Goal: Task Accomplishment & Management: Use online tool/utility

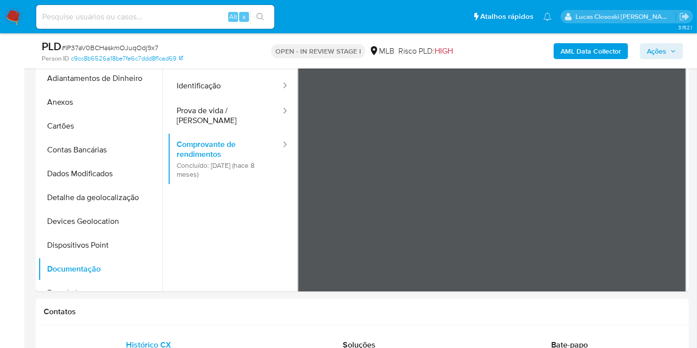
scroll to position [88, 0]
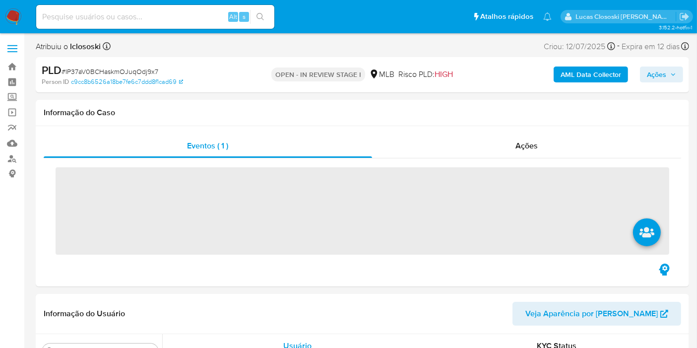
scroll to position [418, 0]
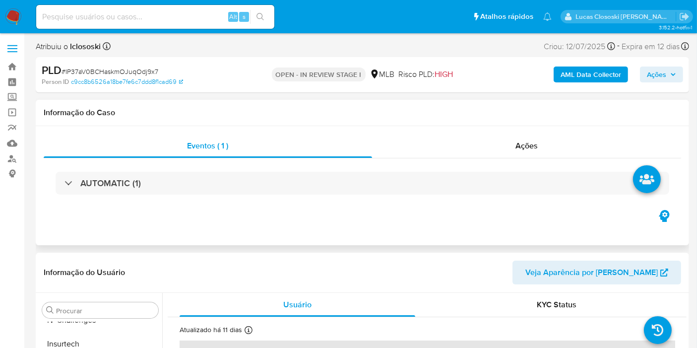
select select "10"
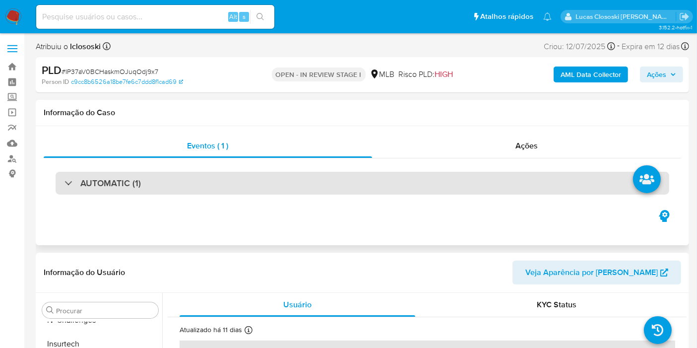
click at [561, 190] on div "AUTOMATIC (1)" at bounding box center [362, 183] width 613 height 23
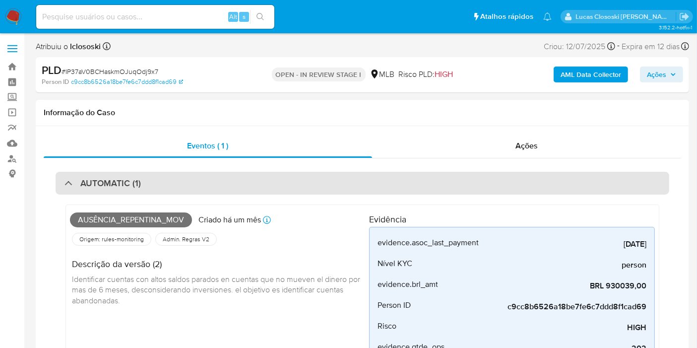
click at [360, 176] on div "AUTOMATIC (1)" at bounding box center [362, 183] width 613 height 23
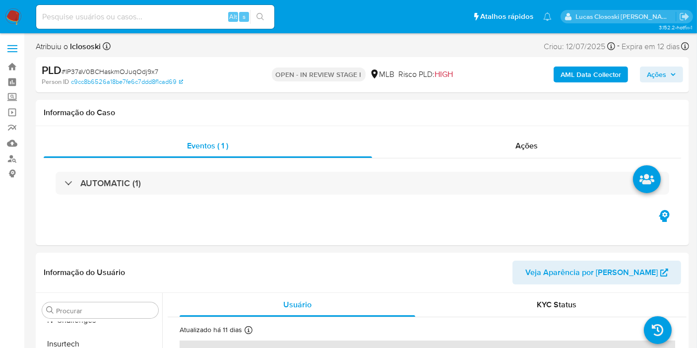
click at [245, 66] on div "PLD # IP37aV0BCHaskmOJuqOdj9x7" at bounding box center [147, 70] width 210 height 15
drag, startPoint x: 245, startPoint y: 66, endPoint x: 178, endPoint y: 63, distance: 67.0
click at [178, 63] on div "PLD # IP37aV0BCHaskmOJuqOdj9x7" at bounding box center [147, 70] width 210 height 15
drag, startPoint x: 178, startPoint y: 63, endPoint x: 197, endPoint y: 72, distance: 21.1
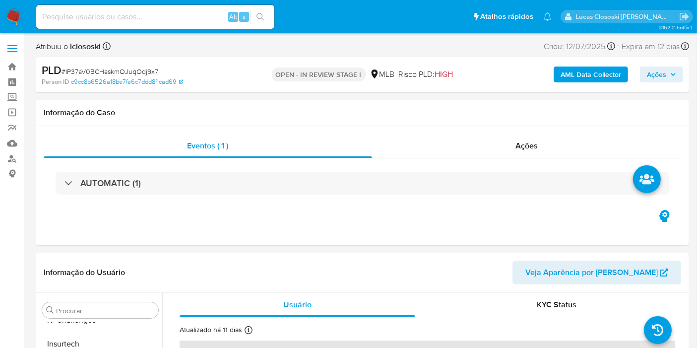
click at [197, 72] on div "PLD # IP37aV0BCHaskmOJuqOdj9x7" at bounding box center [147, 70] width 210 height 15
click at [141, 71] on span "# IP37aV0BCHaskmOJuqOdj9x7" at bounding box center [109, 71] width 97 height 10
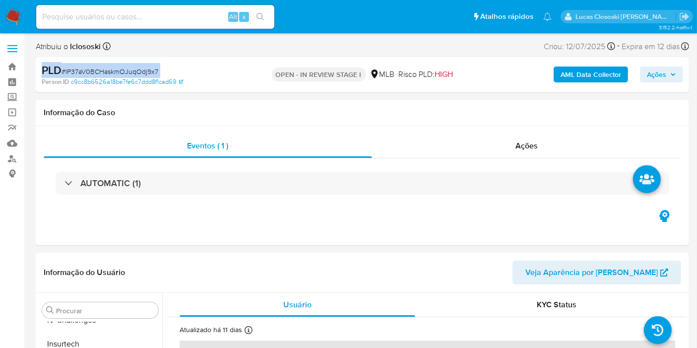
click at [172, 74] on div "PLD # IP37aV0BCHaskmOJuqOdj9x7" at bounding box center [147, 70] width 210 height 15
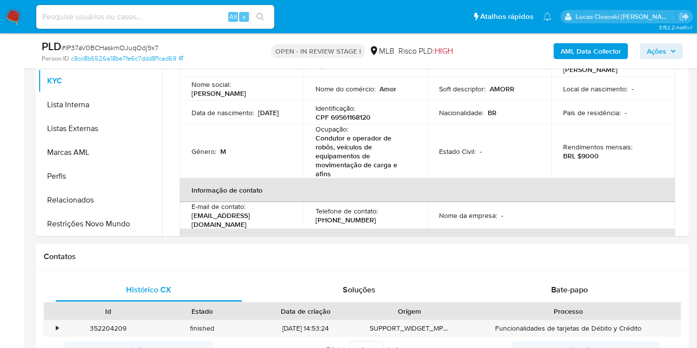
drag, startPoint x: 127, startPoint y: 228, endPoint x: 208, endPoint y: 262, distance: 87.8
click at [127, 229] on button "Restrições Novo Mundo" at bounding box center [100, 224] width 124 height 24
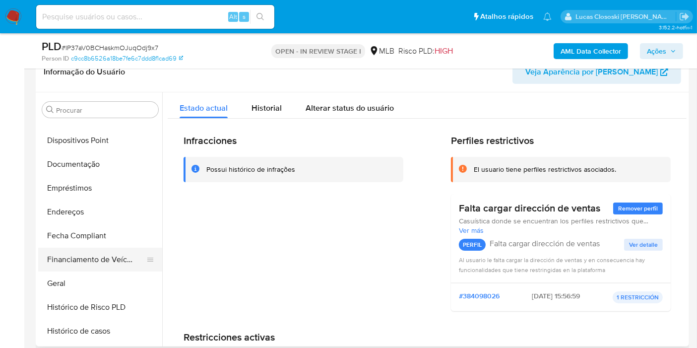
scroll to position [143, 0]
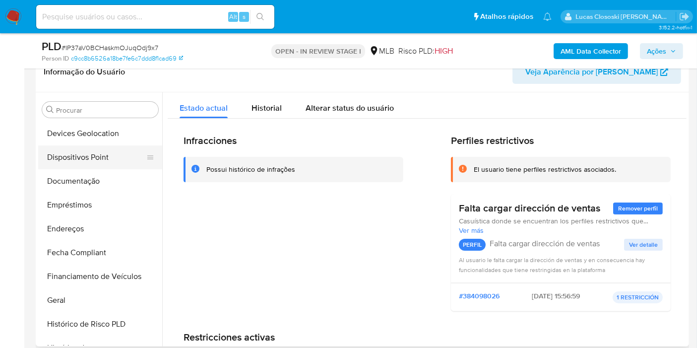
click at [75, 167] on button "Dispositivos Point" at bounding box center [96, 157] width 116 height 24
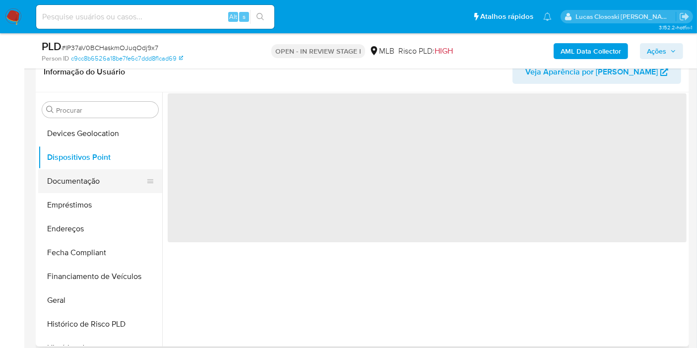
click at [81, 172] on button "Documentação" at bounding box center [96, 181] width 116 height 24
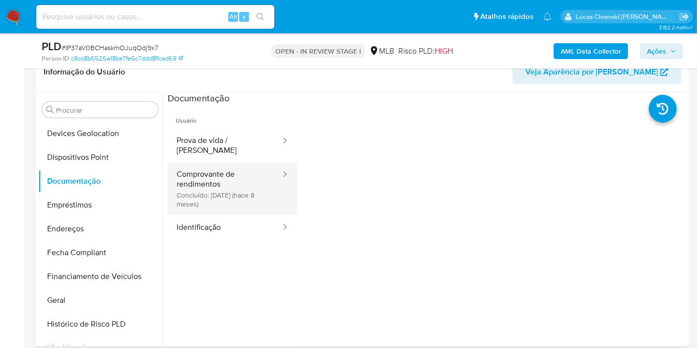
click at [200, 186] on button "Comprovante de rendimentos Concluído: 27/12/2024 (hace 8 meses)" at bounding box center [225, 188] width 114 height 53
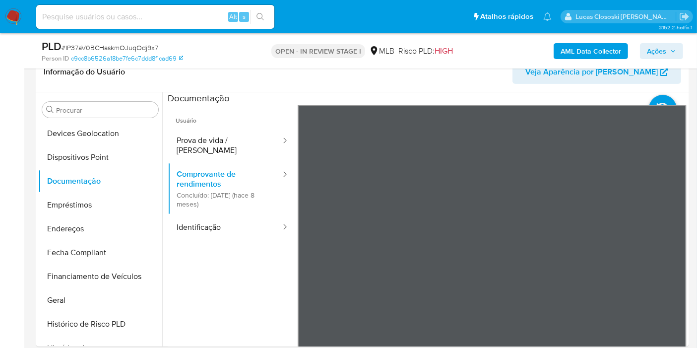
click at [652, 57] on span "Ações" at bounding box center [656, 51] width 19 height 16
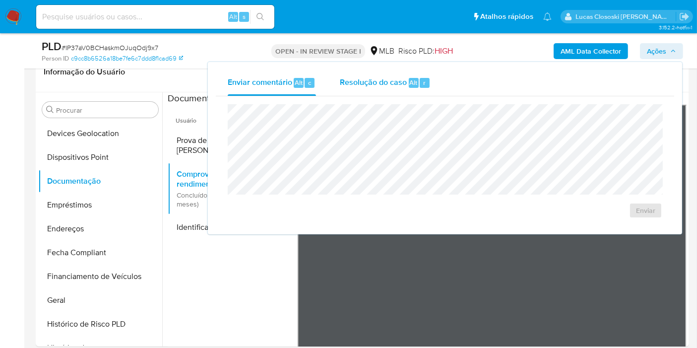
drag, startPoint x: 431, startPoint y: 80, endPoint x: 413, endPoint y: 94, distance: 22.5
click at [430, 80] on button "Resolução do caso Alt r" at bounding box center [385, 83] width 115 height 26
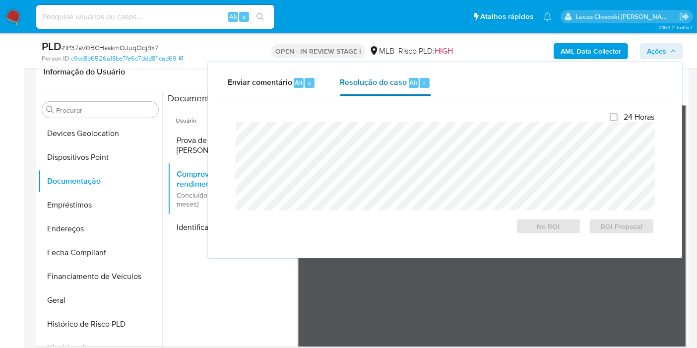
click at [406, 117] on div "24 Horas No ROI ROI Proposal" at bounding box center [445, 173] width 418 height 122
click at [653, 53] on span "Ações" at bounding box center [656, 51] width 19 height 16
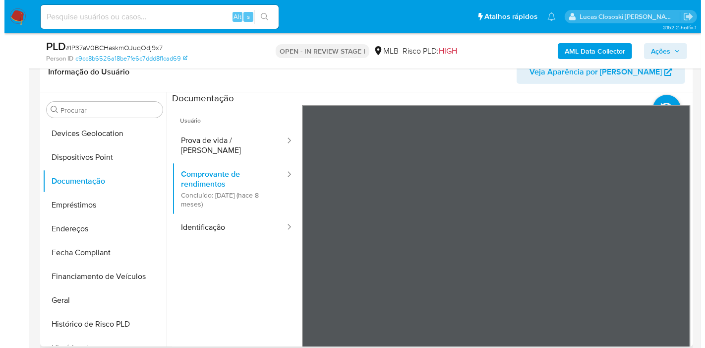
scroll to position [0, 0]
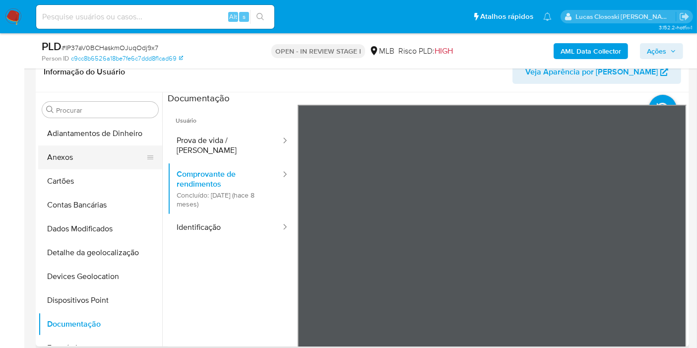
drag, startPoint x: 70, startPoint y: 154, endPoint x: 113, endPoint y: 153, distance: 42.6
click at [70, 154] on button "Anexos" at bounding box center [96, 157] width 116 height 24
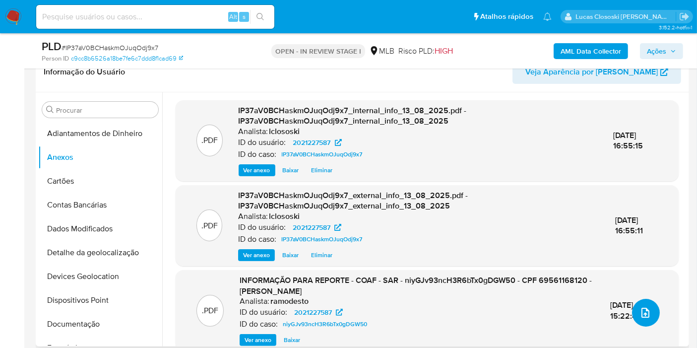
click at [646, 322] on button "upload-file" at bounding box center [646, 312] width 28 height 28
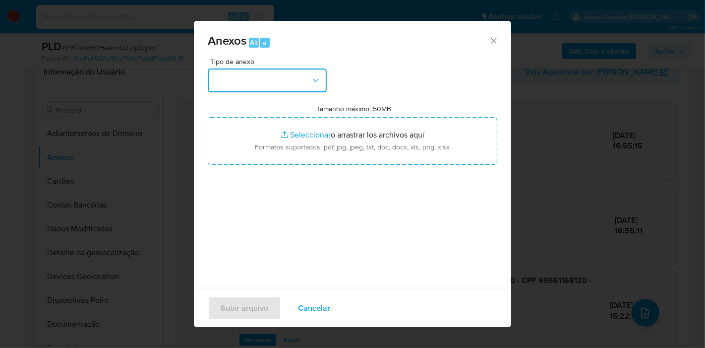
click at [298, 78] on button "button" at bounding box center [267, 80] width 119 height 24
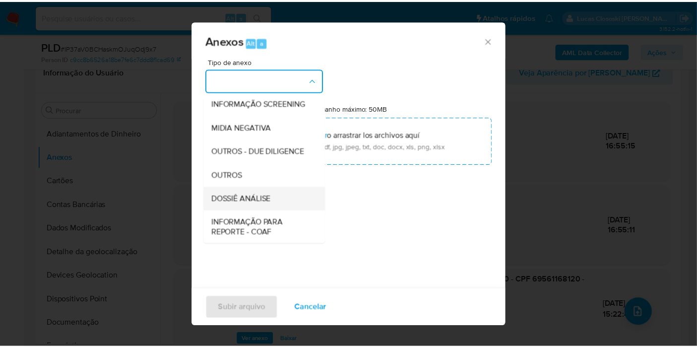
scroll to position [152, 0]
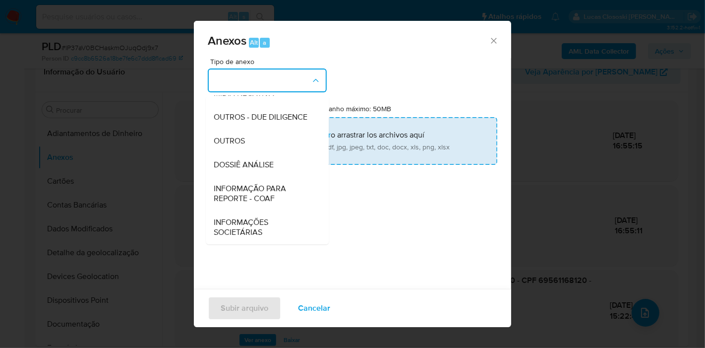
drag, startPoint x: 272, startPoint y: 163, endPoint x: 297, endPoint y: 149, distance: 28.8
click at [277, 163] on div "DOSSIÊ ANÁLISE" at bounding box center [264, 165] width 101 height 24
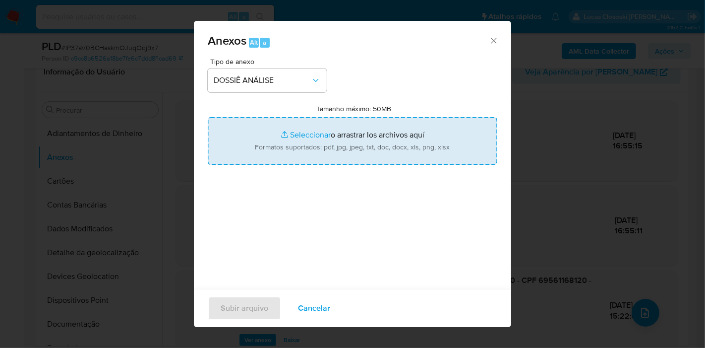
click at [300, 135] on input "Tamanho máximo: 50MB Seleccionar archivos" at bounding box center [353, 141] width 290 height 48
type input "C:\fakepath\Mulan 2021227587_2025_08_13_16_21_34.xlsx"
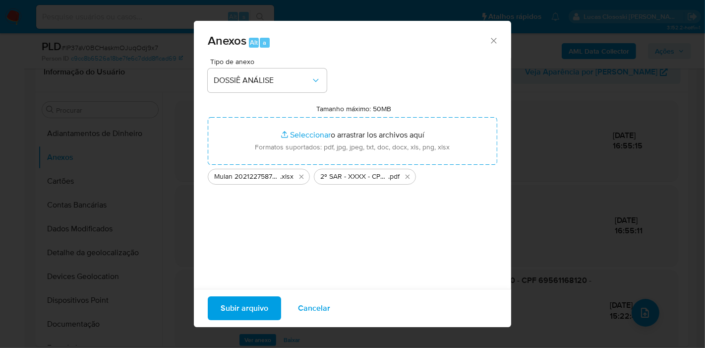
click at [258, 308] on span "Subir arquivo" at bounding box center [245, 308] width 48 height 22
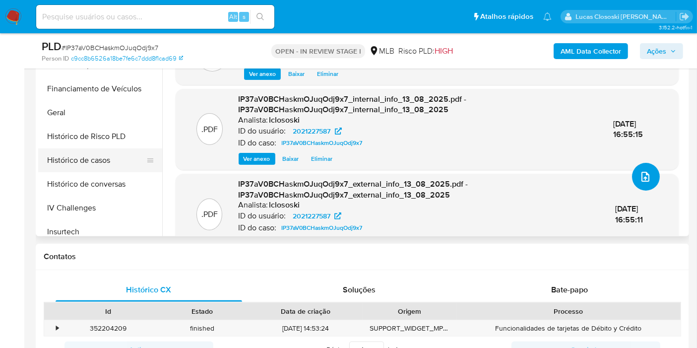
scroll to position [330, 0]
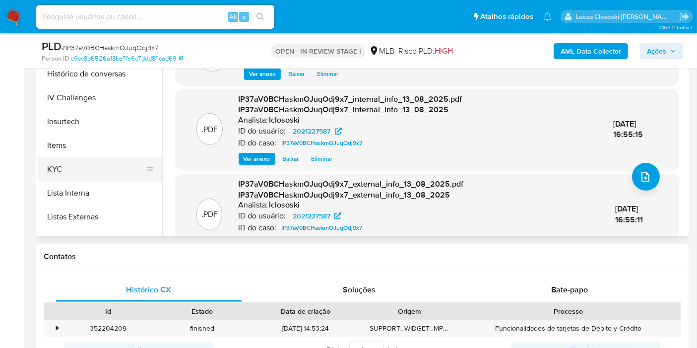
click at [63, 165] on button "KYC" at bounding box center [96, 169] width 116 height 24
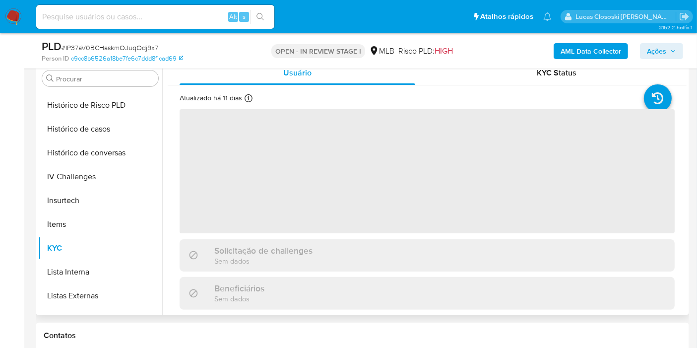
scroll to position [165, 0]
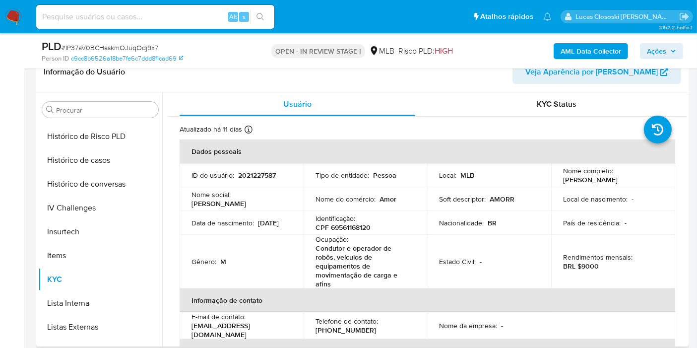
click at [666, 54] on span "Ações" at bounding box center [656, 51] width 19 height 16
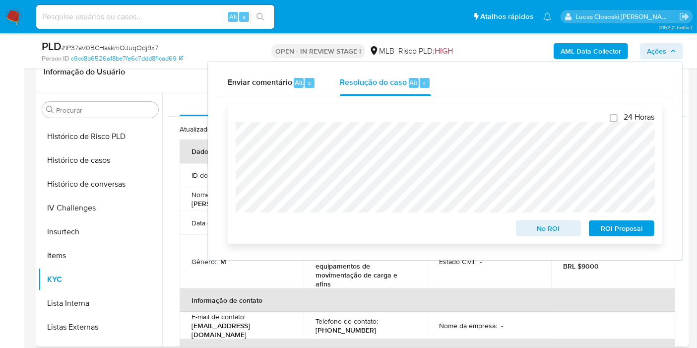
click at [623, 233] on span "ROI Proposal" at bounding box center [621, 228] width 52 height 14
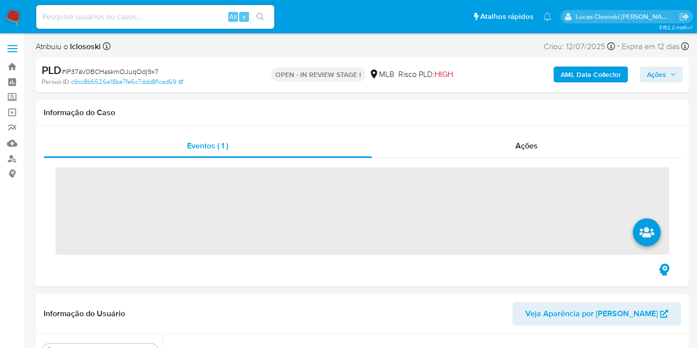
scroll to position [418, 0]
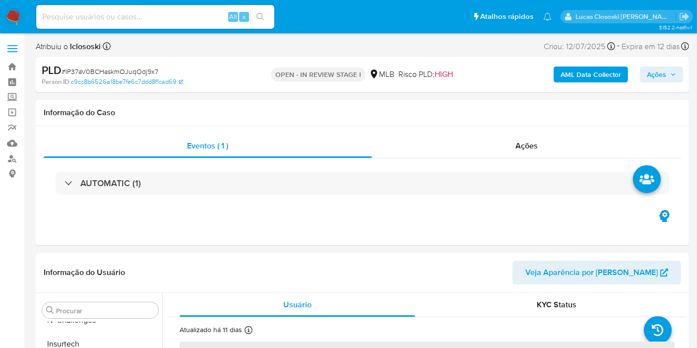
click at [7, 22] on img at bounding box center [13, 16] width 17 height 17
select select "10"
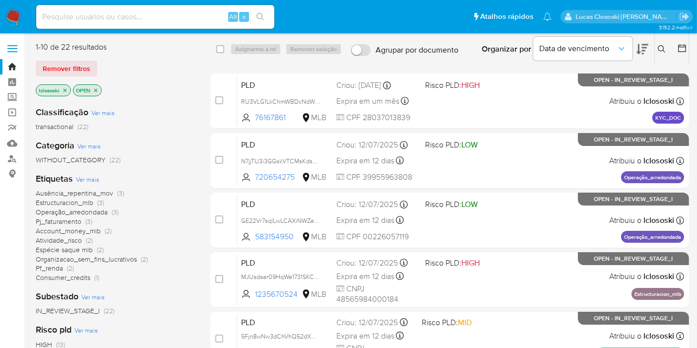
click at [642, 52] on icon at bounding box center [642, 49] width 12 height 12
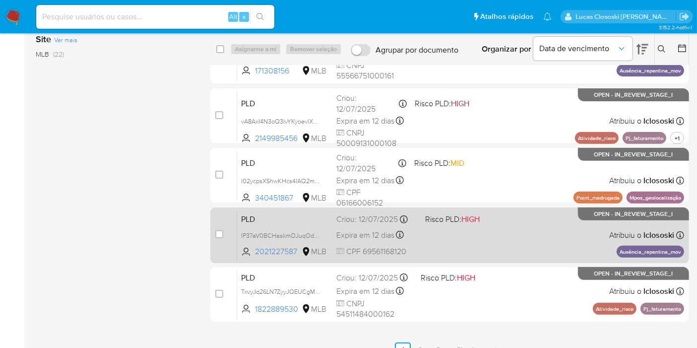
scroll to position [358, 0]
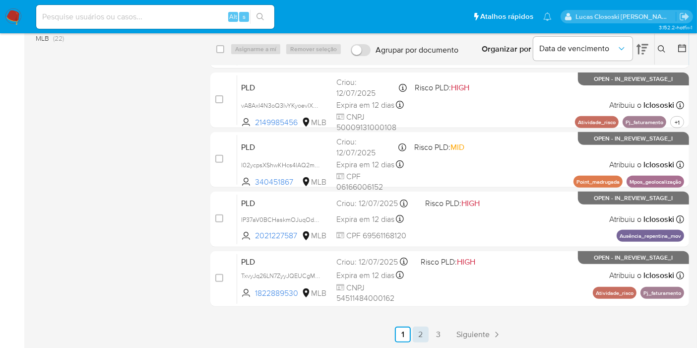
click at [421, 333] on link "2" at bounding box center [420, 334] width 16 height 16
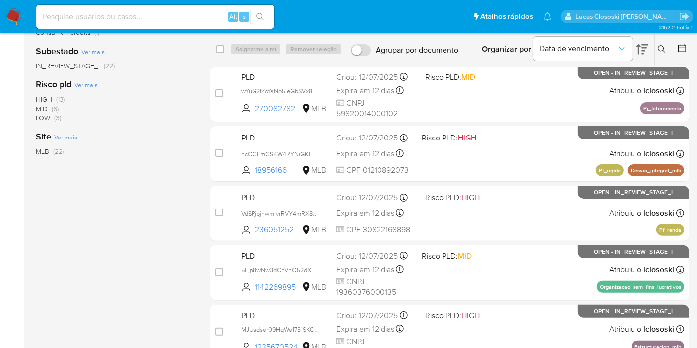
scroll to position [275, 0]
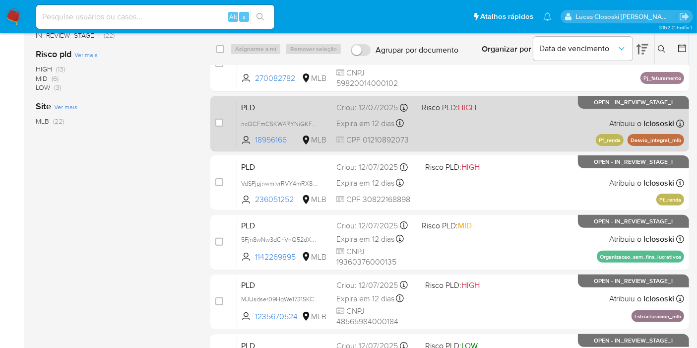
click at [497, 113] on div "PLD ncQCFmCSKW4RYNiGKFN202D6 18956166 MLB Risco PLD: HIGH Criou: 12/07/2025 Cri…" at bounding box center [460, 123] width 447 height 50
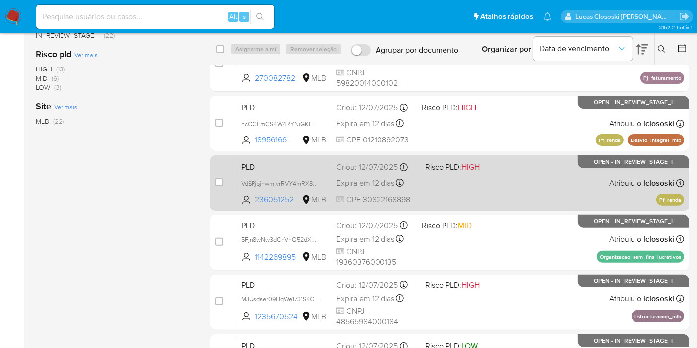
click at [510, 187] on div "PLD VdSPjpjnwmlvrRVY4mRX8VUU 236051252 MLB Risco PLD: HIGH Criou: 12/07/2025 Cr…" at bounding box center [460, 183] width 447 height 50
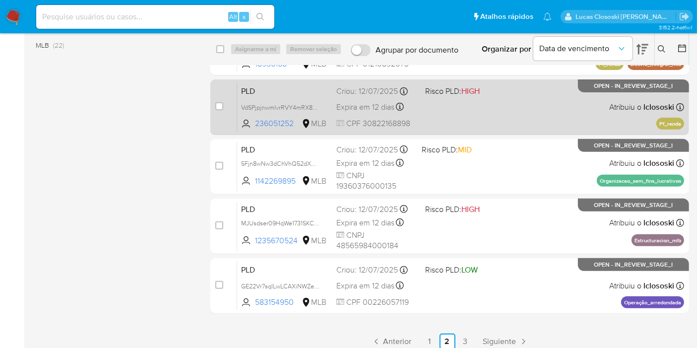
scroll to position [358, 0]
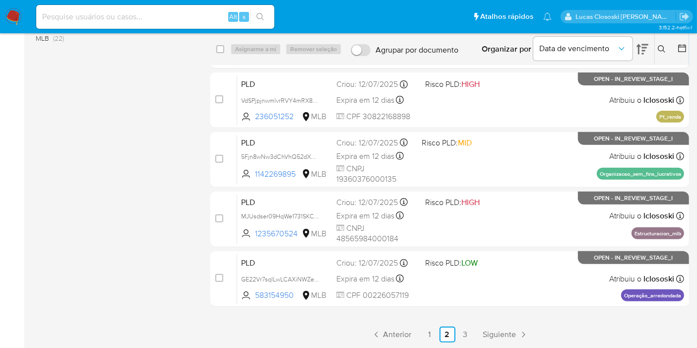
click at [455, 329] on ul "Anterior 1 2 3 Siguiente" at bounding box center [449, 334] width 478 height 16
click at [465, 331] on link "3" at bounding box center [465, 334] width 16 height 16
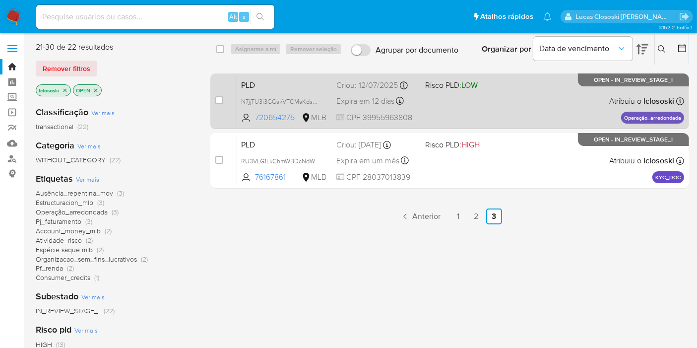
click at [487, 86] on span "Risco PLD: LOW" at bounding box center [465, 84] width 81 height 13
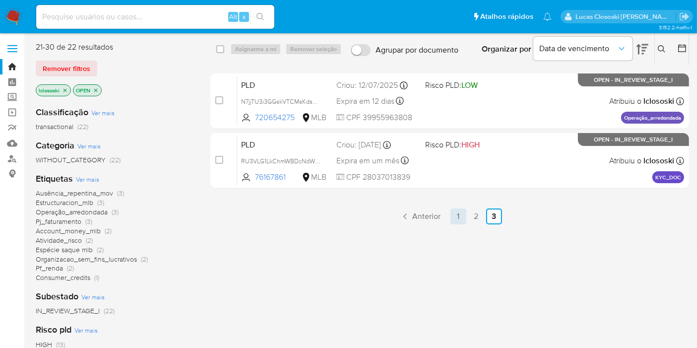
click at [460, 216] on link "1" at bounding box center [458, 216] width 16 height 16
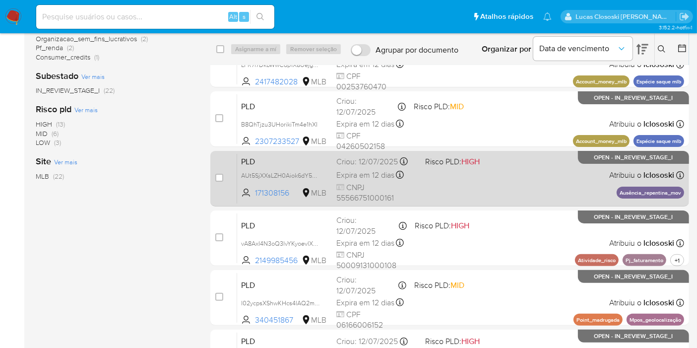
scroll to position [110, 0]
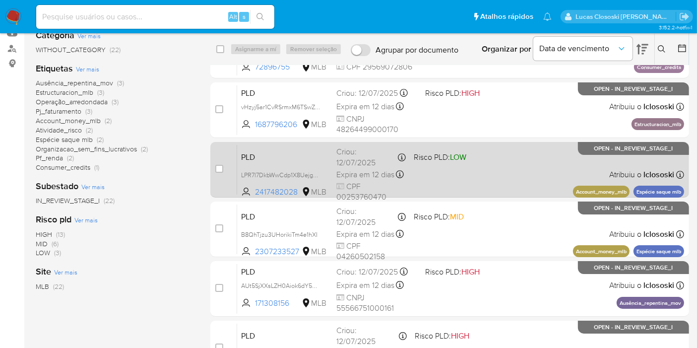
click at [519, 193] on div "PLD LPR7l7DkbWwCdp1X8UejgDKF 2417482028 MLB Risco PLD: LOW Criou: 12/07/2025 Cr…" at bounding box center [460, 169] width 447 height 50
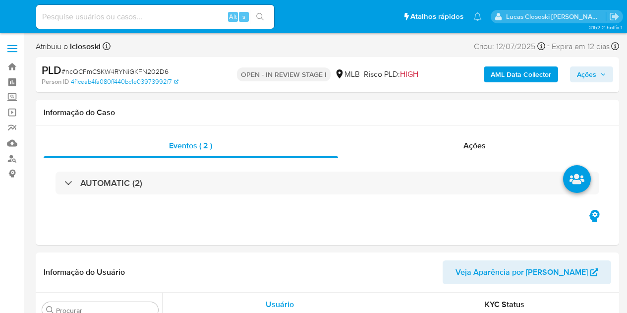
select select "10"
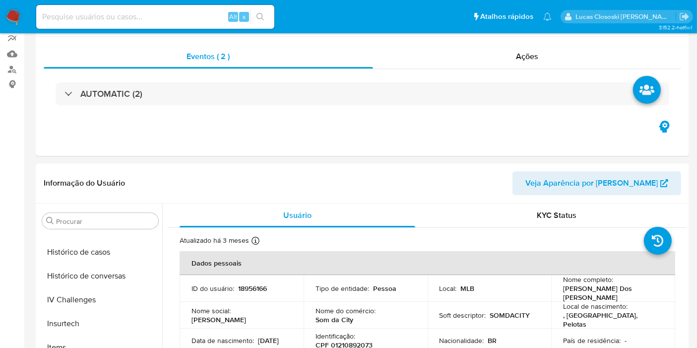
scroll to position [418, 0]
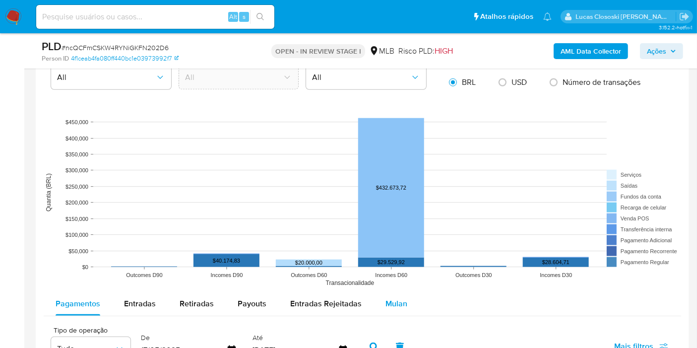
click at [397, 302] on span "Mulan" at bounding box center [396, 302] width 22 height 11
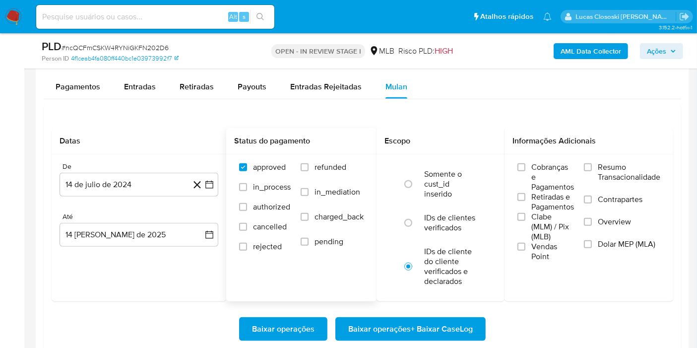
scroll to position [1157, 0]
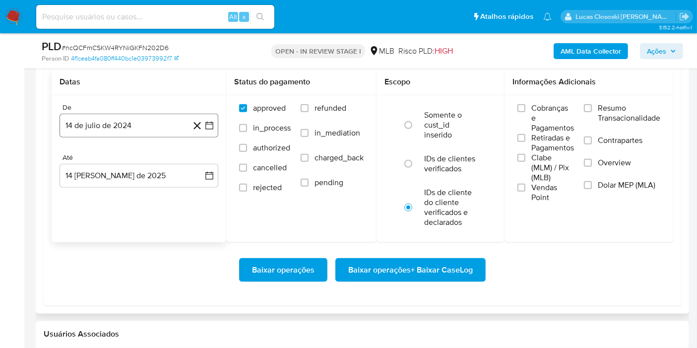
click at [196, 130] on button "14 de julio de 2024" at bounding box center [138, 126] width 159 height 24
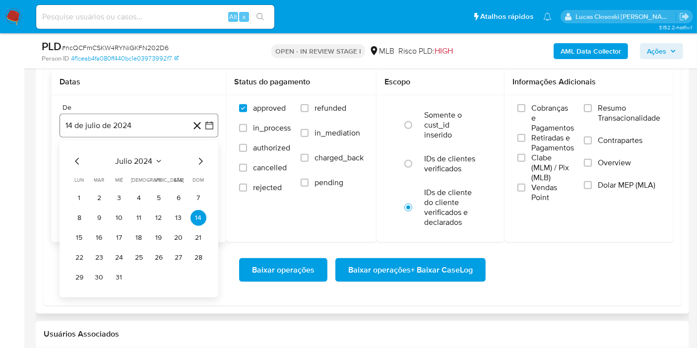
click at [208, 131] on button "14 de julio de 2024" at bounding box center [138, 126] width 159 height 24
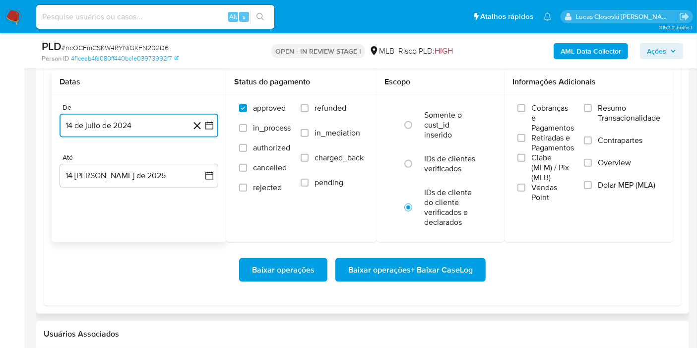
click at [206, 123] on icon "button" at bounding box center [209, 125] width 10 height 10
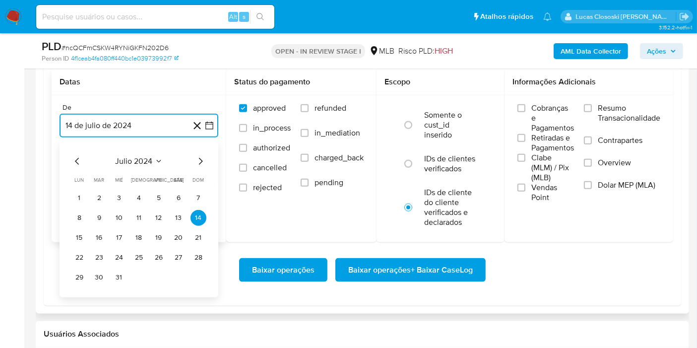
click at [134, 158] on span "julio 2024" at bounding box center [134, 161] width 37 height 10
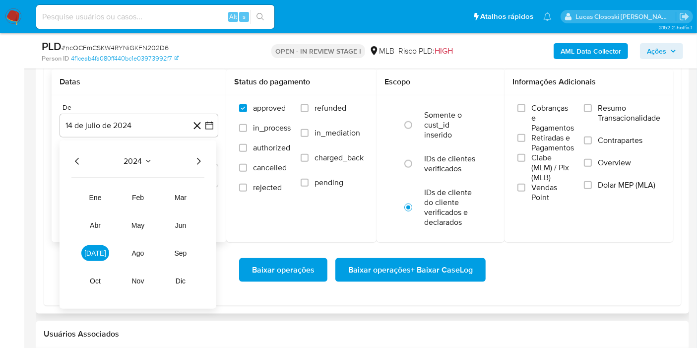
click at [197, 156] on icon "Año siguiente" at bounding box center [198, 161] width 12 height 12
click at [185, 222] on span "jun" at bounding box center [180, 225] width 11 height 8
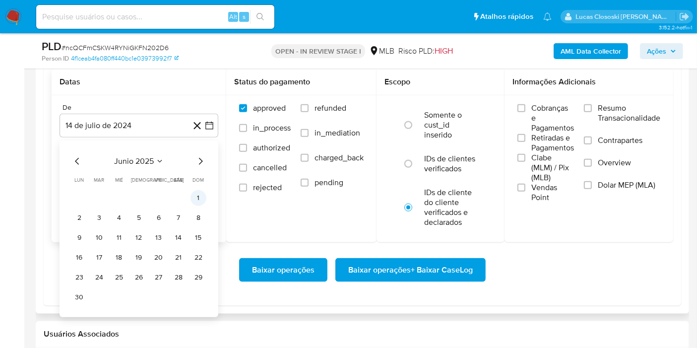
click at [203, 194] on button "1" at bounding box center [198, 198] width 16 height 16
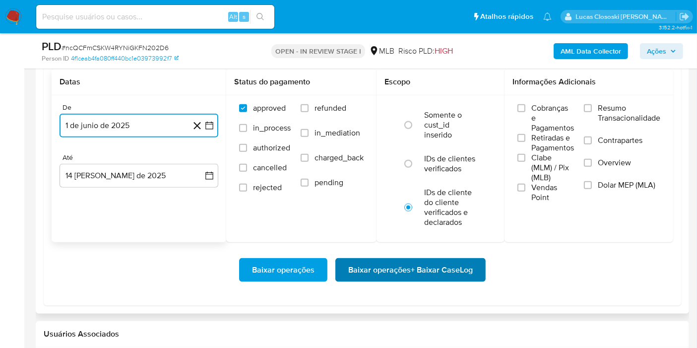
click at [452, 278] on span "Baixar operações + Baixar CaseLog" at bounding box center [410, 270] width 124 height 22
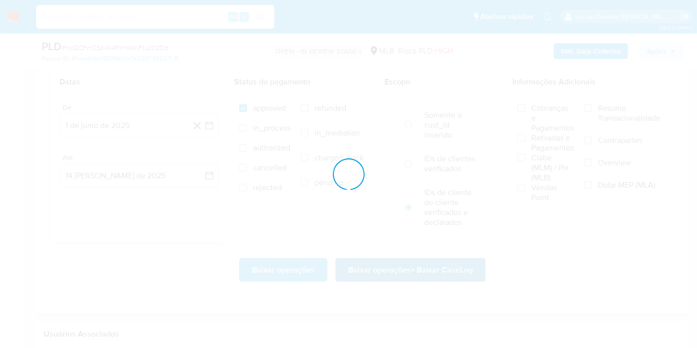
click at [449, 262] on div at bounding box center [348, 174] width 697 height 348
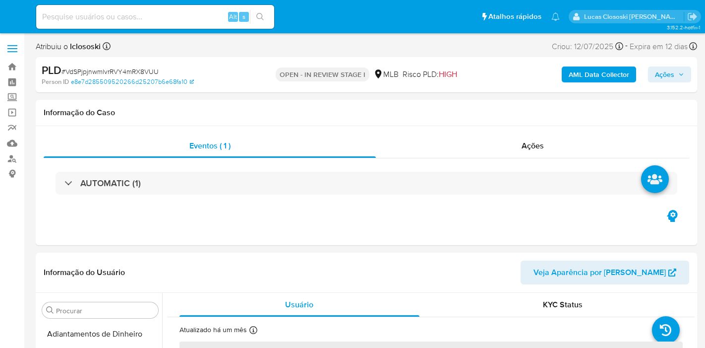
select select "10"
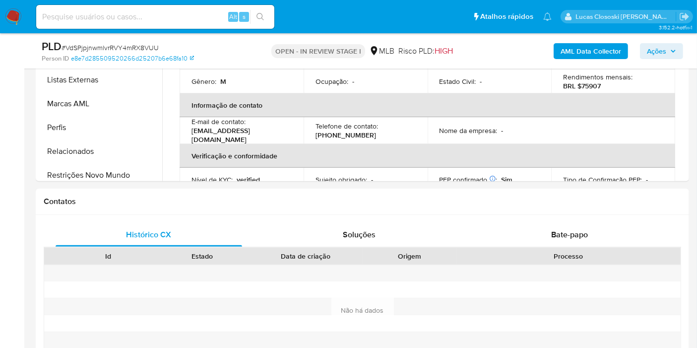
scroll to position [418, 0]
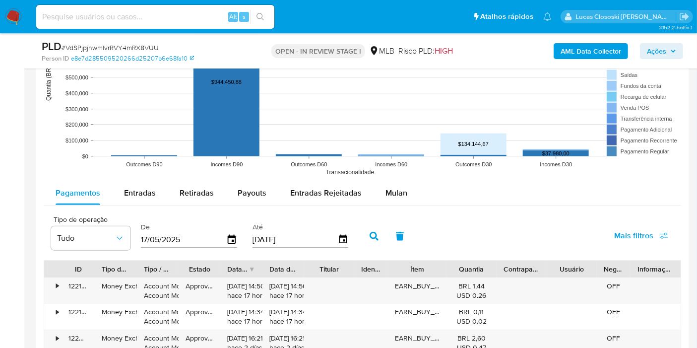
click at [422, 189] on div "Pagamentos Entradas Retiradas Payouts Entradas Rejeitadas Mulan" at bounding box center [362, 193] width 637 height 24
click at [410, 189] on button "Mulan" at bounding box center [396, 193] width 46 height 24
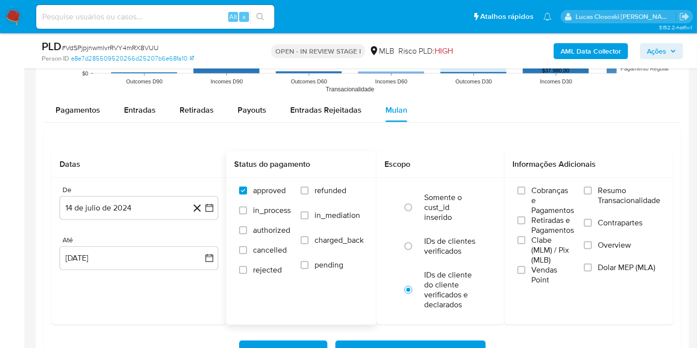
scroll to position [1157, 0]
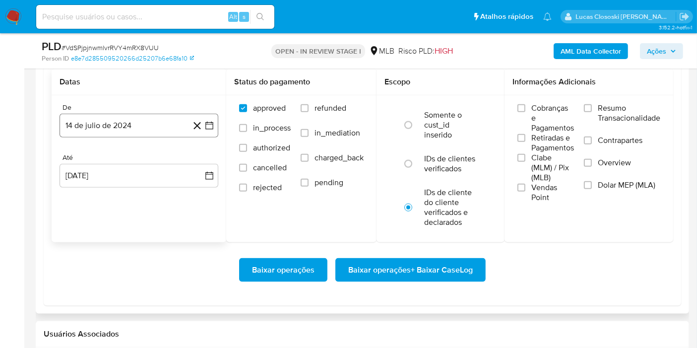
click at [211, 121] on icon "button" at bounding box center [209, 125] width 10 height 10
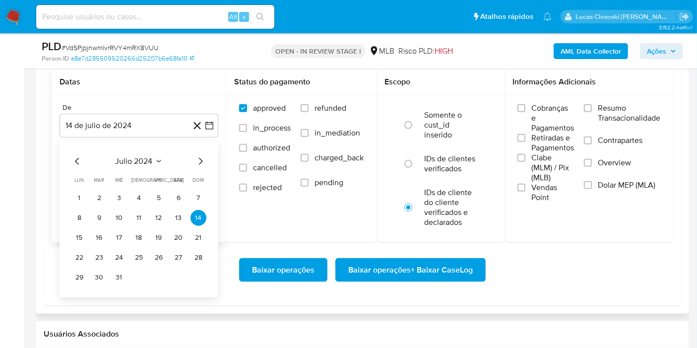
click at [159, 162] on icon "Seleccionar mes y año" at bounding box center [159, 161] width 8 height 8
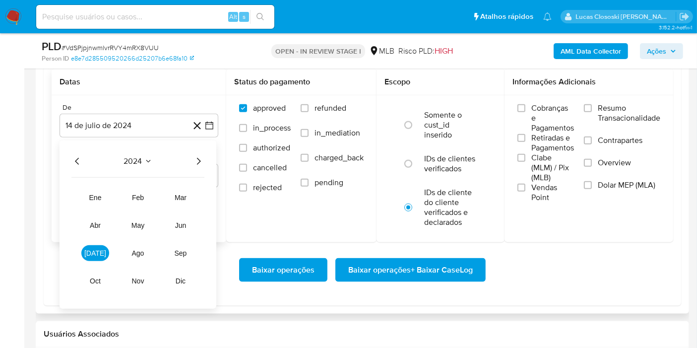
click at [204, 160] on div "2024 2024 ene feb mar abr may jun [DATE] ago sep oct nov dic" at bounding box center [137, 224] width 157 height 168
click at [191, 148] on div "2024 2024 ene feb mar abr may jun [DATE] ago sep oct nov dic" at bounding box center [137, 224] width 157 height 168
click at [198, 160] on icon "Año siguiente" at bounding box center [199, 161] width 4 height 7
click at [188, 217] on button "jun" at bounding box center [181, 225] width 28 height 16
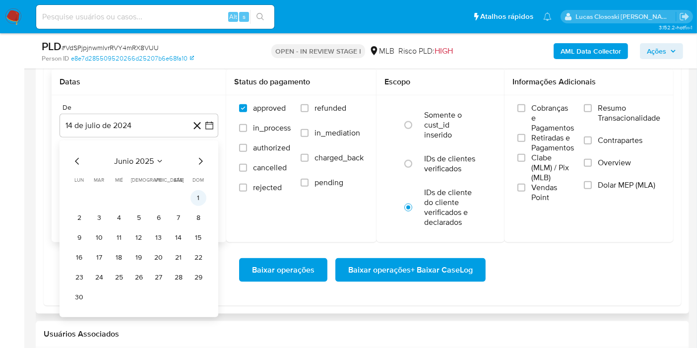
click at [198, 197] on button "1" at bounding box center [198, 198] width 16 height 16
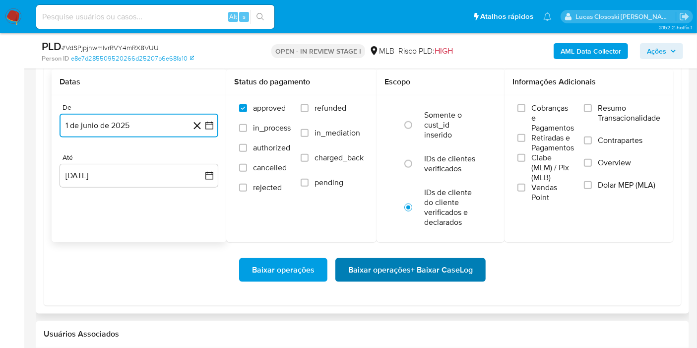
click at [425, 268] on span "Baixar operações + Baixar CaseLog" at bounding box center [410, 270] width 124 height 22
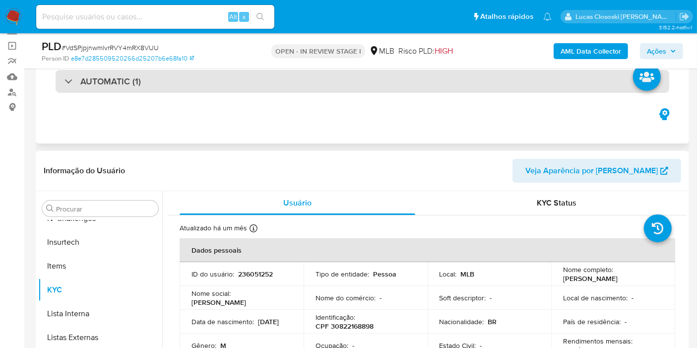
scroll to position [0, 0]
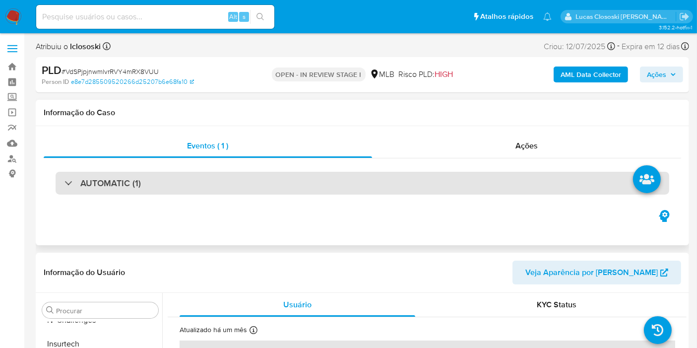
click at [336, 187] on div "AUTOMATIC (1)" at bounding box center [362, 183] width 613 height 23
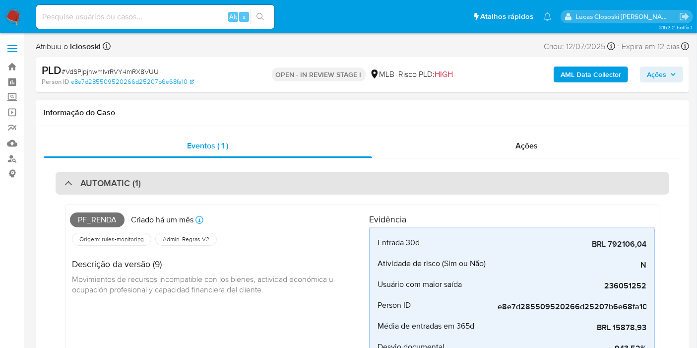
click at [250, 179] on div "AUTOMATIC (1)" at bounding box center [362, 183] width 613 height 23
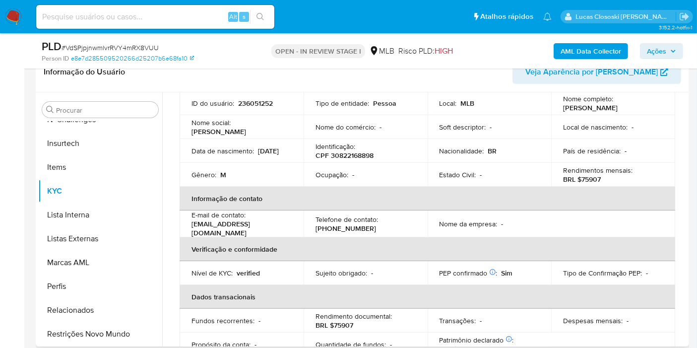
scroll to position [55, 0]
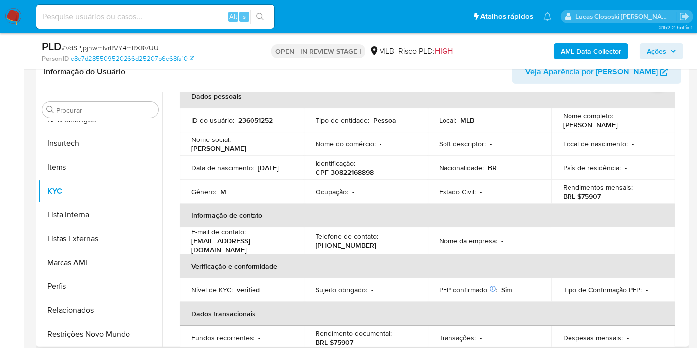
click at [334, 168] on p "CPF 30822168898" at bounding box center [344, 172] width 58 height 9
copy p "30822168898"
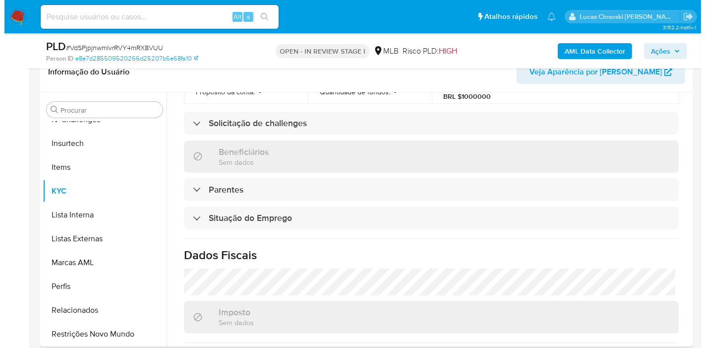
scroll to position [450, 0]
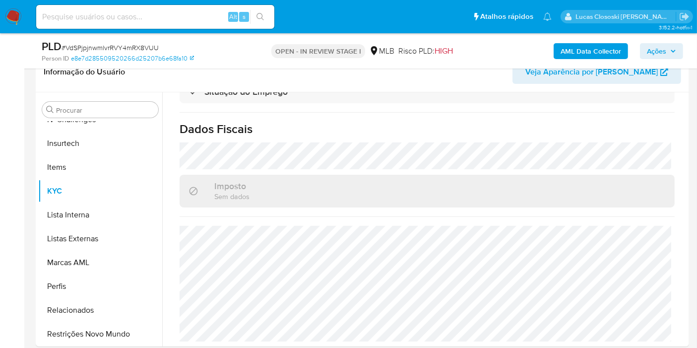
click at [602, 52] on b "AML Data Collector" at bounding box center [590, 51] width 60 height 16
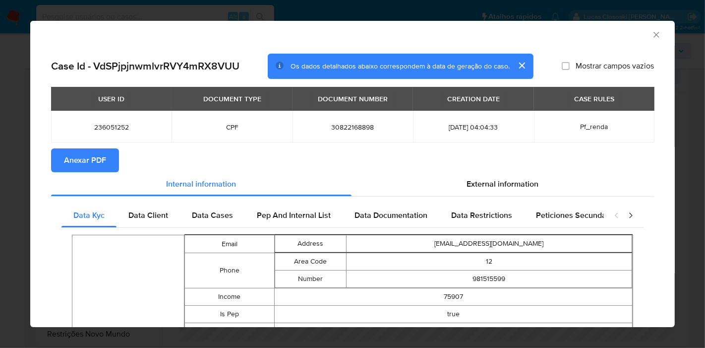
click at [108, 161] on button "Anexar PDF" at bounding box center [85, 160] width 68 height 24
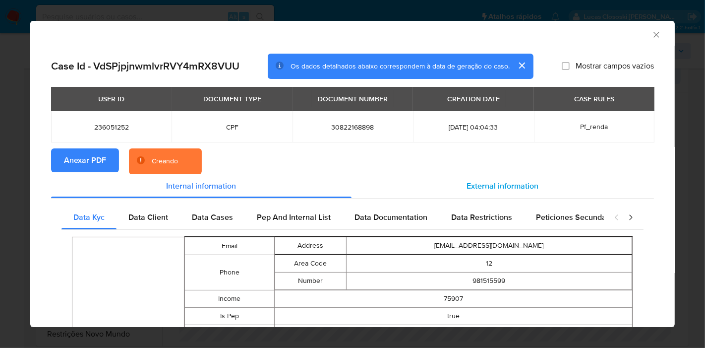
click at [507, 194] on div "External information" at bounding box center [503, 186] width 302 height 24
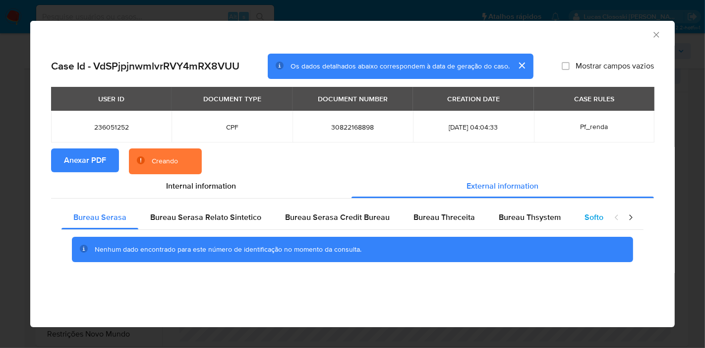
click at [585, 216] on span "Softon" at bounding box center [596, 216] width 23 height 11
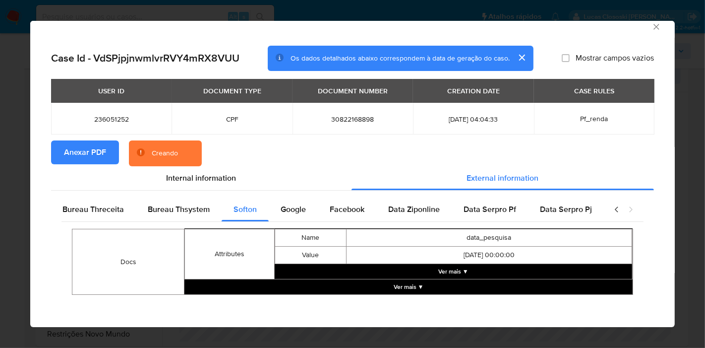
scroll to position [10, 0]
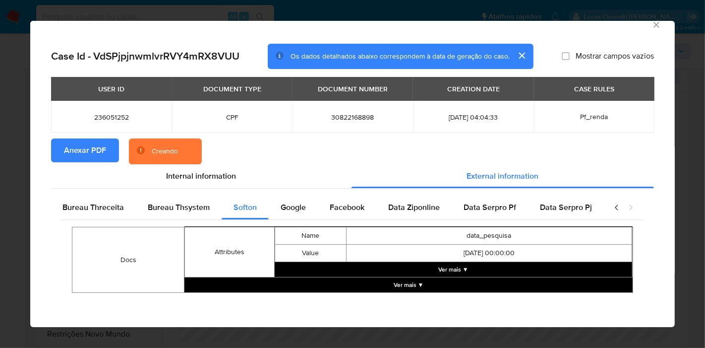
click at [443, 274] on button "Ver mais ▼" at bounding box center [453, 269] width 357 height 15
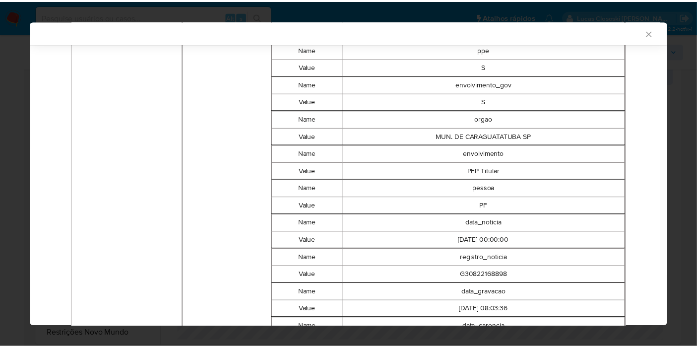
scroll to position [172, 0]
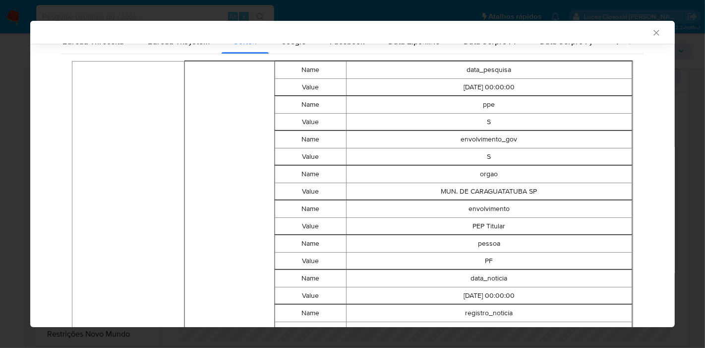
click at [654, 32] on div "AML Data Collector" at bounding box center [352, 32] width 645 height 23
click at [653, 30] on icon "Fechar a janela" at bounding box center [655, 32] width 5 height 5
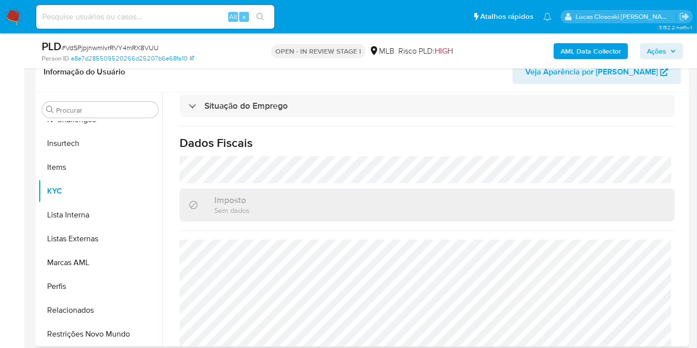
scroll to position [450, 0]
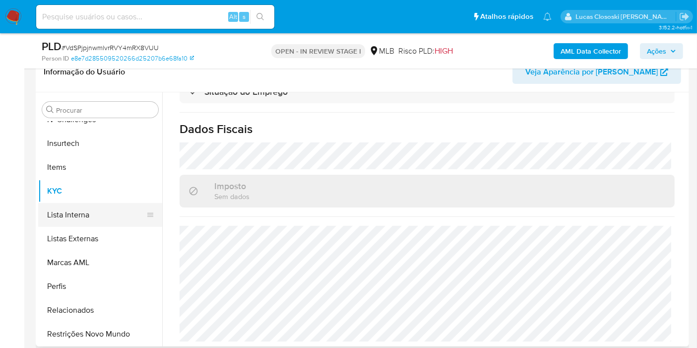
click at [106, 219] on button "Lista Interna" at bounding box center [96, 215] width 116 height 24
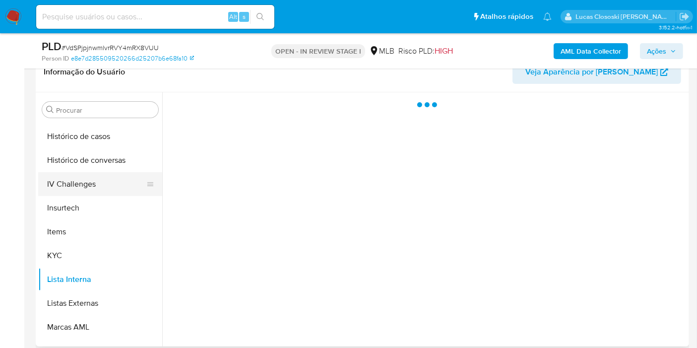
scroll to position [308, 0]
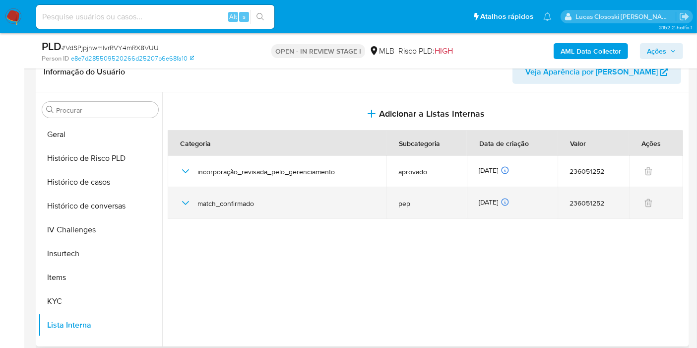
click at [188, 210] on div "match_confirmado" at bounding box center [276, 203] width 195 height 32
click at [186, 204] on icon "button" at bounding box center [185, 203] width 12 height 12
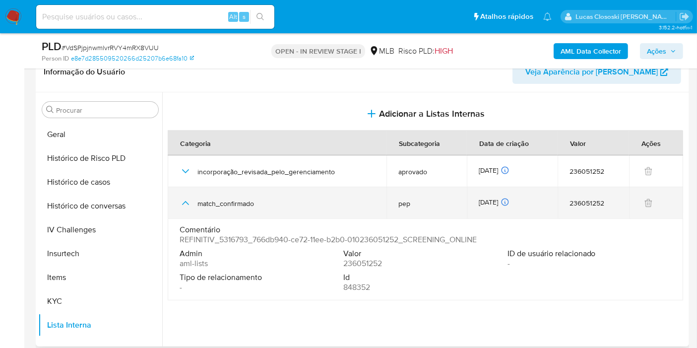
click at [186, 204] on icon "button" at bounding box center [185, 203] width 12 height 12
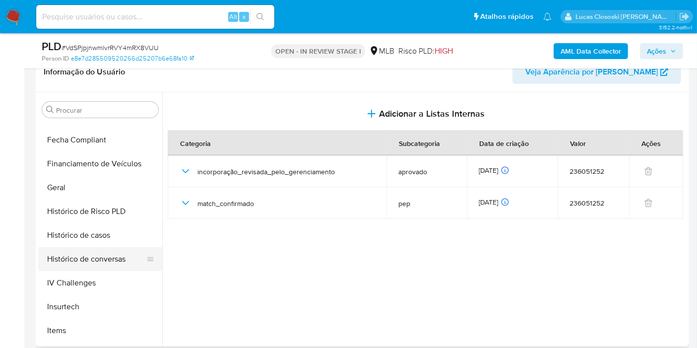
scroll to position [143, 0]
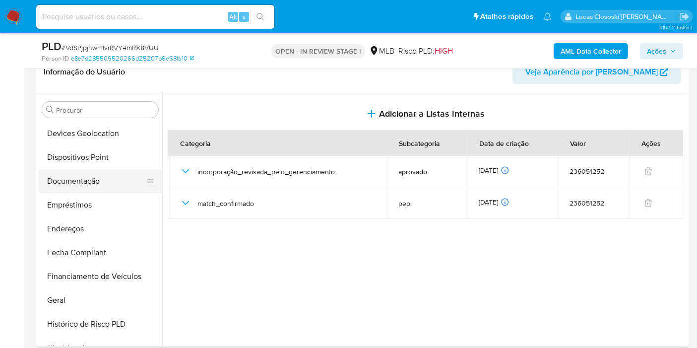
click at [96, 180] on button "Documentação" at bounding box center [96, 181] width 116 height 24
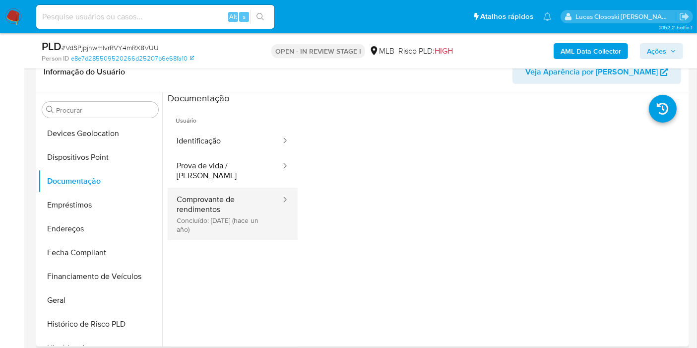
click at [197, 199] on button "Comprovante de rendimentos Concluído: 05/05/2024 (hace un año)" at bounding box center [225, 213] width 114 height 53
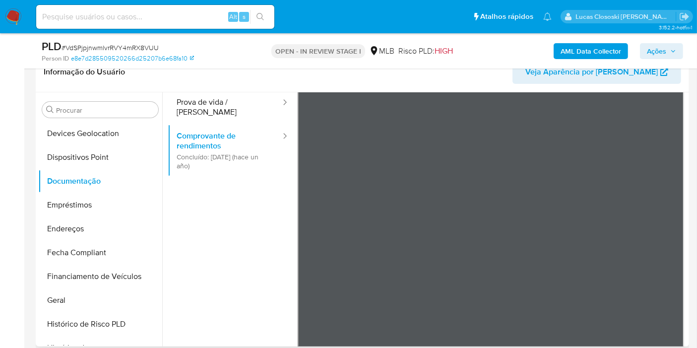
scroll to position [86, 0]
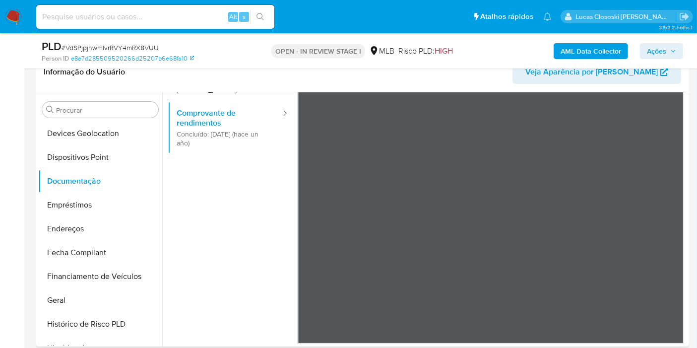
click at [255, 197] on ul "Usuário Identificação Prova de vida / Selfie Comprovante de rendimentos Concluí…" at bounding box center [233, 161] width 130 height 286
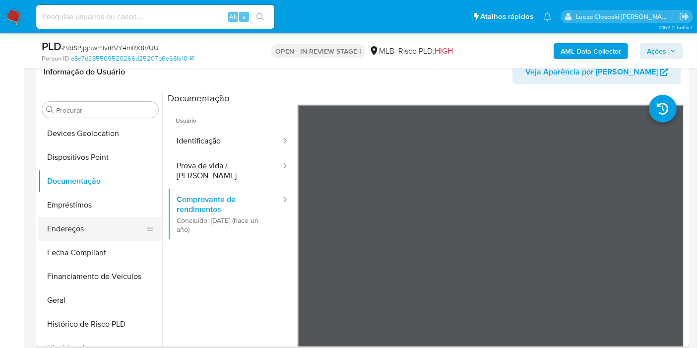
scroll to position [33, 0]
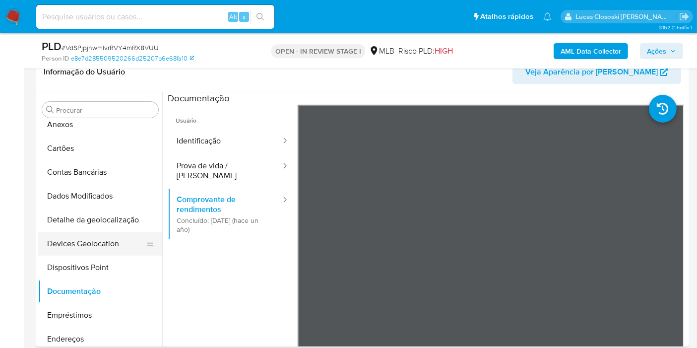
click at [98, 235] on button "Devices Geolocation" at bounding box center [96, 244] width 116 height 24
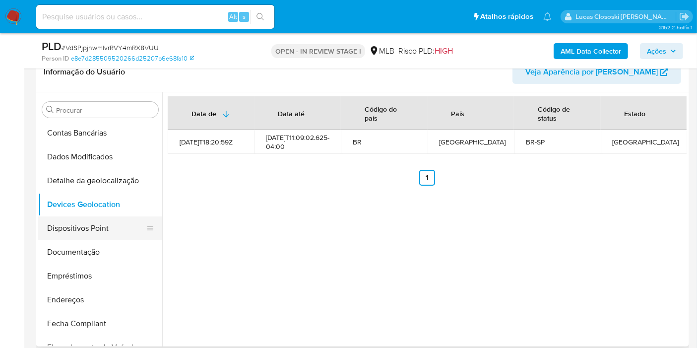
scroll to position [88, 0]
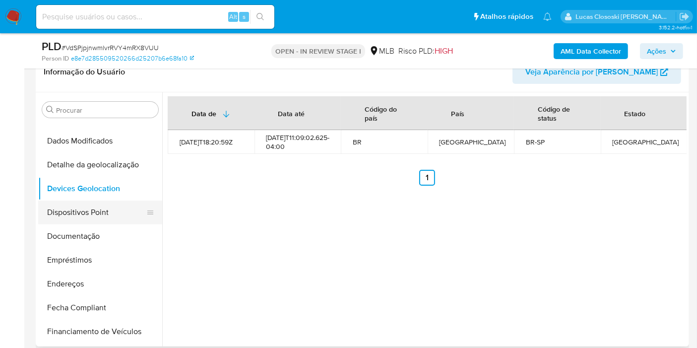
click at [85, 215] on button "Dispositivos Point" at bounding box center [96, 212] width 116 height 24
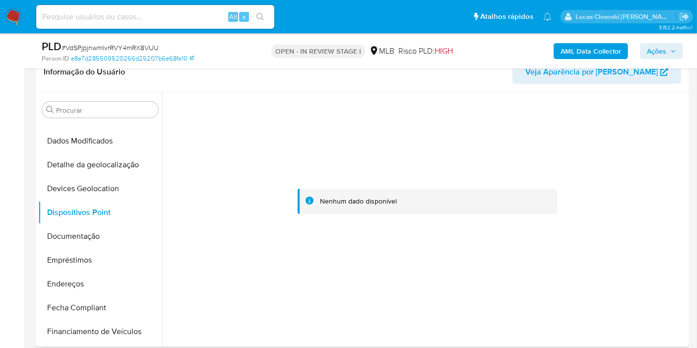
click at [324, 182] on div at bounding box center [427, 201] width 519 height 218
click at [96, 236] on button "Documentação" at bounding box center [96, 236] width 116 height 24
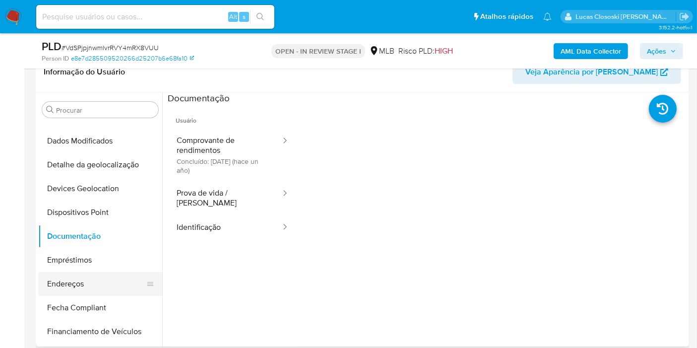
click at [89, 274] on button "Endereços" at bounding box center [96, 284] width 116 height 24
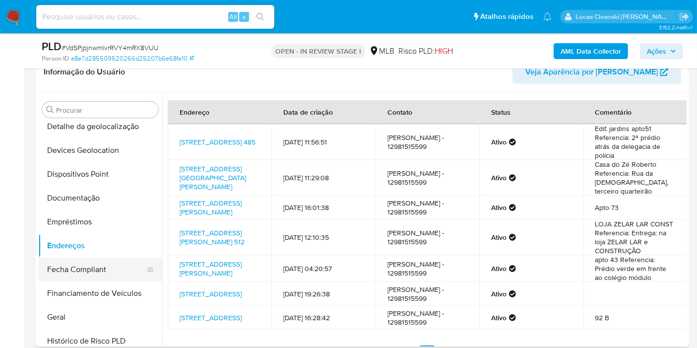
scroll to position [143, 0]
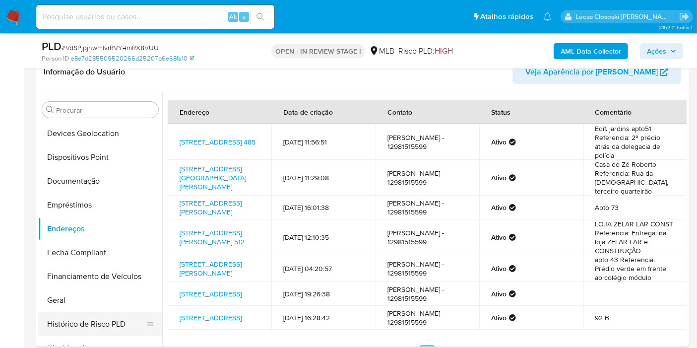
click at [70, 312] on button "Histórico de Risco PLD" at bounding box center [96, 324] width 116 height 24
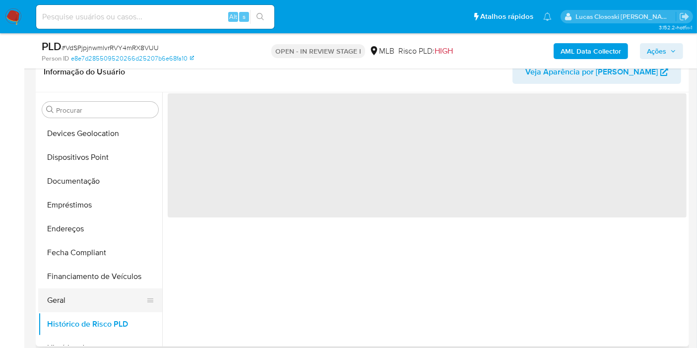
click at [70, 305] on button "Geral" at bounding box center [96, 300] width 116 height 24
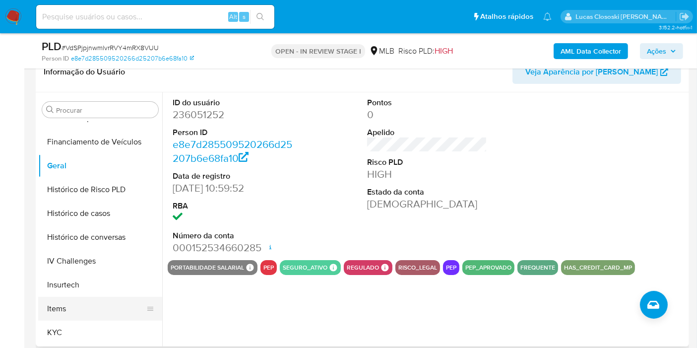
scroll to position [308, 0]
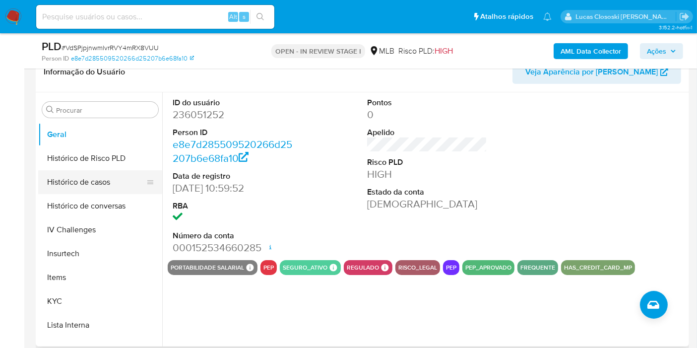
click at [113, 186] on button "Histórico de casos" at bounding box center [96, 182] width 116 height 24
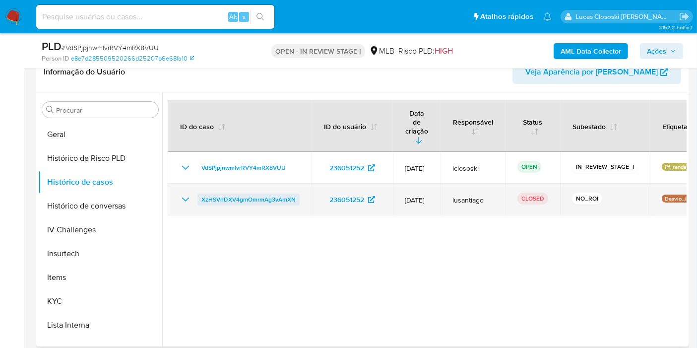
drag, startPoint x: 305, startPoint y: 180, endPoint x: 199, endPoint y: 181, distance: 106.1
click at [199, 183] on td "XzHSVhDXV4gmOmrmAg3vAmXN" at bounding box center [240, 199] width 144 height 32
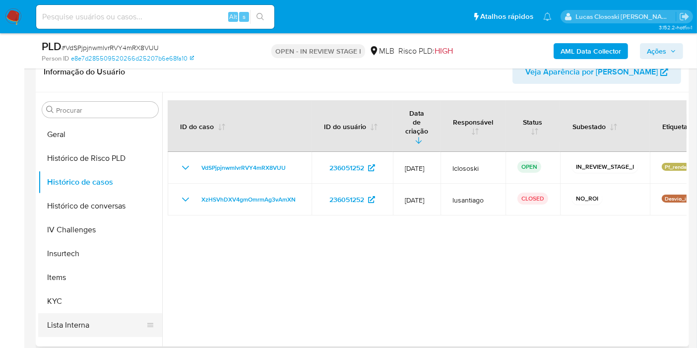
scroll to position [363, 0]
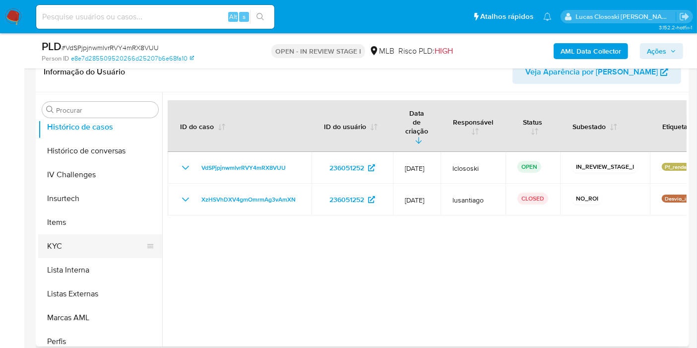
click at [62, 251] on button "KYC" at bounding box center [96, 246] width 116 height 24
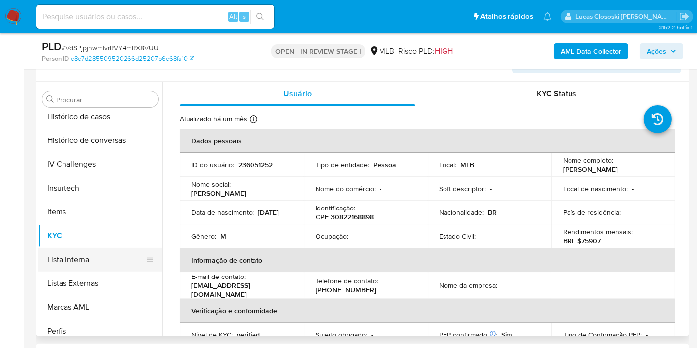
scroll to position [418, 0]
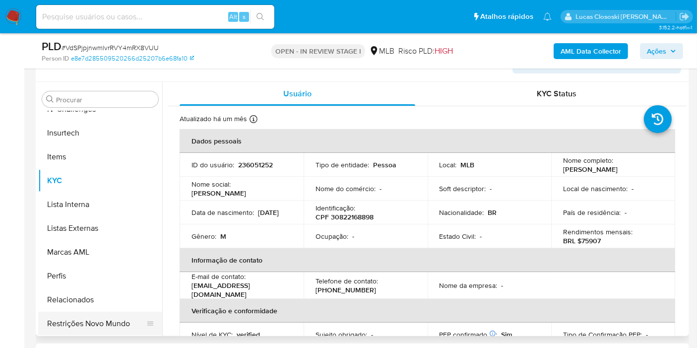
click at [93, 318] on button "Restrições Novo Mundo" at bounding box center [96, 323] width 116 height 24
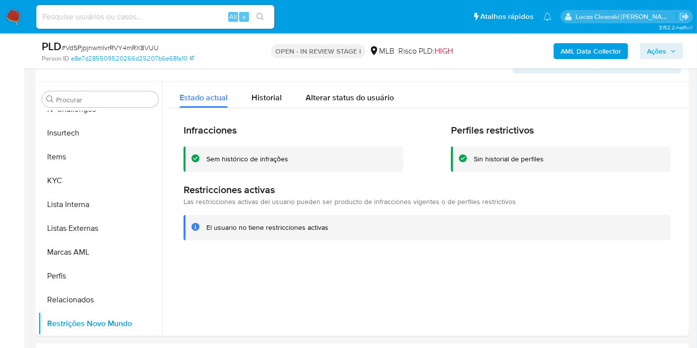
click at [118, 43] on span "# VdSPjpjnwmlvrRVY4mRX8VUU" at bounding box center [109, 48] width 97 height 10
drag, startPoint x: 118, startPoint y: 43, endPoint x: 161, endPoint y: 10, distance: 54.1
click at [118, 43] on span "# VdSPjpjnwmlvrRVY4mRX8VUU" at bounding box center [109, 48] width 97 height 10
copy span "VdSPjpjnwmlvrRVY4mRX8VUU"
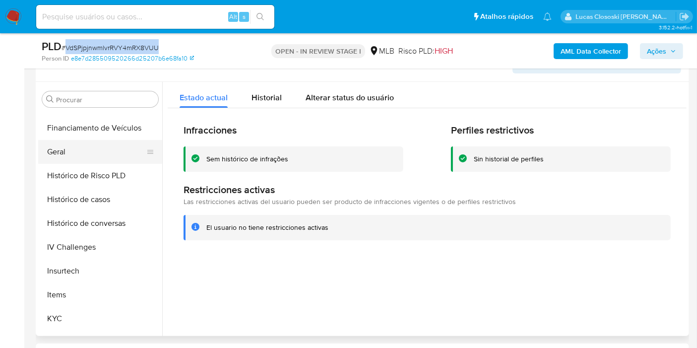
scroll to position [253, 0]
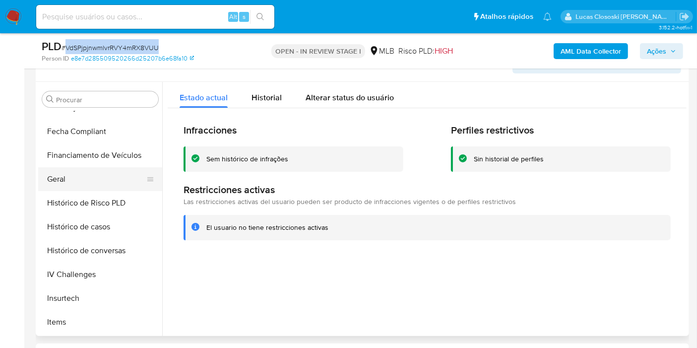
click at [66, 173] on button "Geral" at bounding box center [96, 179] width 116 height 24
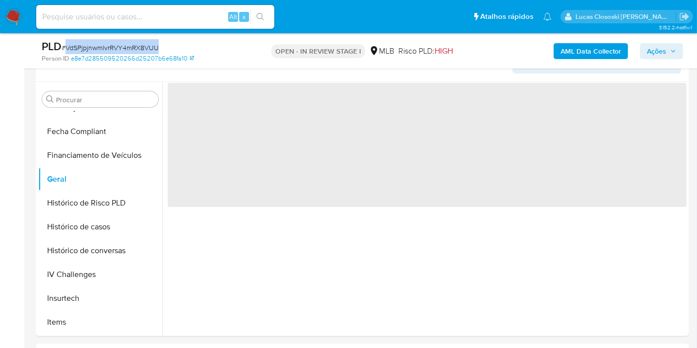
click at [212, 20] on input at bounding box center [155, 16] width 238 height 13
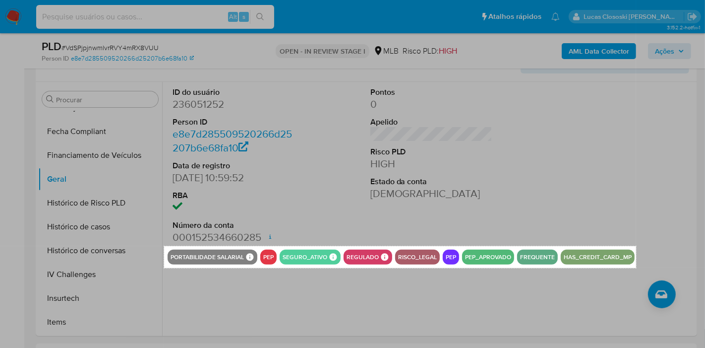
drag, startPoint x: 164, startPoint y: 246, endPoint x: 636, endPoint y: 268, distance: 472.5
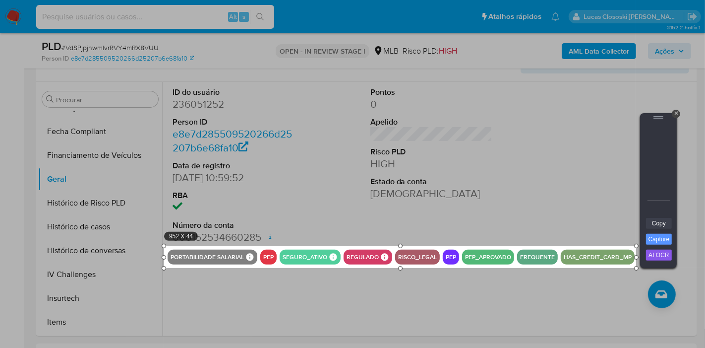
click at [657, 220] on link "Copy" at bounding box center [659, 223] width 26 height 11
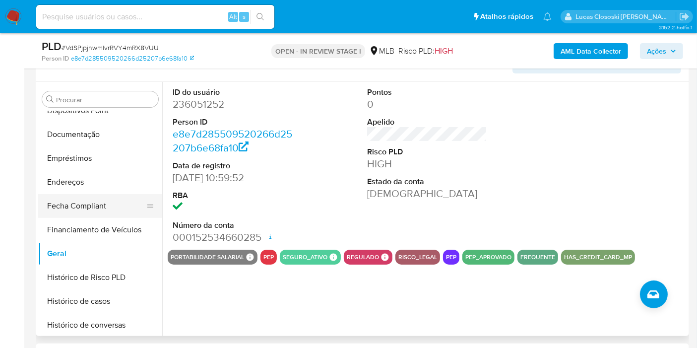
scroll to position [143, 0]
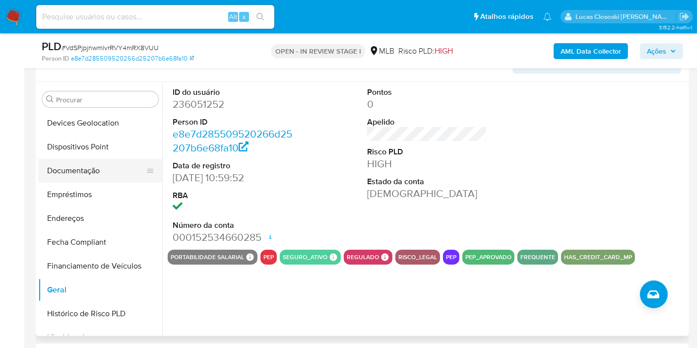
click at [76, 154] on button "Dispositivos Point" at bounding box center [100, 147] width 124 height 24
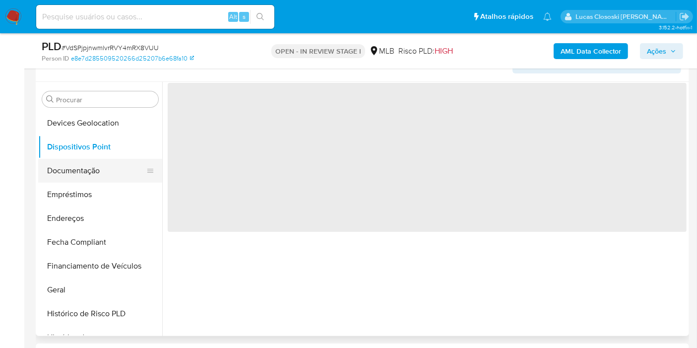
click at [82, 166] on button "Documentação" at bounding box center [96, 171] width 116 height 24
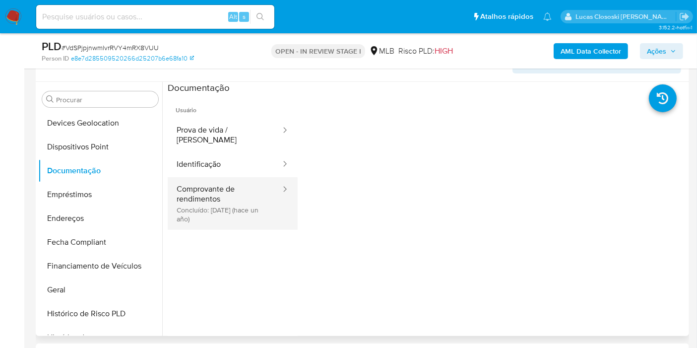
click at [209, 188] on button "Comprovante de rendimentos Concluído: 05/05/2024 (hace un año)" at bounding box center [225, 203] width 114 height 53
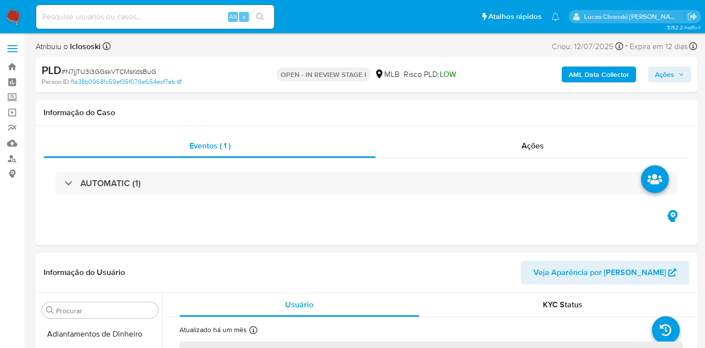
select select "10"
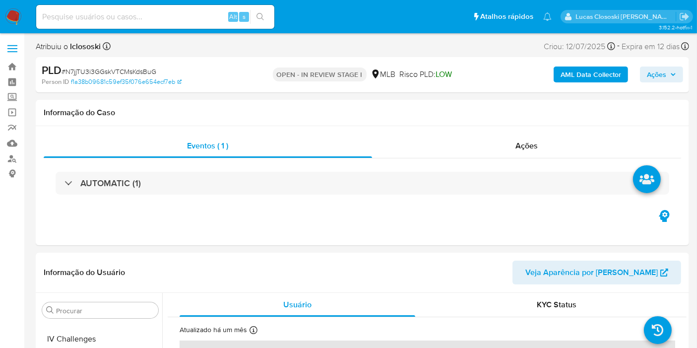
scroll to position [418, 0]
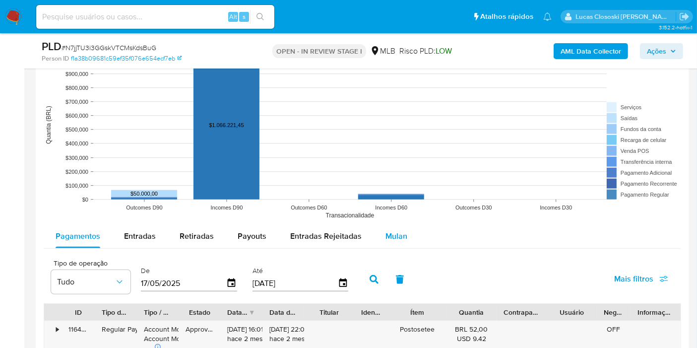
click at [414, 234] on button "Mulan" at bounding box center [396, 236] width 46 height 24
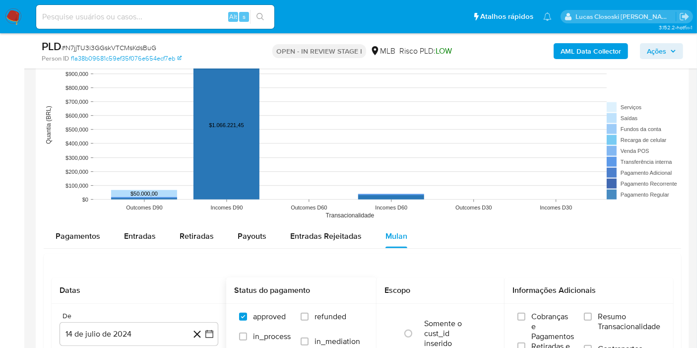
scroll to position [1047, 0]
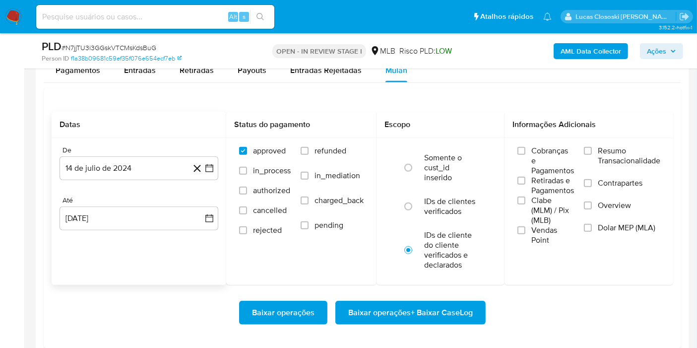
click at [219, 169] on div "De [DATE] [DATE] Até [DATE] [DATE]" at bounding box center [139, 196] width 175 height 116
click at [211, 168] on icon "button" at bounding box center [209, 168] width 10 height 10
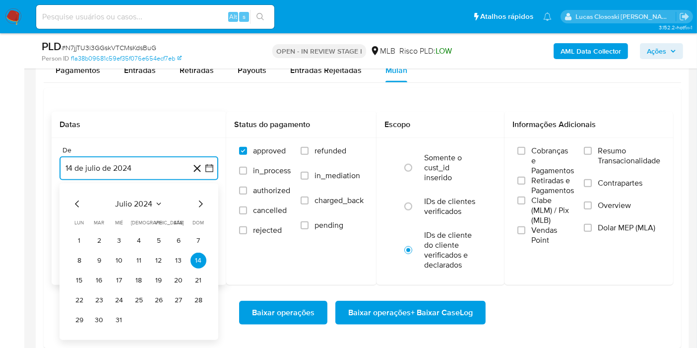
click at [142, 204] on span "julio 2024" at bounding box center [134, 204] width 37 height 10
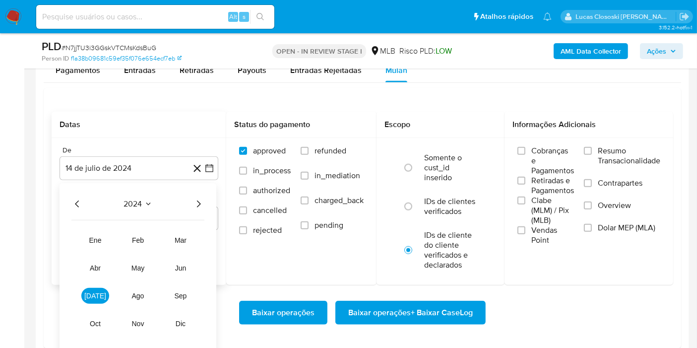
click at [204, 200] on icon "Año siguiente" at bounding box center [198, 204] width 12 height 12
click at [182, 273] on button "jun" at bounding box center [181, 268] width 28 height 16
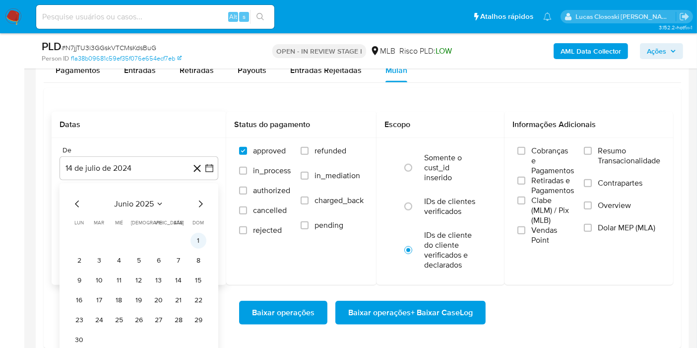
click at [199, 239] on button "1" at bounding box center [198, 241] width 16 height 16
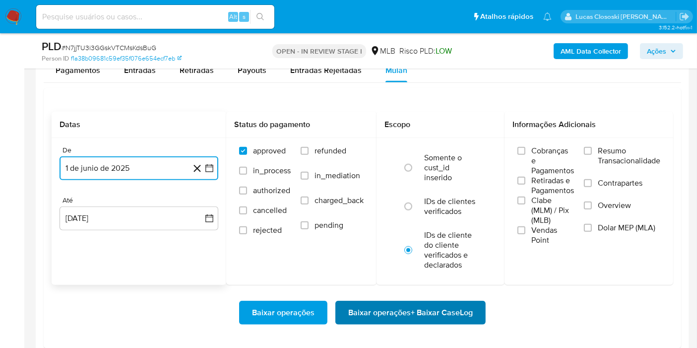
click at [408, 319] on span "Baixar operações + Baixar CaseLog" at bounding box center [410, 312] width 124 height 22
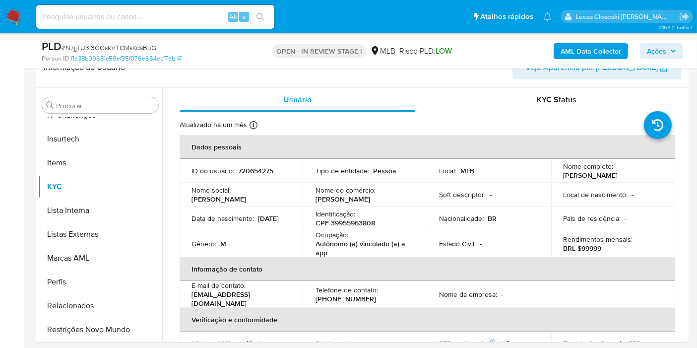
scroll to position [0, 0]
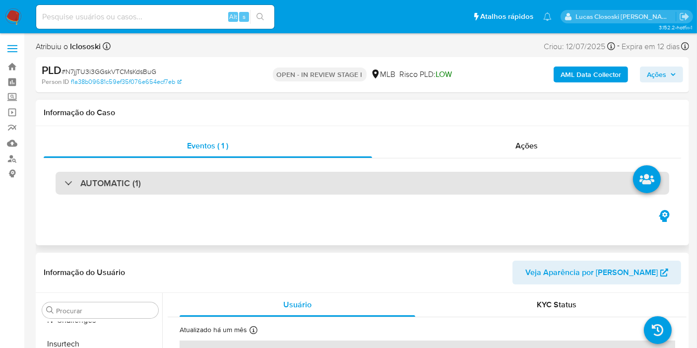
click at [285, 183] on div "AUTOMATIC (1)" at bounding box center [362, 183] width 613 height 23
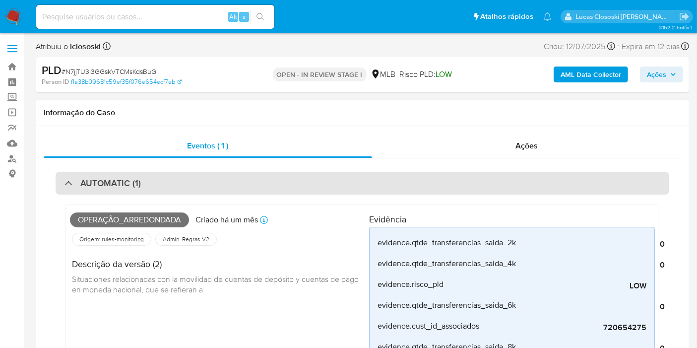
click at [285, 183] on div "AUTOMATIC (1)" at bounding box center [362, 183] width 613 height 23
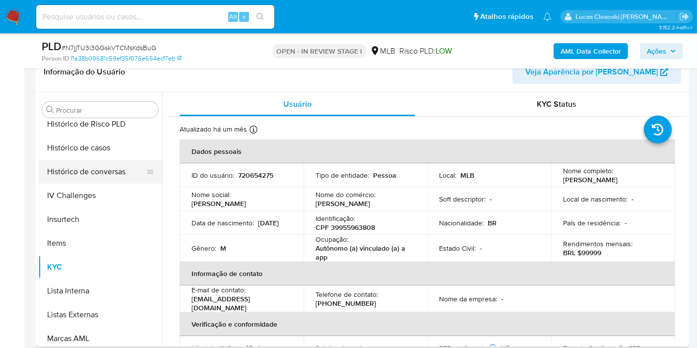
scroll to position [308, 0]
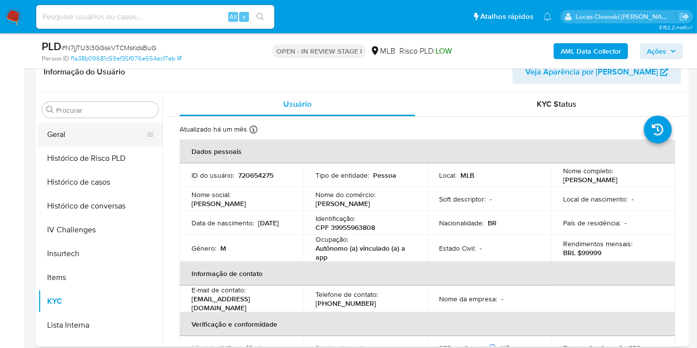
click at [76, 127] on button "Geral" at bounding box center [96, 134] width 116 height 24
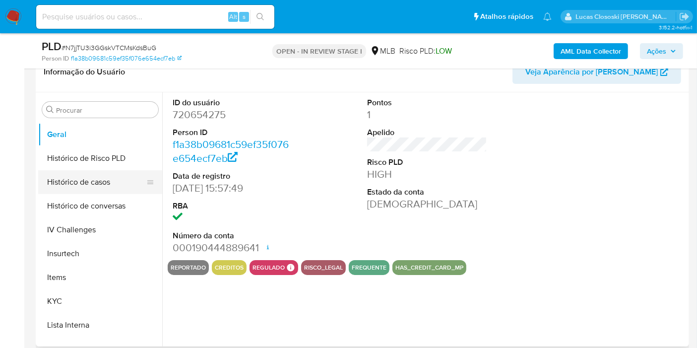
click at [91, 184] on button "Histórico de casos" at bounding box center [96, 182] width 116 height 24
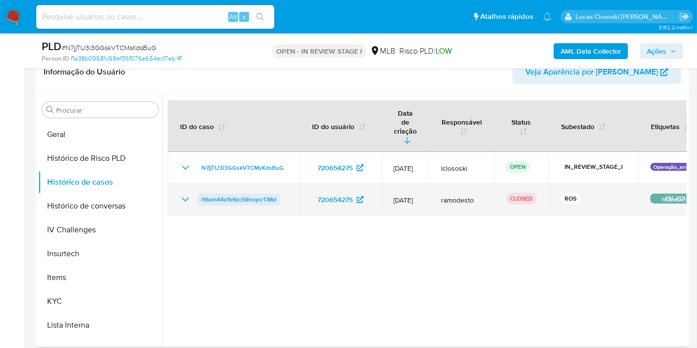
drag, startPoint x: 296, startPoint y: 179, endPoint x: 201, endPoint y: 177, distance: 95.2
click at [201, 183] on td "I16xm44v1b9zc5IhoqorTiMd" at bounding box center [234, 199] width 132 height 32
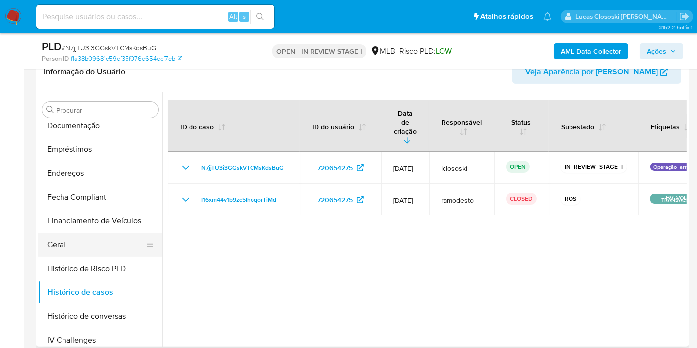
click at [88, 237] on button "Geral" at bounding box center [96, 245] width 116 height 24
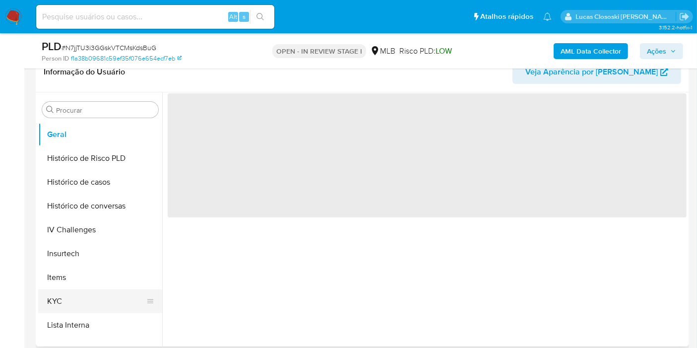
click at [78, 294] on button "KYC" at bounding box center [96, 301] width 116 height 24
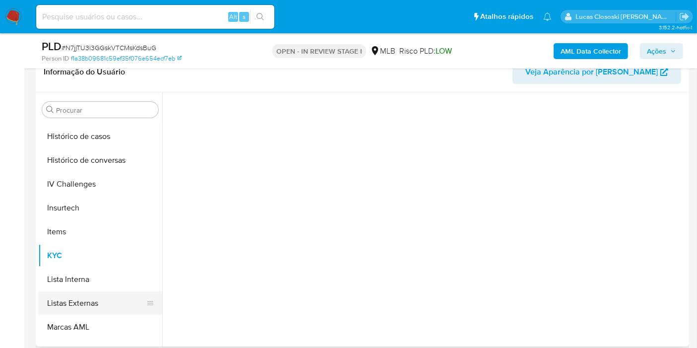
scroll to position [418, 0]
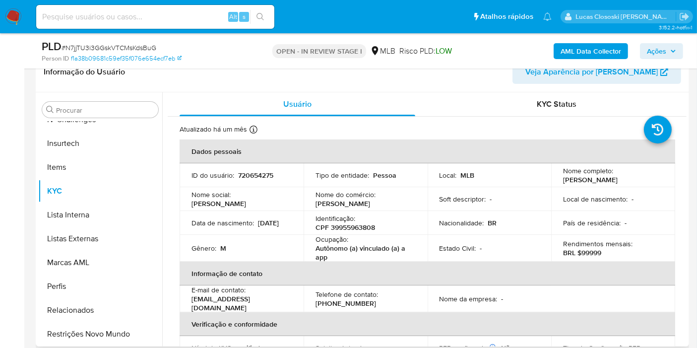
click at [349, 230] on p "CPF 39955963808" at bounding box center [344, 227] width 59 height 9
copy p "39955963808"
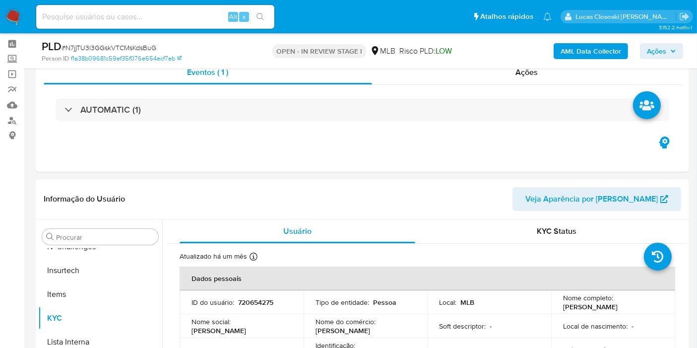
scroll to position [0, 0]
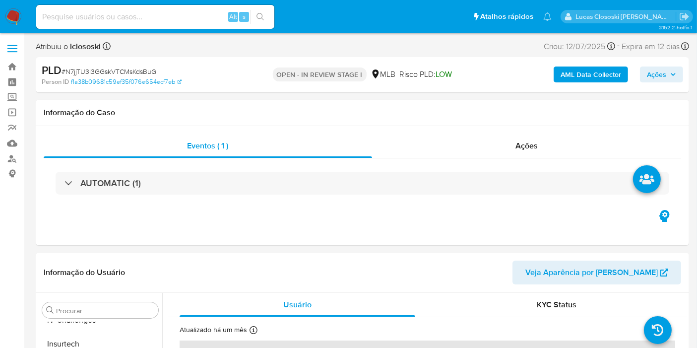
click at [571, 71] on b "AML Data Collector" at bounding box center [590, 74] width 60 height 16
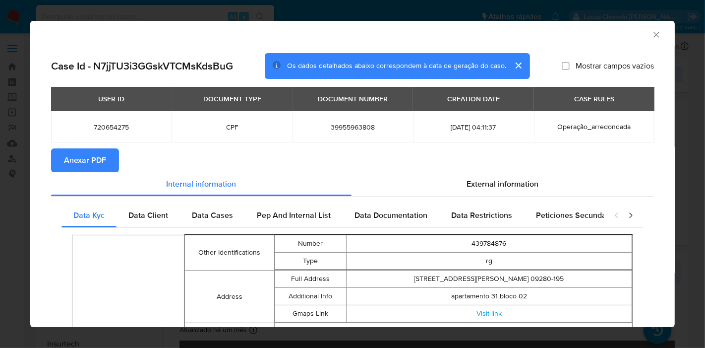
click at [115, 162] on button "Anexar PDF" at bounding box center [85, 160] width 68 height 24
click at [498, 175] on div "External information" at bounding box center [503, 184] width 302 height 24
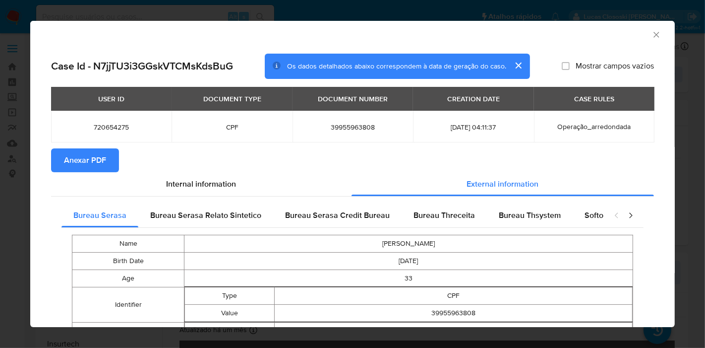
click at [604, 207] on div "closure-recommendation-modal" at bounding box center [624, 215] width 40 height 24
click at [587, 204] on div "Softon" at bounding box center [596, 215] width 47 height 24
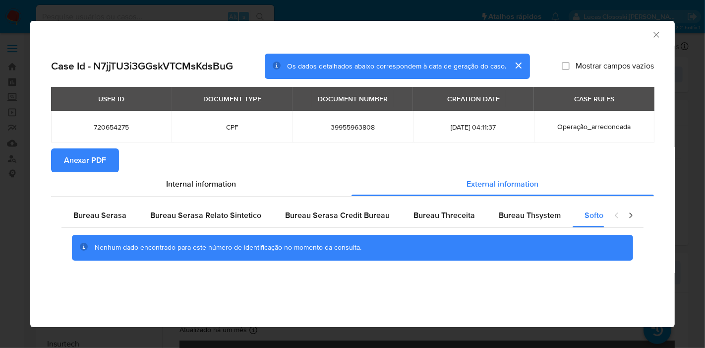
click at [659, 34] on icon "Fechar a janela" at bounding box center [656, 35] width 10 height 10
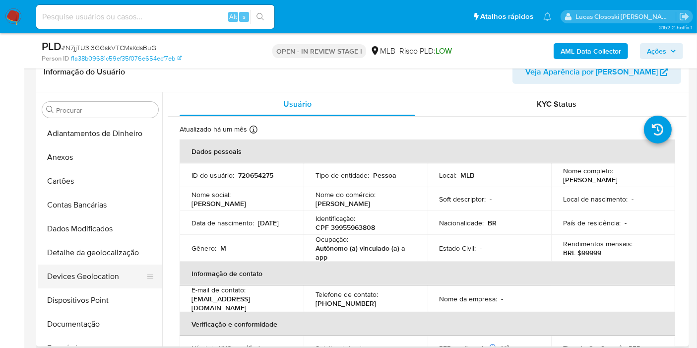
click at [103, 275] on button "Devices Geolocation" at bounding box center [96, 276] width 116 height 24
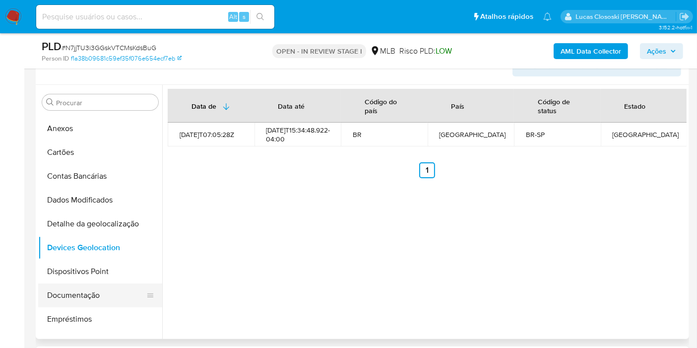
scroll to position [55, 0]
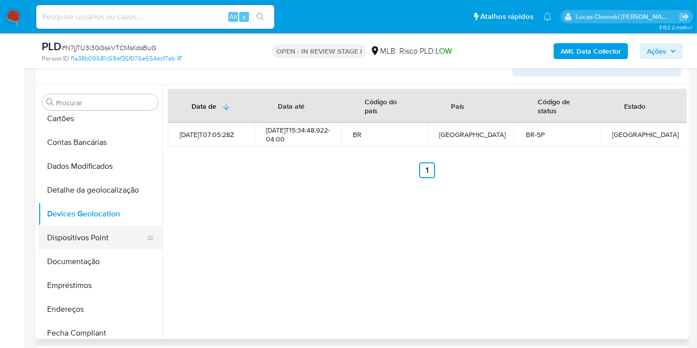
click at [88, 242] on button "Dispositivos Point" at bounding box center [96, 238] width 116 height 24
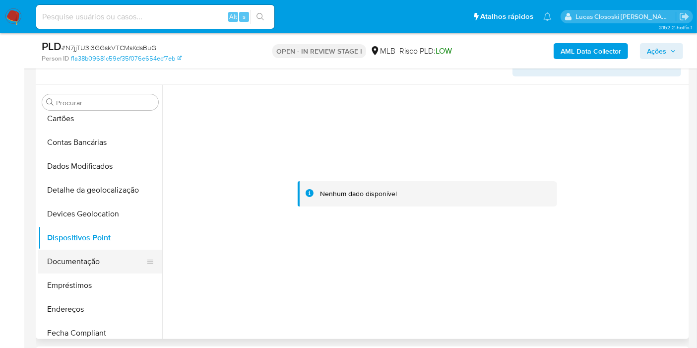
click at [92, 262] on button "Documentação" at bounding box center [96, 261] width 116 height 24
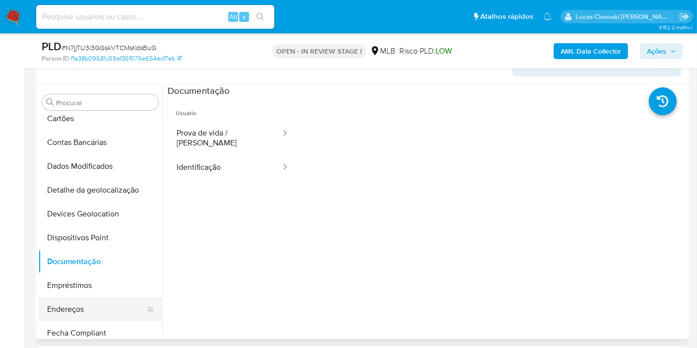
click at [75, 307] on button "Endereços" at bounding box center [96, 309] width 116 height 24
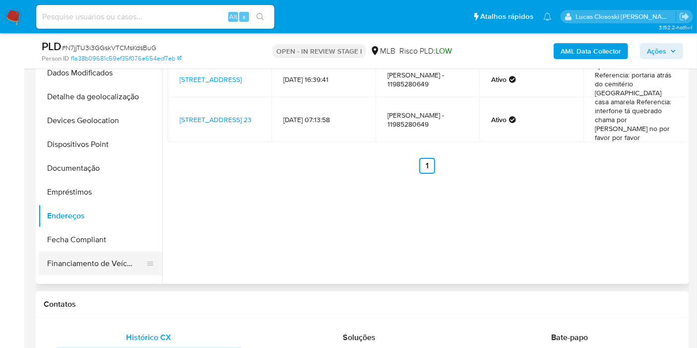
scroll to position [110, 0]
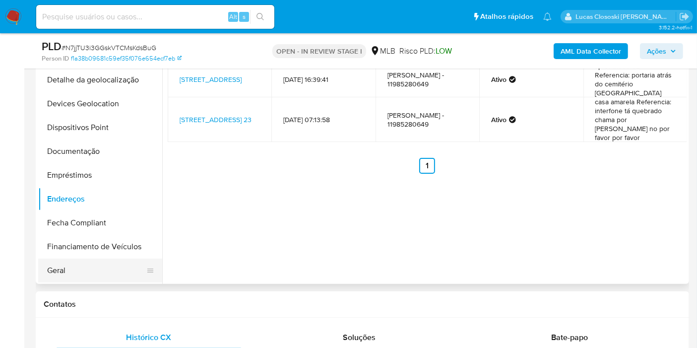
click at [82, 265] on button "Geral" at bounding box center [96, 270] width 116 height 24
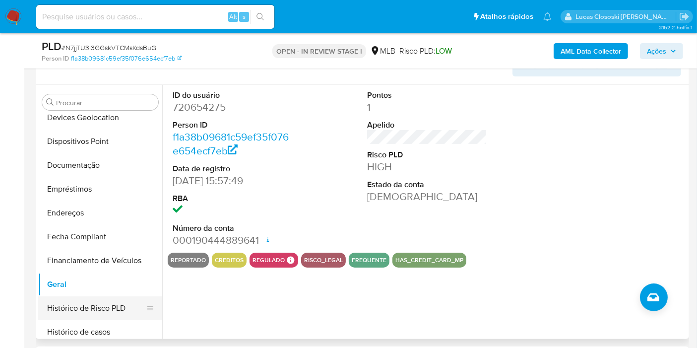
scroll to position [220, 0]
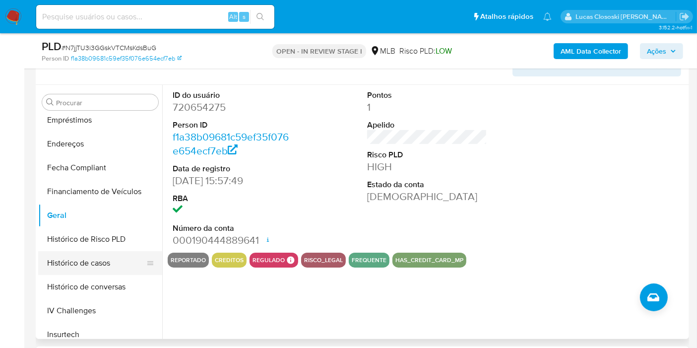
click at [100, 255] on button "Histórico de casos" at bounding box center [96, 263] width 116 height 24
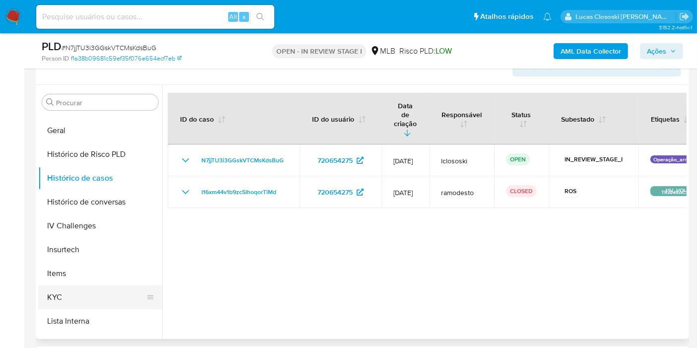
scroll to position [330, 0]
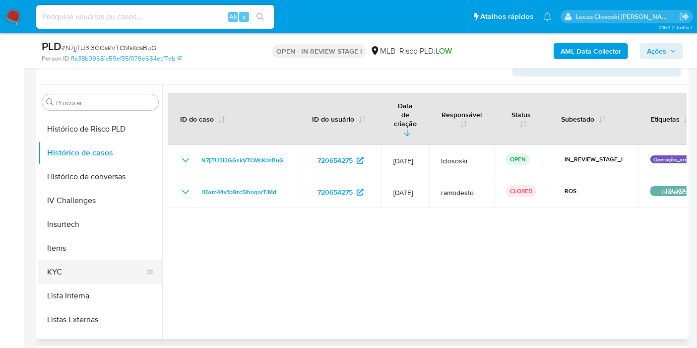
click at [87, 265] on button "KYC" at bounding box center [96, 272] width 116 height 24
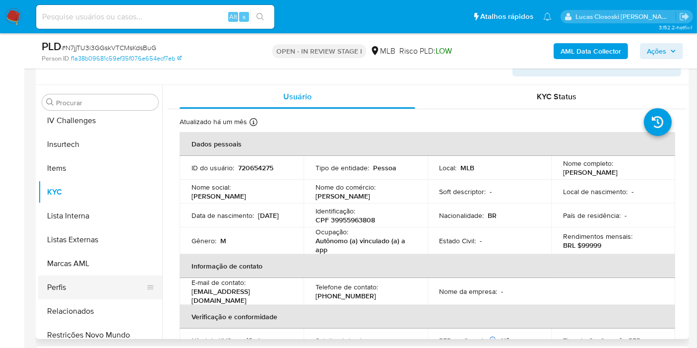
scroll to position [418, 0]
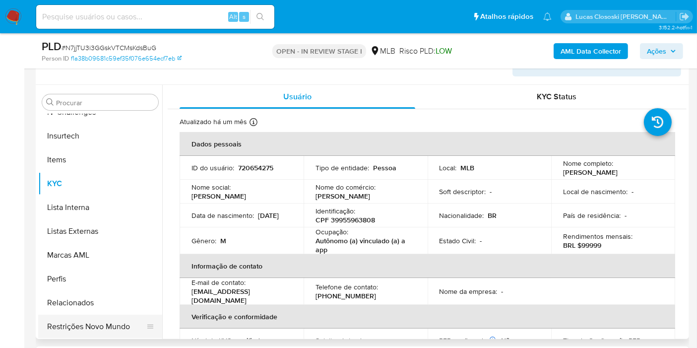
click at [120, 315] on button "Restrições Novo Mundo" at bounding box center [96, 326] width 116 height 24
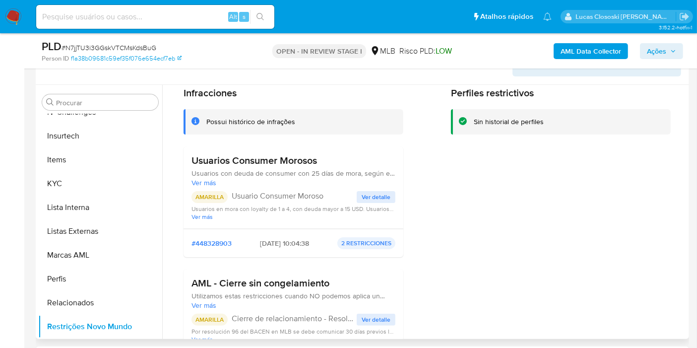
scroll to position [110, 0]
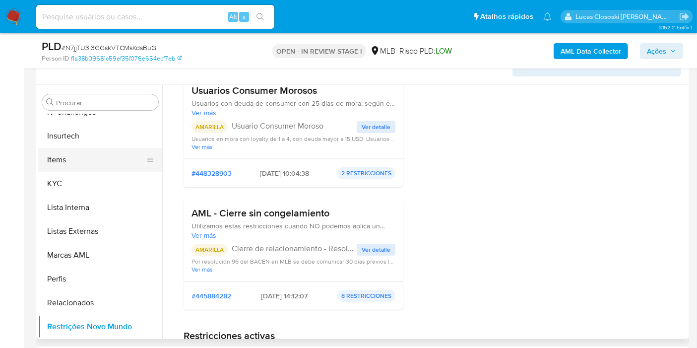
click at [61, 167] on button "Items" at bounding box center [96, 160] width 116 height 24
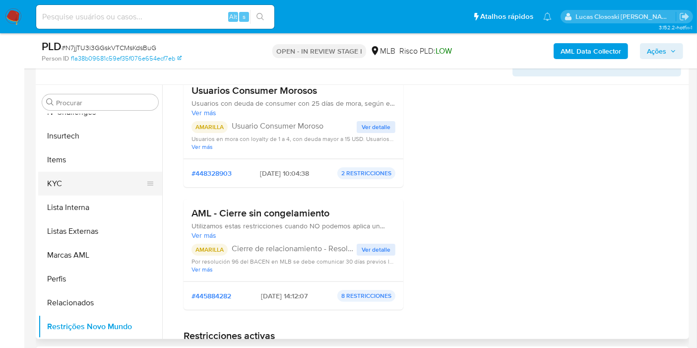
scroll to position [0, 0]
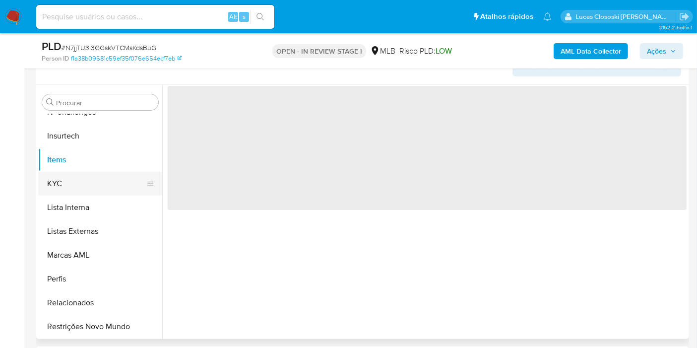
click at [66, 179] on button "KYC" at bounding box center [96, 184] width 116 height 24
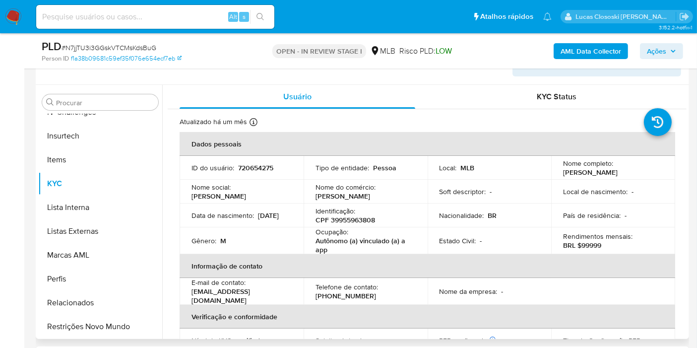
click at [306, 118] on div "Atualizado há um mês Criado: 25/02/2021 21:27:00 Atualizado: 15/07/2025 14:12:08" at bounding box center [414, 123] width 470 height 13
click at [143, 47] on span "# N7jjTU3i3GGskVTCMsKdsBuG" at bounding box center [108, 48] width 95 height 10
copy span "N7jjTU3i3GGskVTCMsKdsBuG"
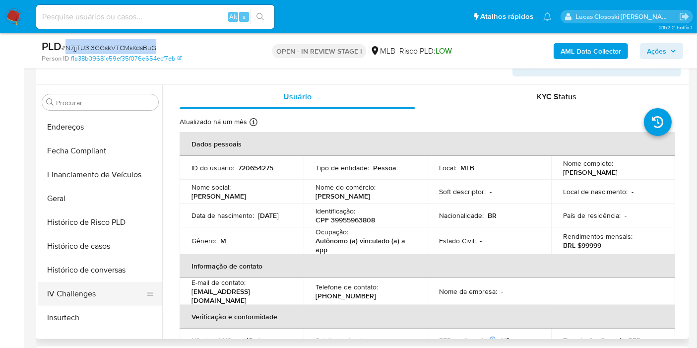
scroll to position [198, 0]
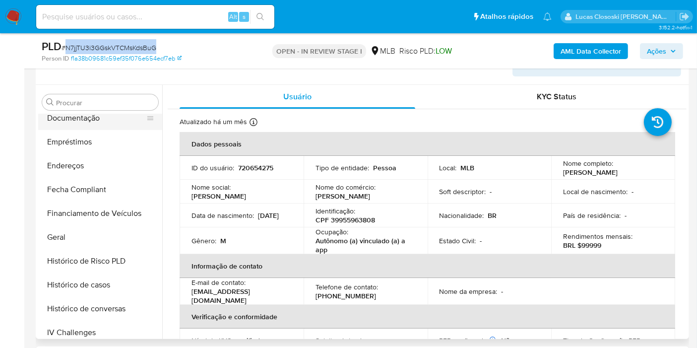
click at [83, 127] on button "Documentação" at bounding box center [96, 118] width 116 height 24
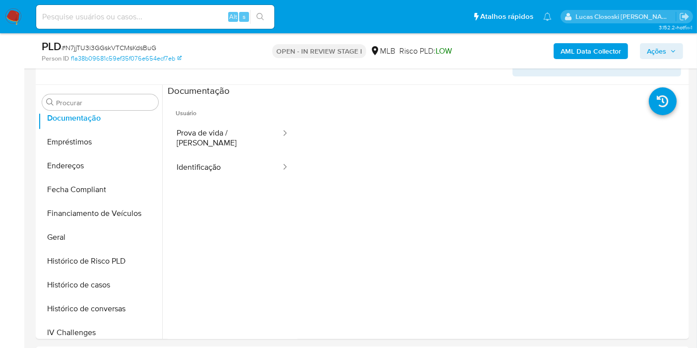
click at [248, 58] on div "Person ID f1a38b09681c59ef35f076e654ecf7eb" at bounding box center [147, 58] width 211 height 9
click at [72, 234] on button "Geral" at bounding box center [96, 237] width 116 height 24
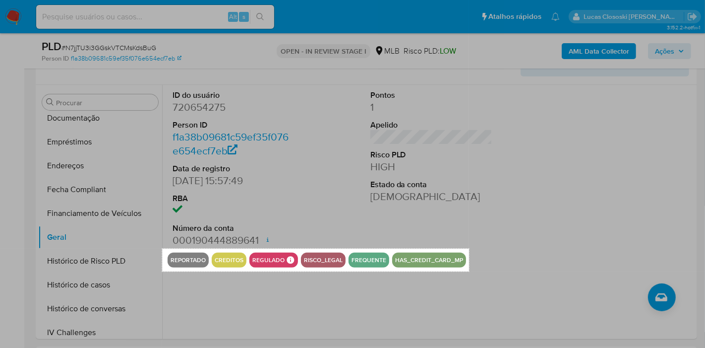
drag, startPoint x: 162, startPoint y: 248, endPoint x: 468, endPoint y: 271, distance: 306.3
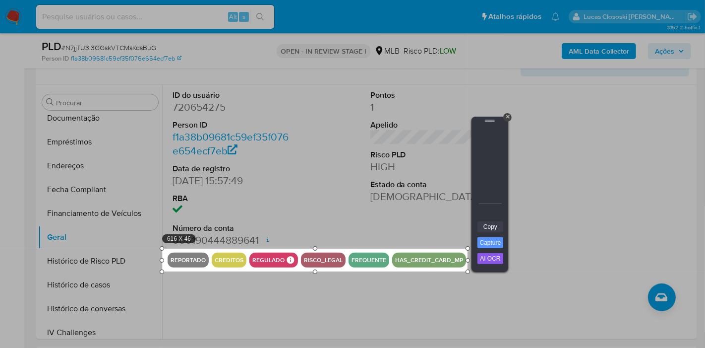
click at [489, 222] on link "Copy" at bounding box center [490, 226] width 26 height 11
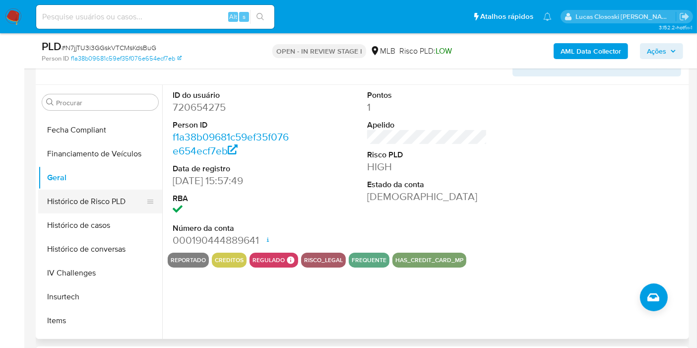
scroll to position [308, 0]
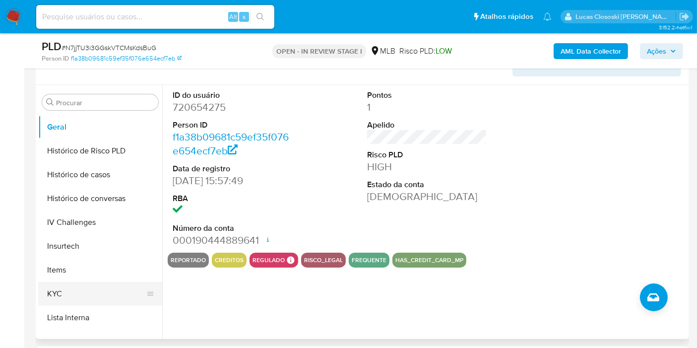
click at [77, 295] on button "KYC" at bounding box center [96, 294] width 116 height 24
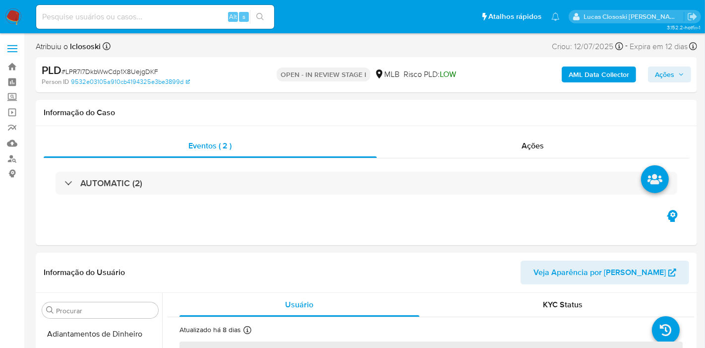
select select "10"
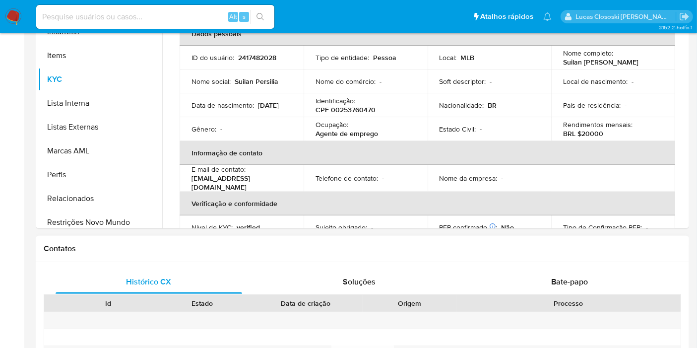
scroll to position [418, 0]
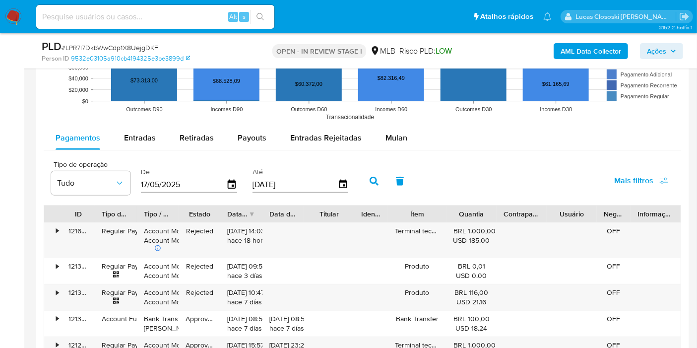
click at [391, 149] on div "Pagamentos Entradas Retiradas Payouts Entradas Rejeitadas Mulan Tipo de operaçã…" at bounding box center [362, 332] width 637 height 413
click at [388, 137] on span "Mulan" at bounding box center [396, 137] width 22 height 11
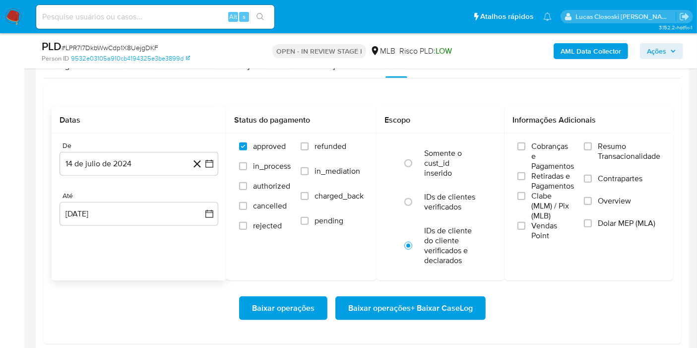
scroll to position [1157, 0]
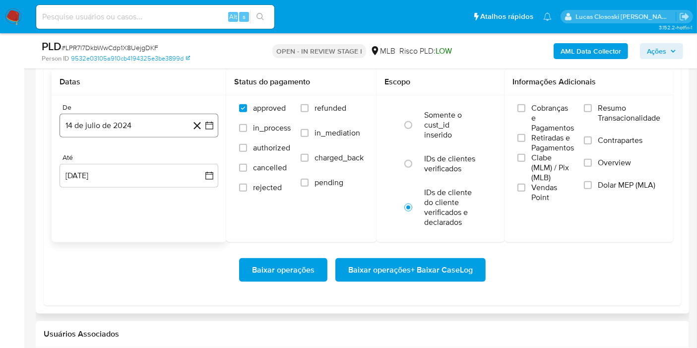
click at [215, 134] on button "14 de julio de 2024" at bounding box center [138, 126] width 159 height 24
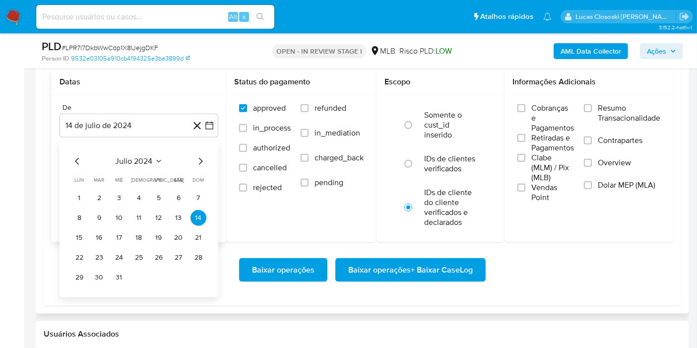
click at [122, 161] on span "julio 2024" at bounding box center [134, 161] width 37 height 10
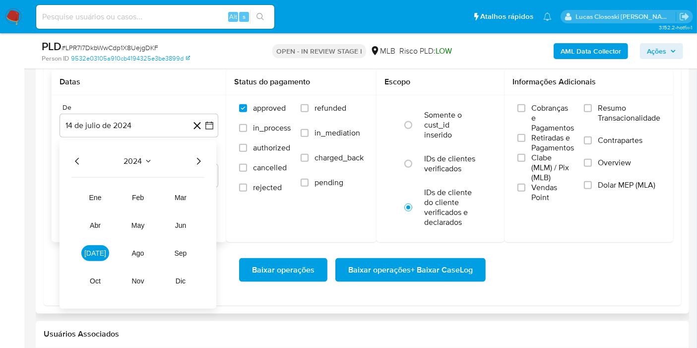
click at [202, 156] on icon "Año siguiente" at bounding box center [198, 161] width 12 height 12
click at [185, 217] on button "jun" at bounding box center [181, 225] width 28 height 16
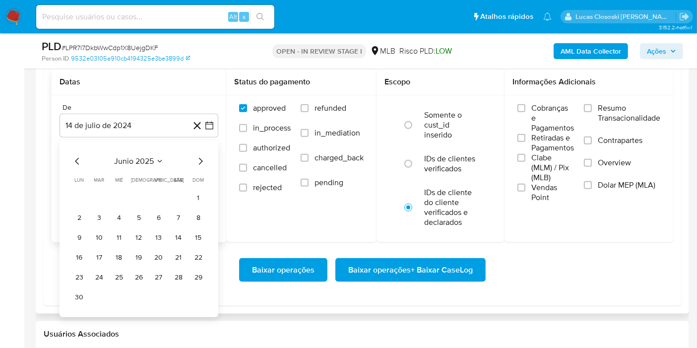
click at [207, 198] on div "junio 2025 junio 2025 lun lunes mar martes mié miércoles jue jueves vie viernes…" at bounding box center [138, 228] width 159 height 177
click at [201, 197] on button "1" at bounding box center [198, 198] width 16 height 16
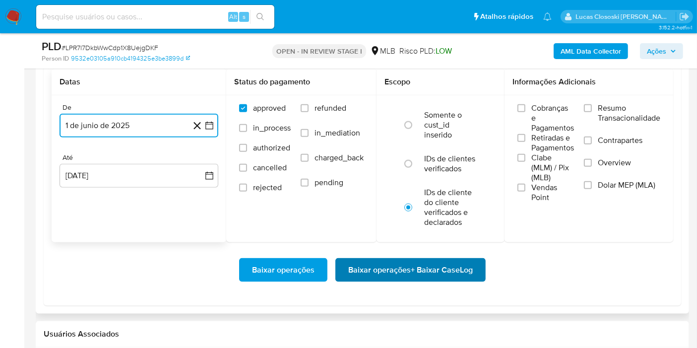
click at [454, 264] on span "Baixar operações + Baixar CaseLog" at bounding box center [410, 270] width 124 height 22
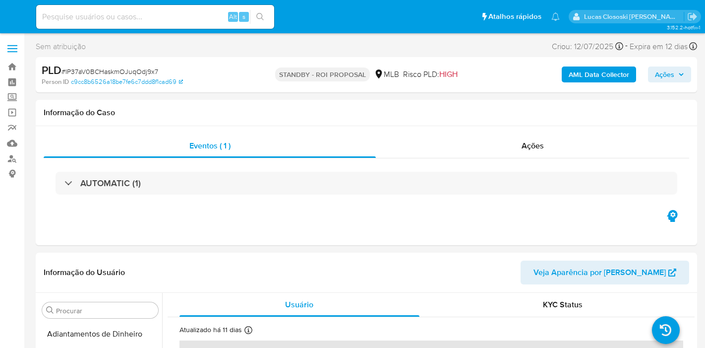
select select "10"
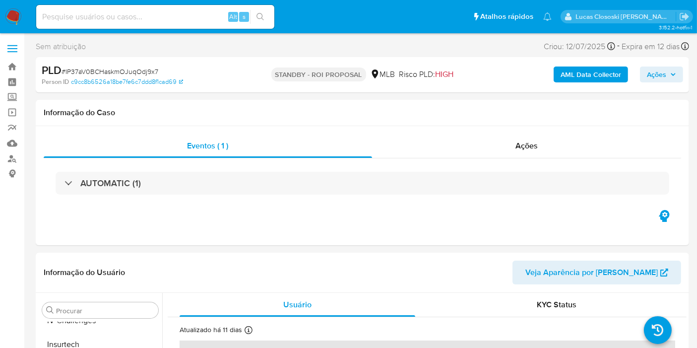
scroll to position [418, 0]
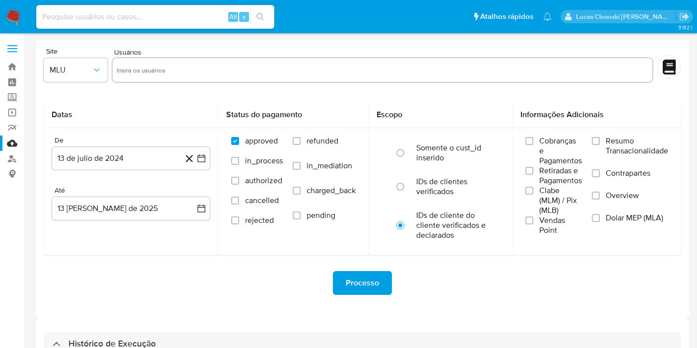
select select "10"
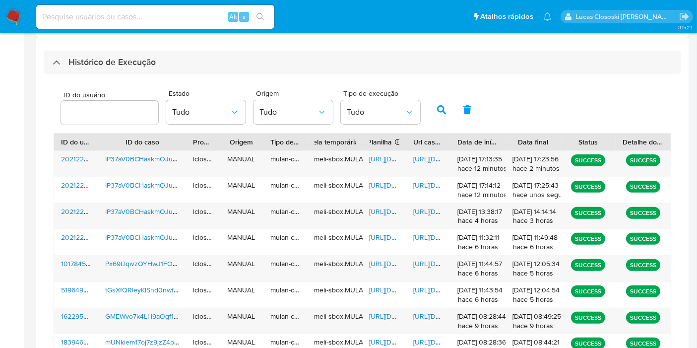
click at [199, 51] on div "Histórico de Execução" at bounding box center [362, 63] width 637 height 24
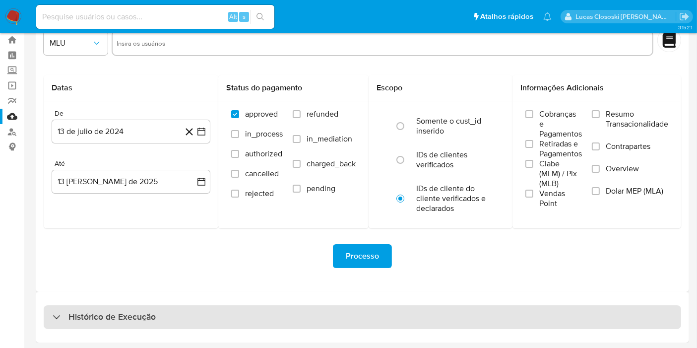
click at [245, 311] on div "Histórico de Execução" at bounding box center [362, 317] width 637 height 24
select select "10"
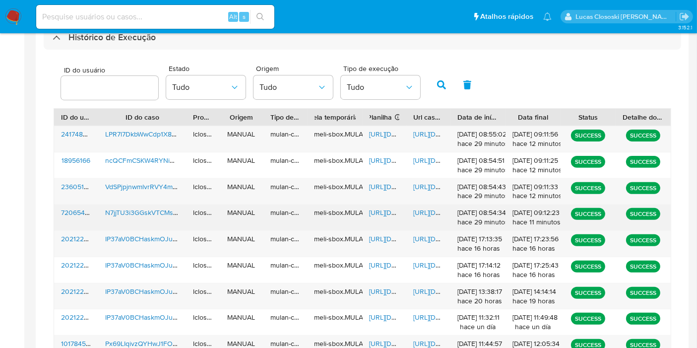
click at [374, 209] on span "[URL][DOMAIN_NAME]" at bounding box center [403, 212] width 68 height 10
click at [417, 207] on span "[URL][DOMAIN_NAME]" at bounding box center [447, 212] width 68 height 10
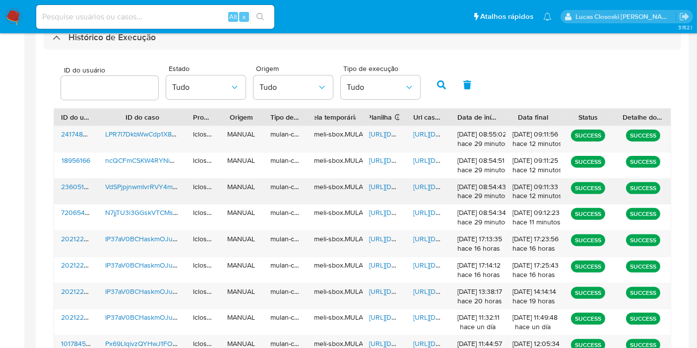
click at [382, 183] on span "https://docs.google.com/spreadsheets/d/1DVGH55wPEsxg9eQH63xG-CdVJsllVgmWaLPGa7O…" at bounding box center [403, 186] width 68 height 10
click at [425, 184] on span "https://docs.google.com/document/d/1kjQVBIj3eEpOBe8hWzmLPareSvwu5CQRtyagriur3wc…" at bounding box center [447, 186] width 68 height 10
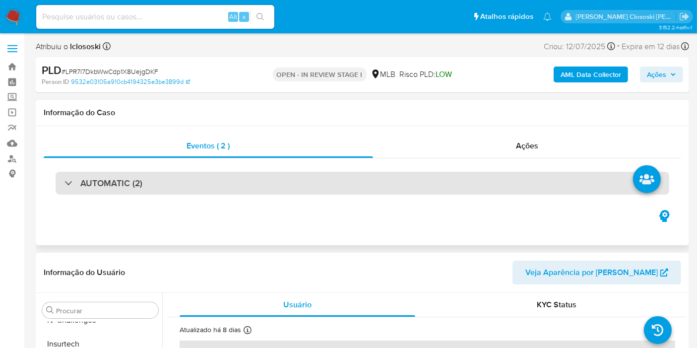
click at [232, 177] on div "AUTOMATIC (2)" at bounding box center [362, 183] width 613 height 23
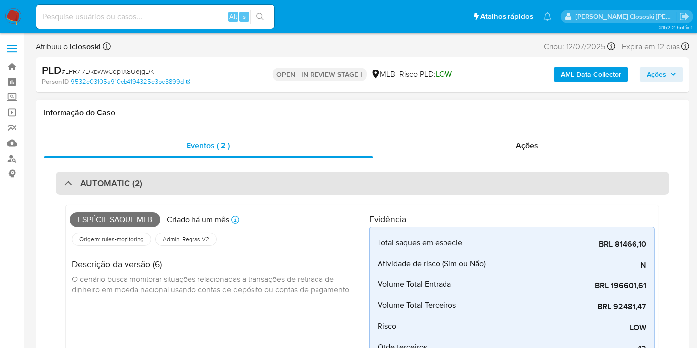
click at [272, 175] on div "AUTOMATIC (2)" at bounding box center [362, 183] width 613 height 23
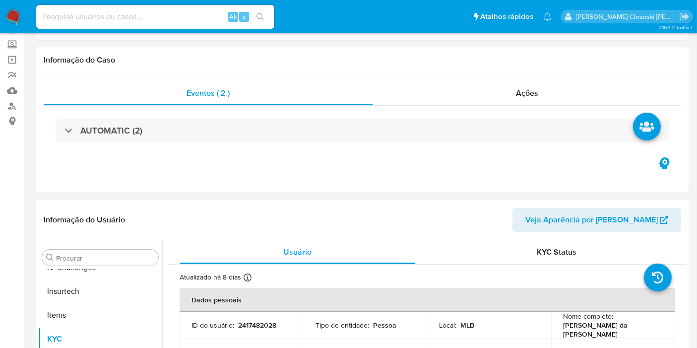
scroll to position [165, 0]
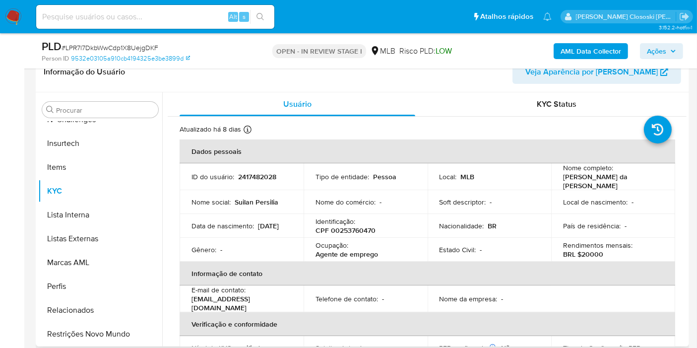
click at [354, 226] on p "CPF 00253760470" at bounding box center [345, 230] width 60 height 9
click at [354, 227] on p "CPF 00253760470" at bounding box center [345, 230] width 60 height 9
copy p "00253760470"
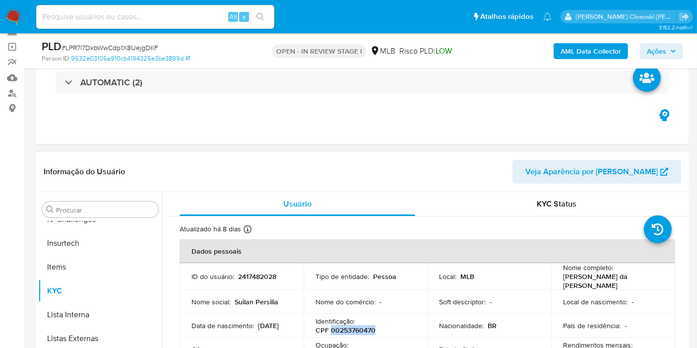
scroll to position [0, 0]
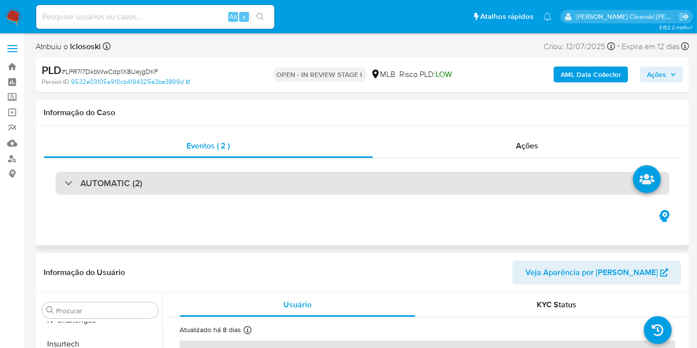
click at [179, 180] on div "AUTOMATIC (2)" at bounding box center [362, 183] width 613 height 23
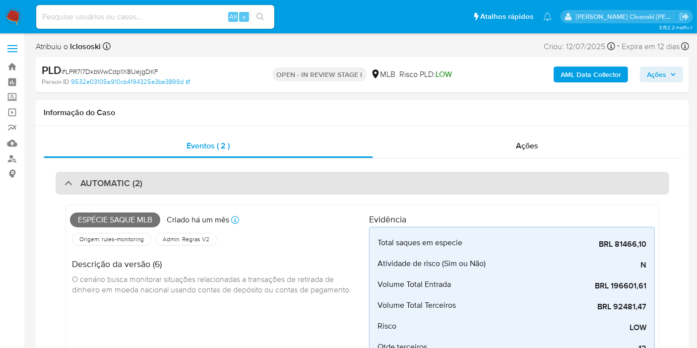
click at [179, 180] on div "AUTOMATIC (2)" at bounding box center [362, 183] width 613 height 23
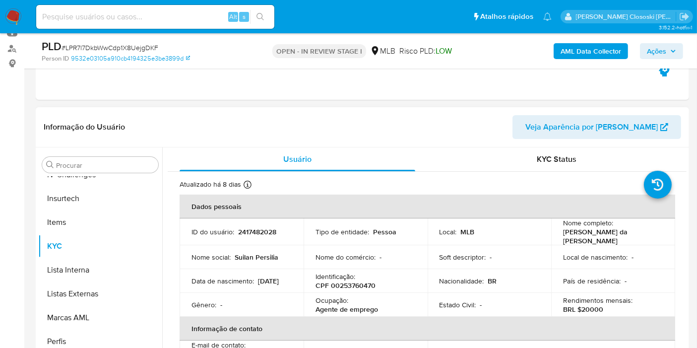
click at [357, 284] on p "CPF 00253760470" at bounding box center [345, 285] width 60 height 9
copy p "00253760470"
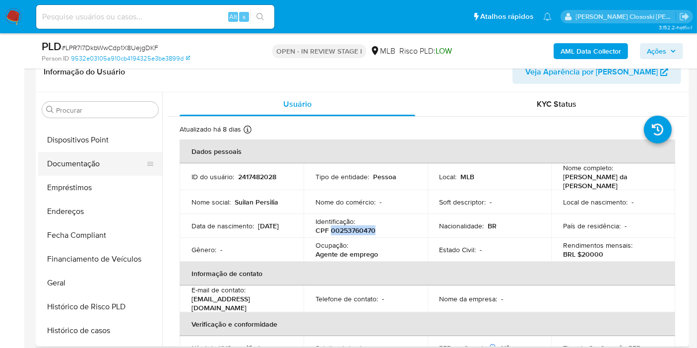
scroll to position [143, 0]
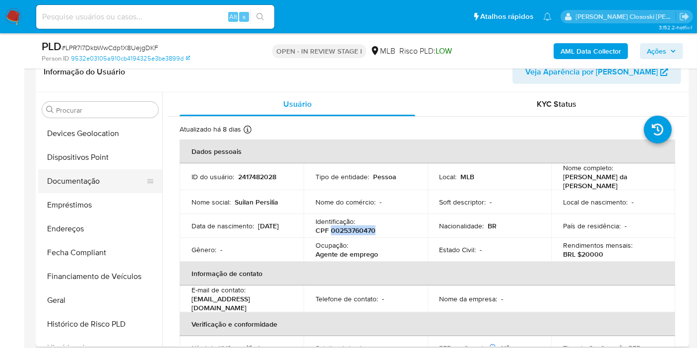
click at [78, 185] on button "Documentação" at bounding box center [96, 181] width 116 height 24
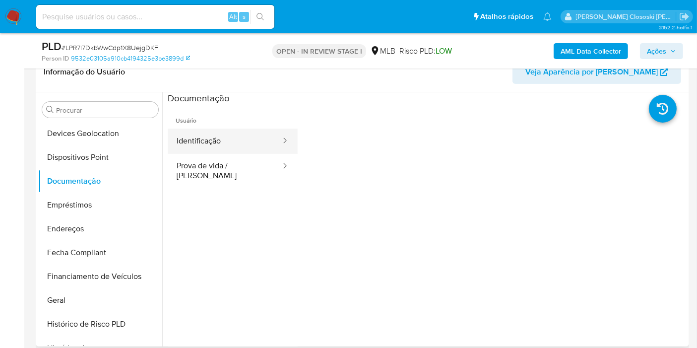
click at [207, 139] on button "Identificação" at bounding box center [225, 140] width 114 height 25
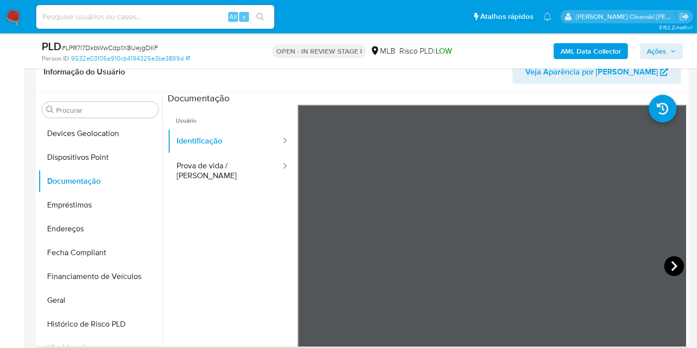
click at [671, 263] on icon at bounding box center [674, 266] width 6 height 10
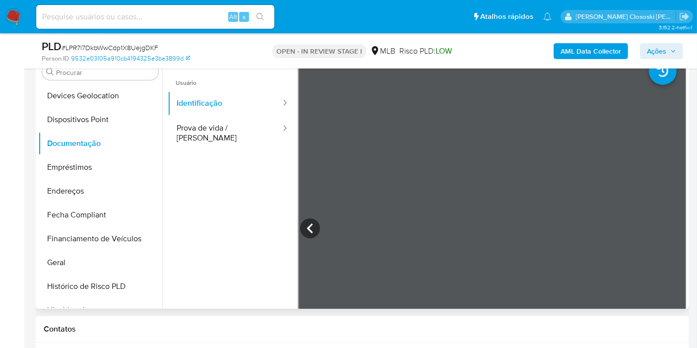
scroll to position [275, 0]
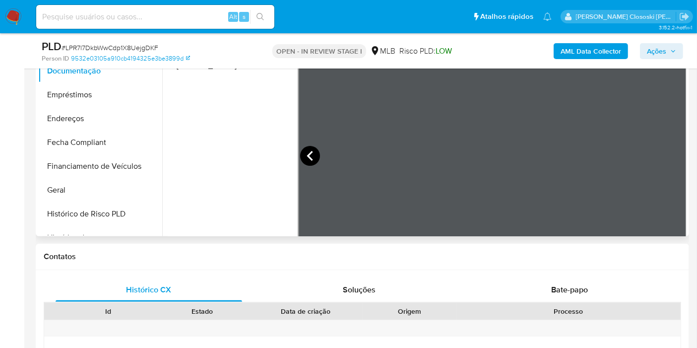
click at [308, 154] on icon at bounding box center [309, 156] width 6 height 10
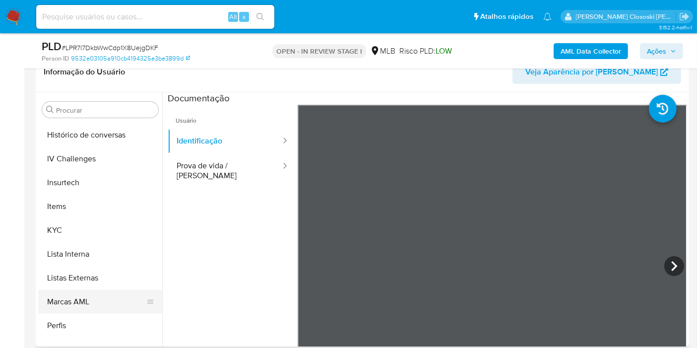
scroll to position [418, 0]
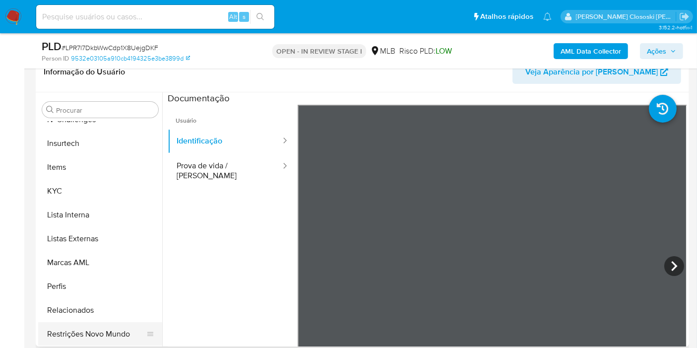
click at [99, 326] on button "Restrições Novo Mundo" at bounding box center [96, 334] width 116 height 24
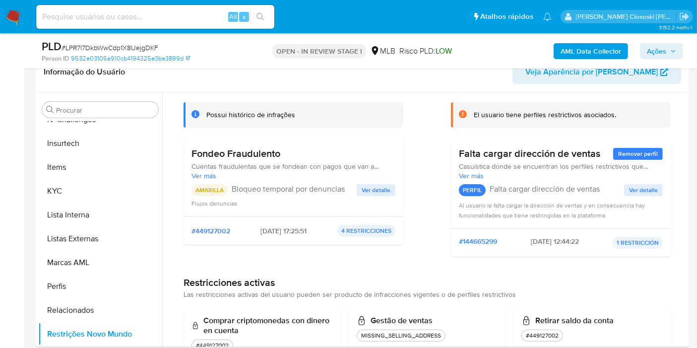
scroll to position [0, 0]
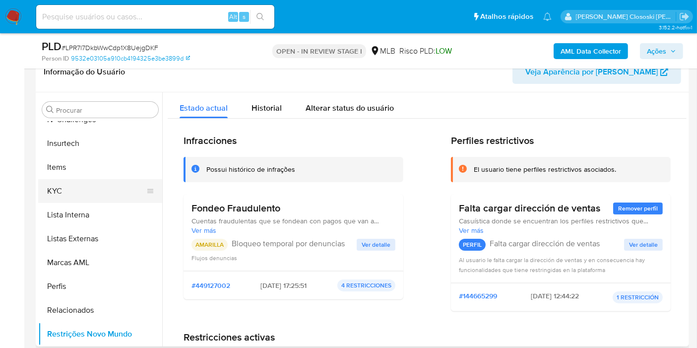
click at [89, 185] on button "KYC" at bounding box center [96, 191] width 116 height 24
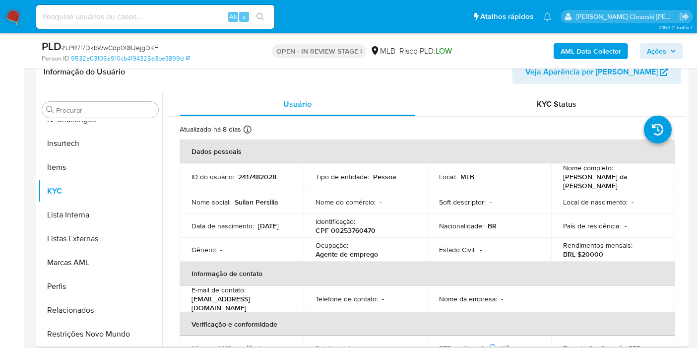
click at [350, 226] on p "CPF 00253760470" at bounding box center [345, 230] width 60 height 9
copy p "00253760470"
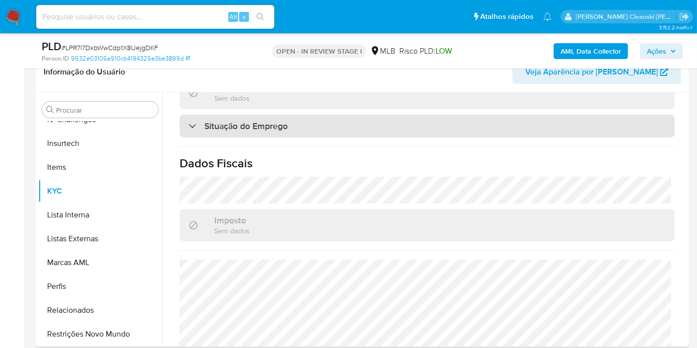
scroll to position [460, 0]
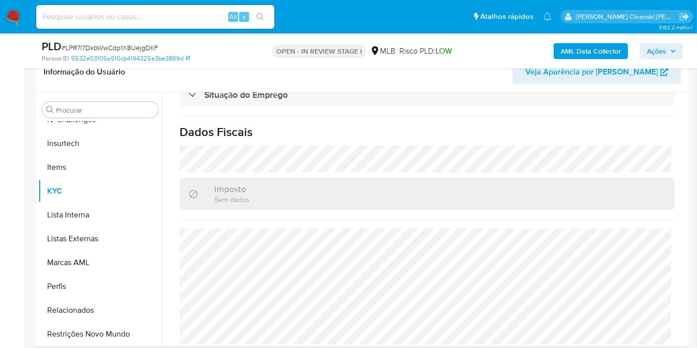
click at [605, 43] on b "AML Data Collector" at bounding box center [590, 51] width 60 height 16
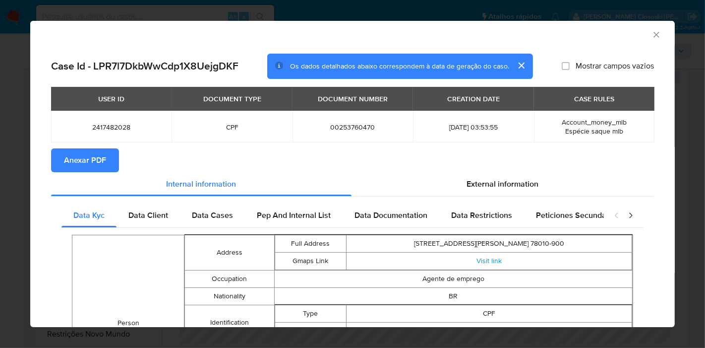
click at [79, 163] on span "Anexar PDF" at bounding box center [85, 160] width 42 height 22
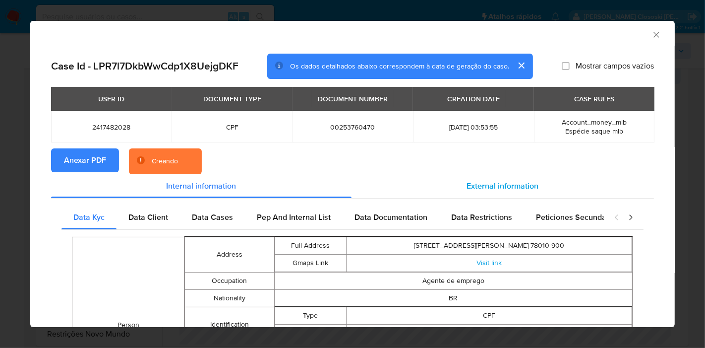
click at [509, 188] on span "External information" at bounding box center [503, 185] width 72 height 11
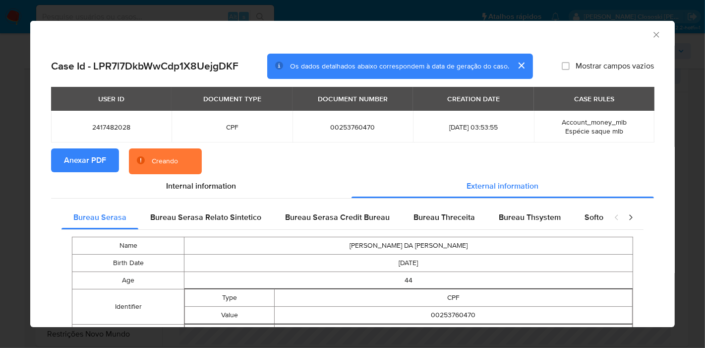
click at [604, 221] on div "closure-recommendation-modal" at bounding box center [624, 217] width 40 height 24
click at [585, 216] on span "Softon" at bounding box center [596, 216] width 23 height 11
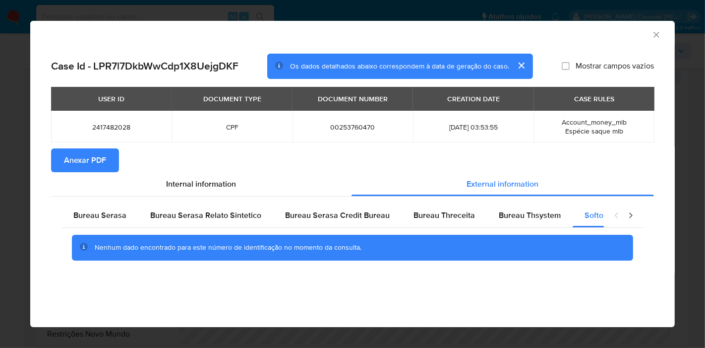
click at [659, 27] on div "AML Data Collector" at bounding box center [352, 33] width 645 height 25
click at [656, 31] on icon "Fechar a janela" at bounding box center [656, 35] width 10 height 10
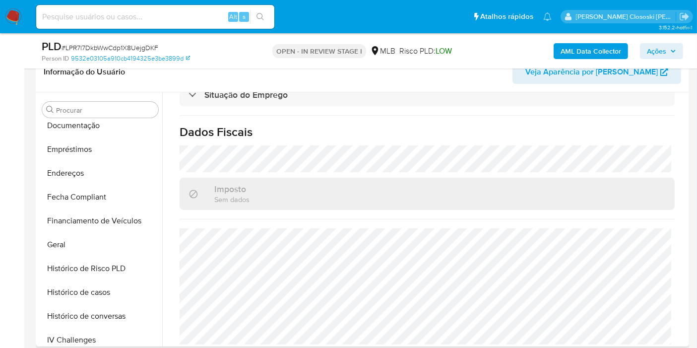
scroll to position [33, 0]
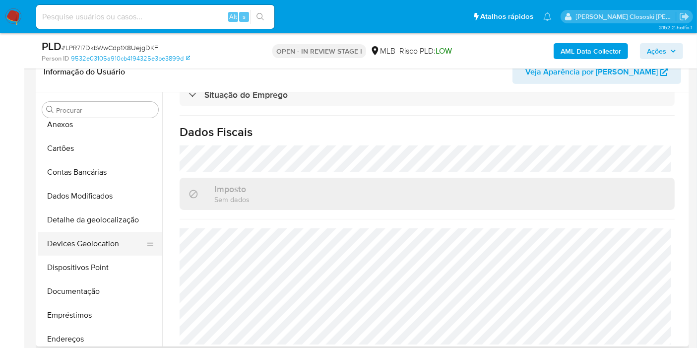
click at [93, 240] on button "Devices Geolocation" at bounding box center [96, 244] width 116 height 24
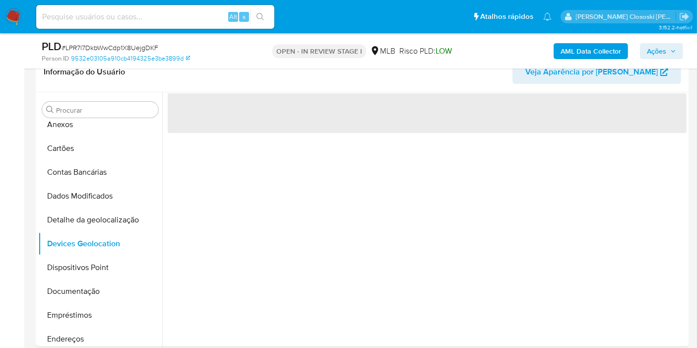
scroll to position [0, 0]
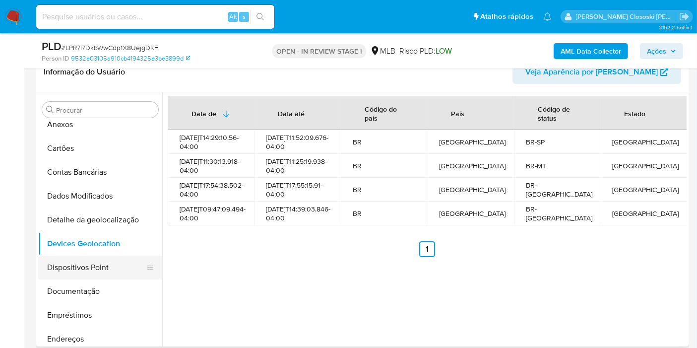
click at [88, 274] on button "Dispositivos Point" at bounding box center [96, 267] width 116 height 24
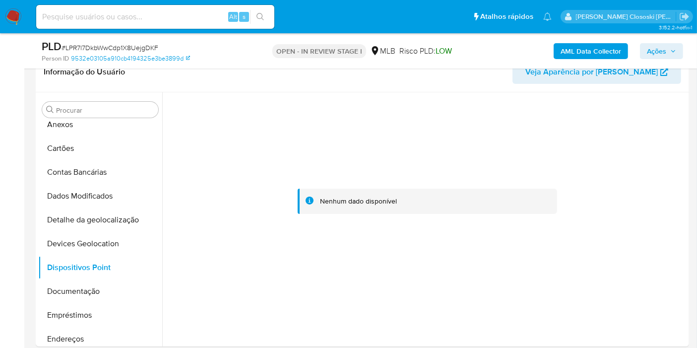
click at [303, 64] on div "PLD # LPR7l7DkbWwCdp1X8UejgDKF Person ID 9532e03105a910cb4194325e3be3899d OPEN …" at bounding box center [362, 50] width 653 height 35
click at [96, 289] on button "Documentação" at bounding box center [96, 291] width 116 height 24
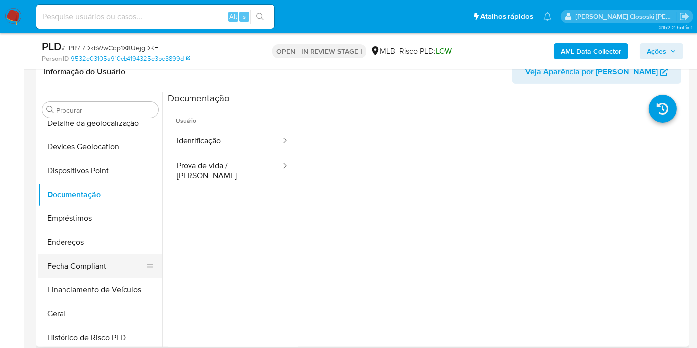
scroll to position [143, 0]
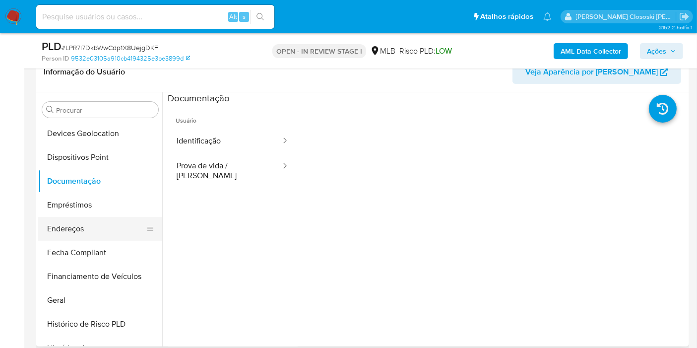
click at [71, 229] on button "Endereços" at bounding box center [96, 229] width 116 height 24
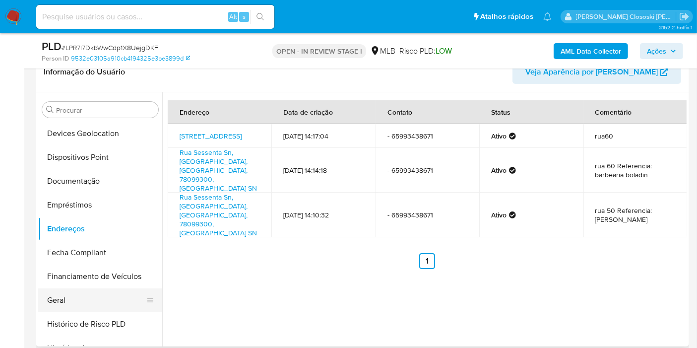
click at [57, 300] on button "Geral" at bounding box center [96, 300] width 116 height 24
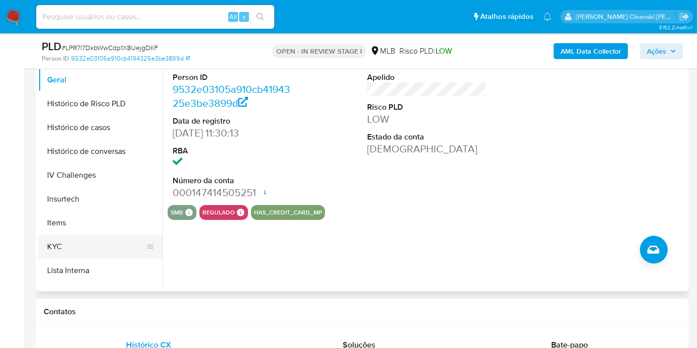
scroll to position [308, 0]
click at [52, 242] on button "KYC" at bounding box center [96, 246] width 116 height 24
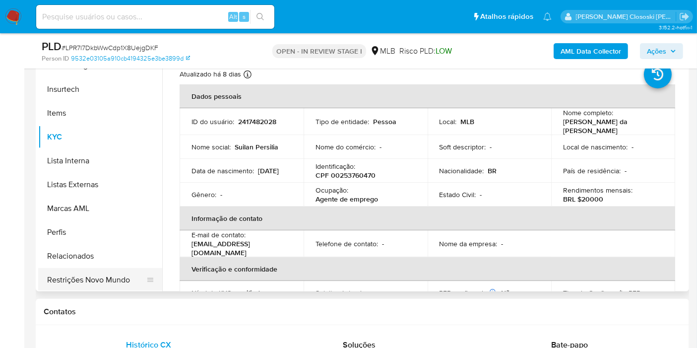
scroll to position [418, 0]
click at [119, 276] on button "Restrições Novo Mundo" at bounding box center [96, 279] width 116 height 24
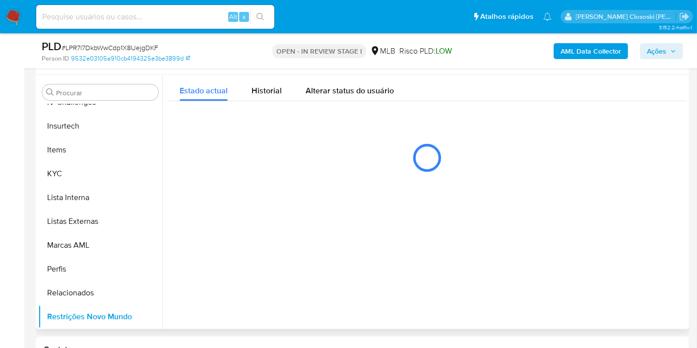
scroll to position [165, 0]
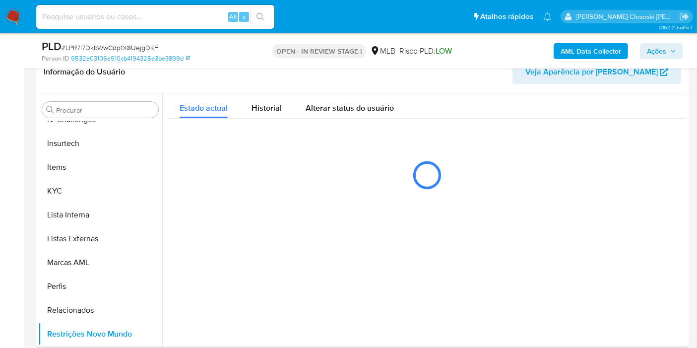
click at [411, 105] on div "Estado actual Historial Alterar status do usuário" at bounding box center [427, 105] width 519 height 26
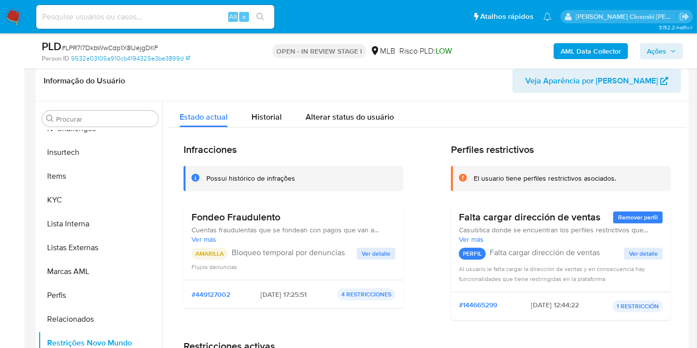
scroll to position [188, 0]
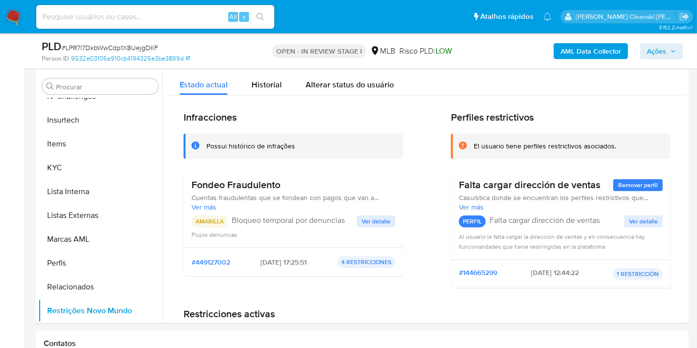
click at [98, 45] on span "# LPR7l7DkbWwCdp1X8UejgDKF" at bounding box center [109, 48] width 97 height 10
copy span "LPR7l7DkbWwCdp1X8UejgDKF"
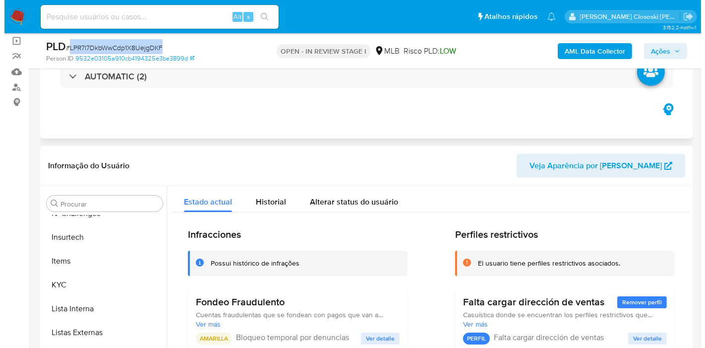
scroll to position [0, 0]
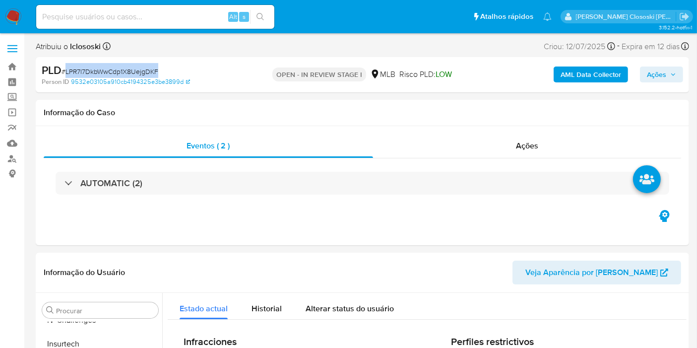
click at [572, 73] on b "AML Data Collector" at bounding box center [590, 74] width 60 height 16
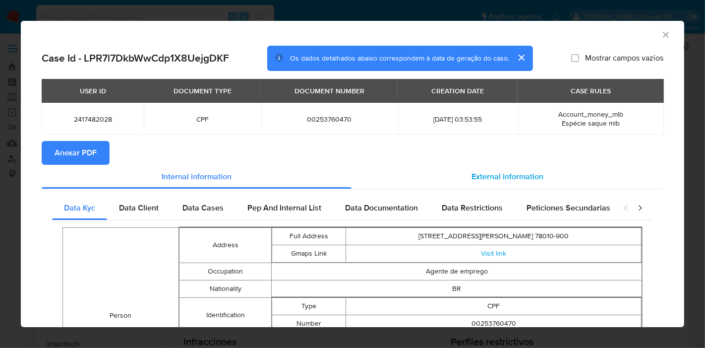
click at [507, 180] on span "External information" at bounding box center [507, 176] width 72 height 11
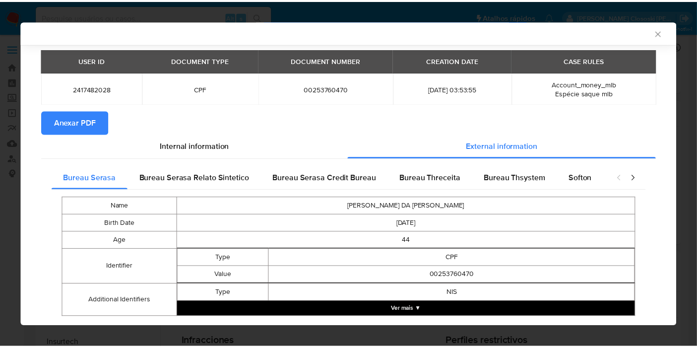
scroll to position [53, 0]
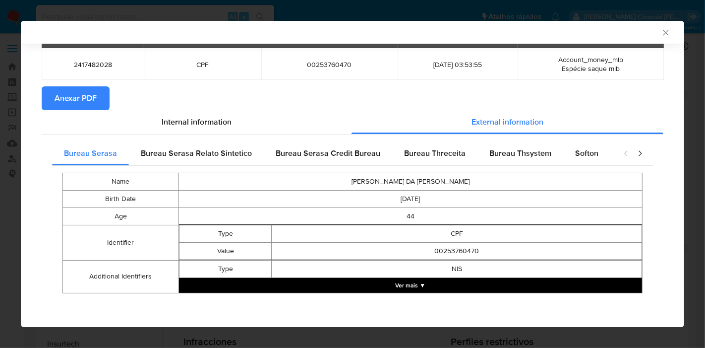
click at [458, 246] on td "00253760470" at bounding box center [457, 250] width 370 height 17
copy td "00253760470"
click at [651, 32] on div "AML Data Collector" at bounding box center [344, 32] width 633 height 9
click at [661, 32] on icon "Fechar a janela" at bounding box center [666, 33] width 10 height 10
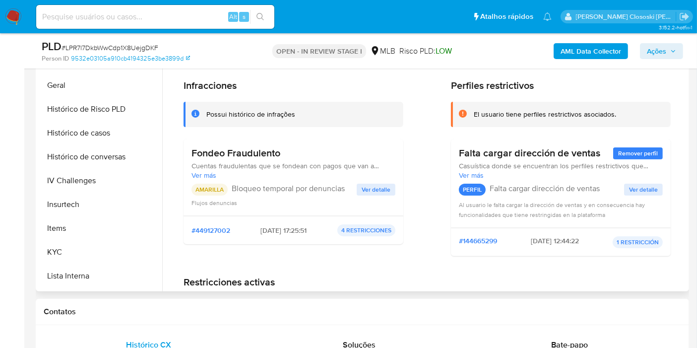
scroll to position [253, 0]
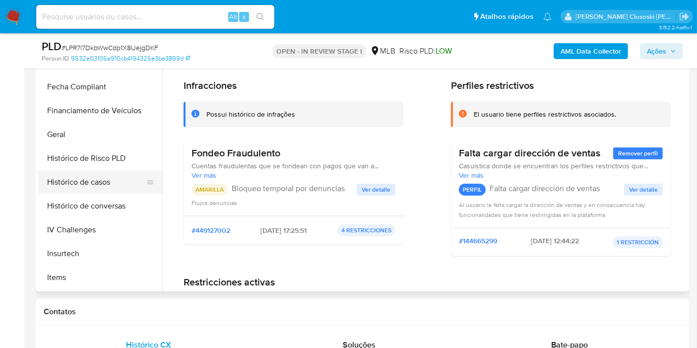
click at [93, 179] on button "Histórico de casos" at bounding box center [96, 182] width 116 height 24
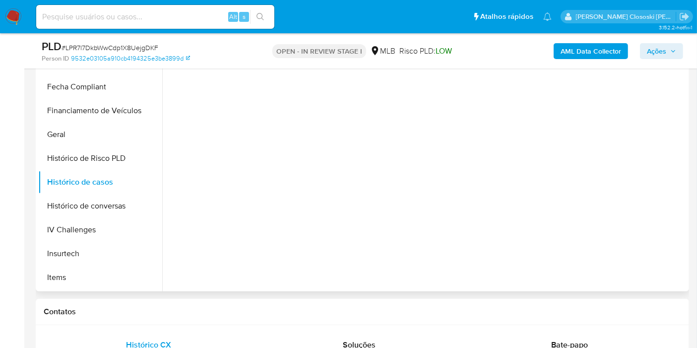
scroll to position [165, 0]
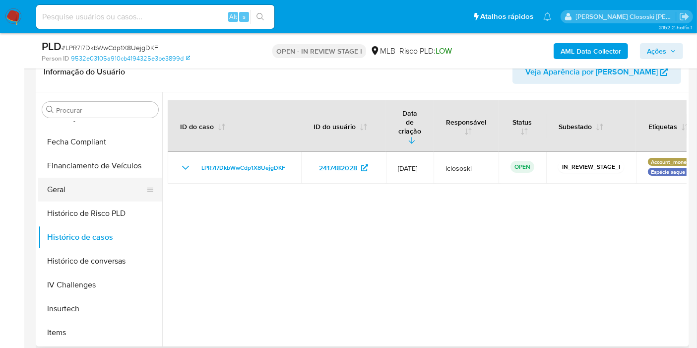
click at [78, 193] on button "Geral" at bounding box center [96, 189] width 116 height 24
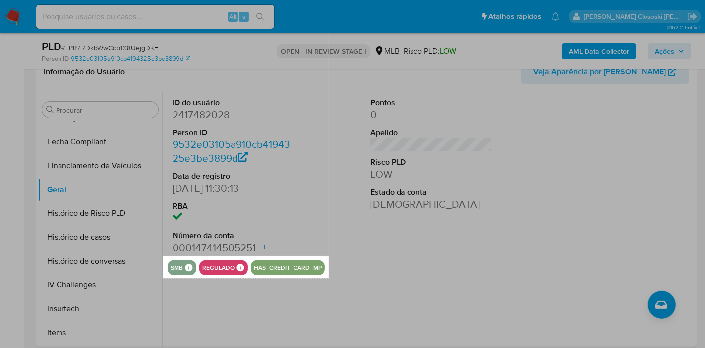
drag, startPoint x: 163, startPoint y: 255, endPoint x: 329, endPoint y: 277, distance: 168.0
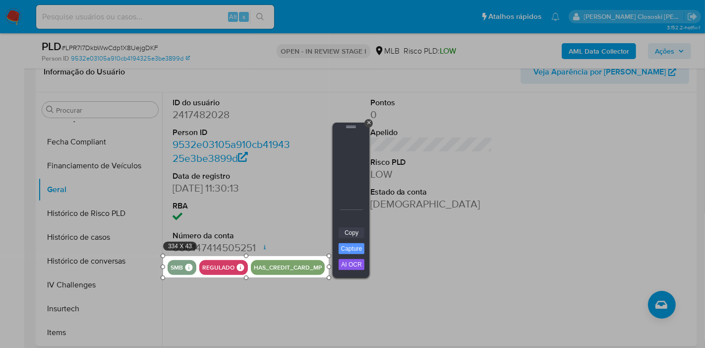
click at [359, 234] on link "Copy" at bounding box center [352, 232] width 26 height 11
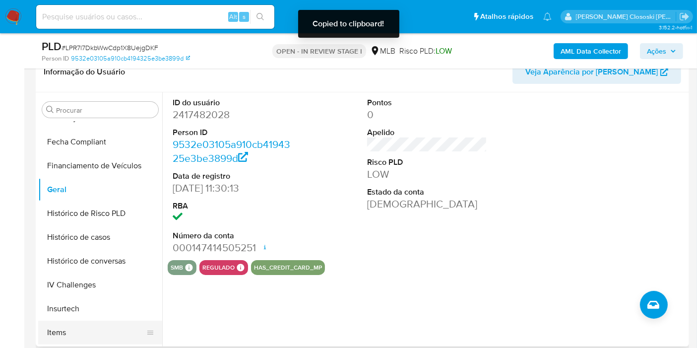
scroll to position [308, 0]
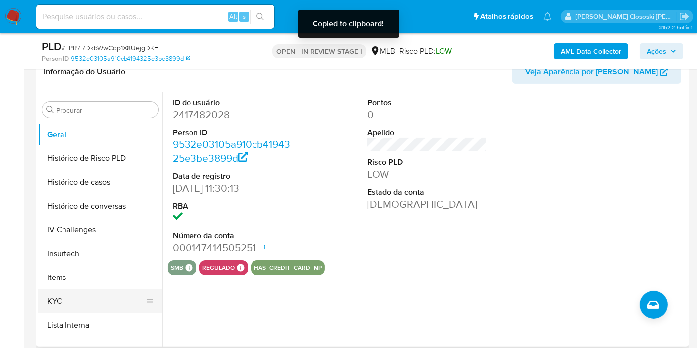
click at [82, 302] on button "KYC" at bounding box center [96, 301] width 116 height 24
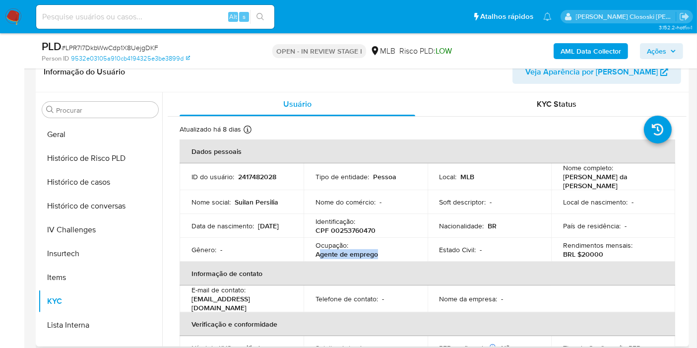
drag, startPoint x: 378, startPoint y: 252, endPoint x: 340, endPoint y: 268, distance: 40.9
click at [318, 254] on div "Ocupação : Agente de emprego" at bounding box center [365, 249] width 100 height 18
copy p "gente de emprego"
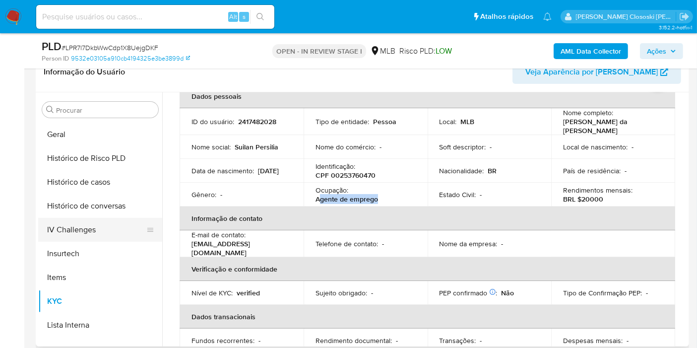
scroll to position [253, 0]
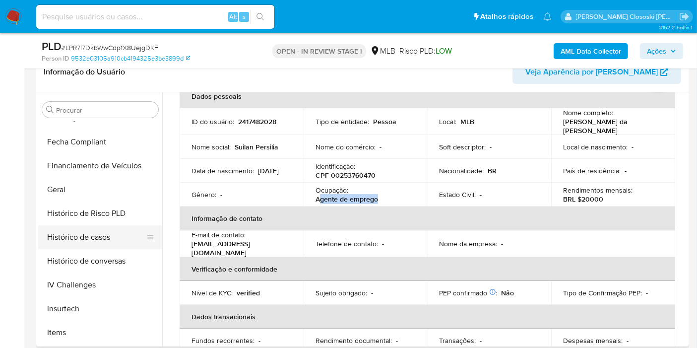
click at [90, 237] on button "Histórico de casos" at bounding box center [96, 237] width 116 height 24
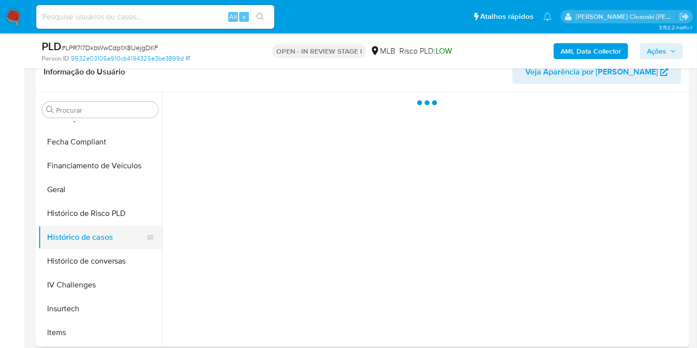
scroll to position [363, 0]
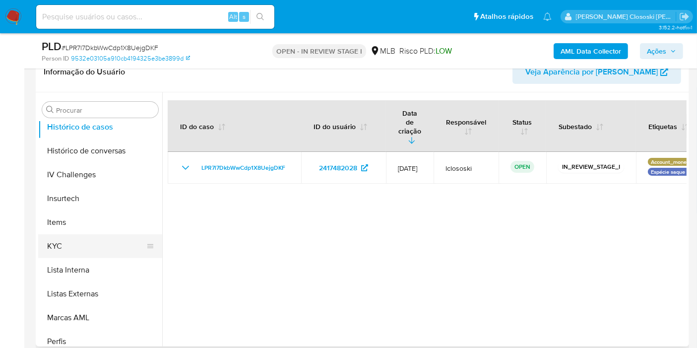
click at [90, 248] on button "KYC" at bounding box center [96, 246] width 116 height 24
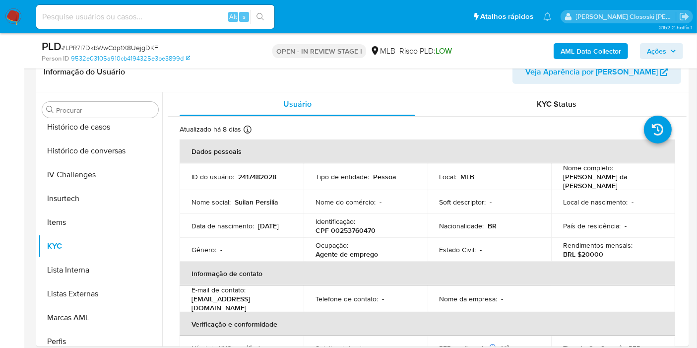
click at [653, 44] on span "Ações" at bounding box center [656, 51] width 19 height 16
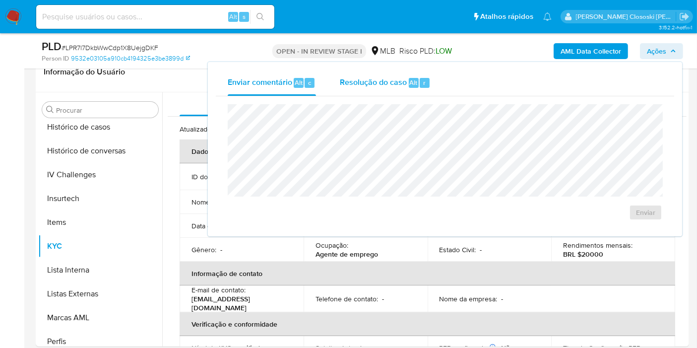
click at [399, 76] on span "Resolução do caso" at bounding box center [373, 81] width 67 height 11
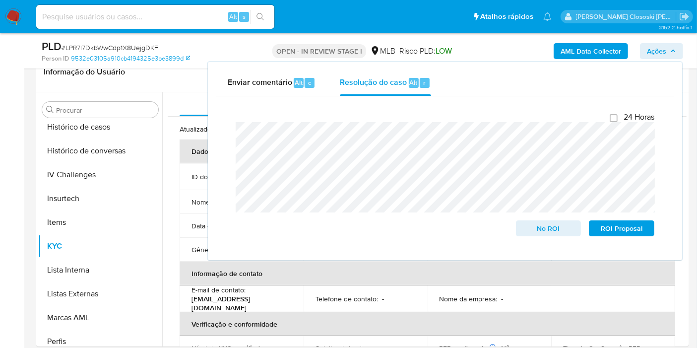
click at [673, 62] on div "Enviar comentário Alt c Resolução do caso Alt r Fechamento do caso 24 Horas No …" at bounding box center [445, 161] width 474 height 198
click at [673, 56] on span "Ações" at bounding box center [661, 51] width 29 height 14
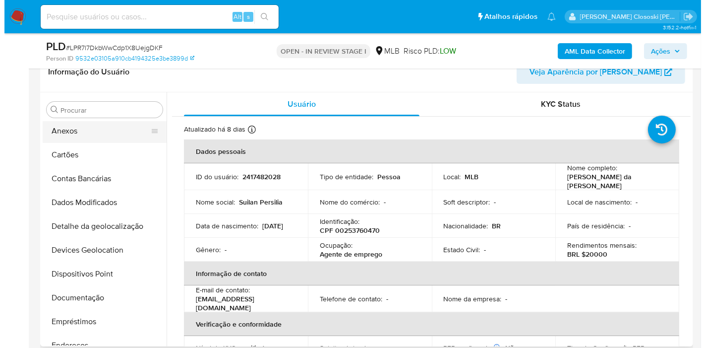
scroll to position [0, 0]
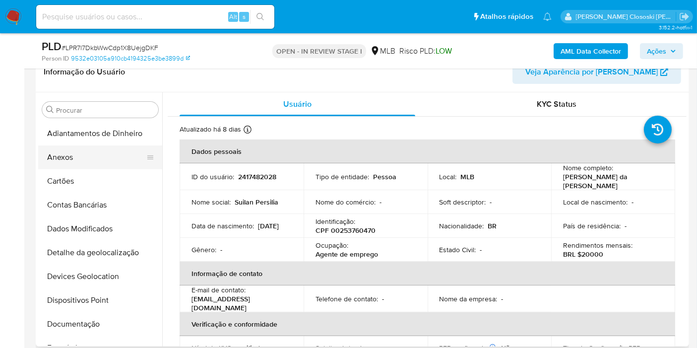
click at [75, 161] on button "Anexos" at bounding box center [96, 157] width 116 height 24
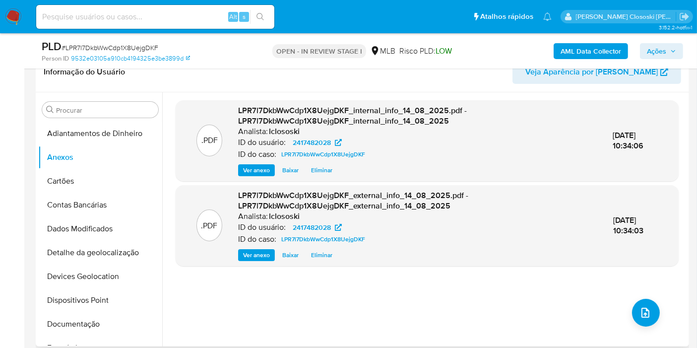
click at [659, 312] on div ".PDF LPR7l7DkbWwCdp1X8UejgDKF_internal_info_14_08_2025.pdf - LPR7l7DkbWwCdp1X8U…" at bounding box center [427, 219] width 503 height 238
click at [647, 309] on icon "upload-file" at bounding box center [645, 312] width 12 height 12
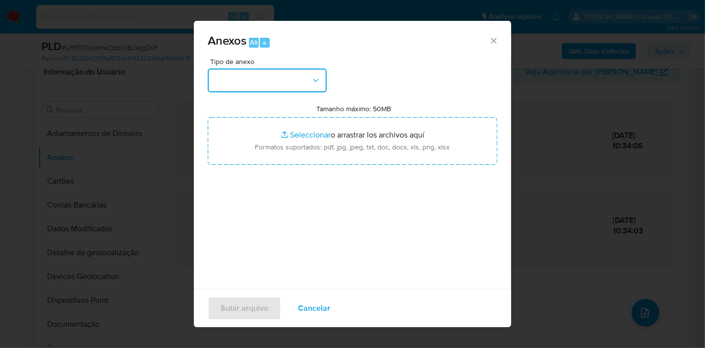
click at [300, 75] on button "button" at bounding box center [267, 80] width 119 height 24
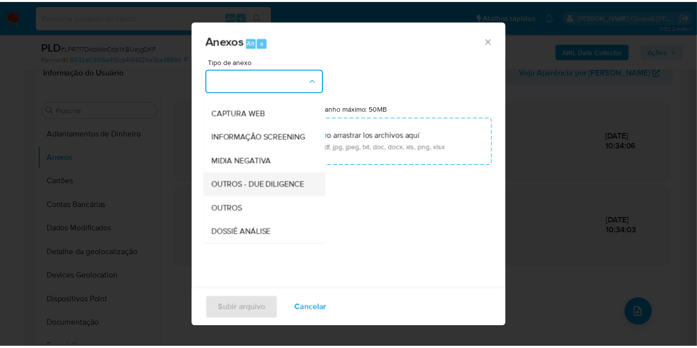
scroll to position [110, 0]
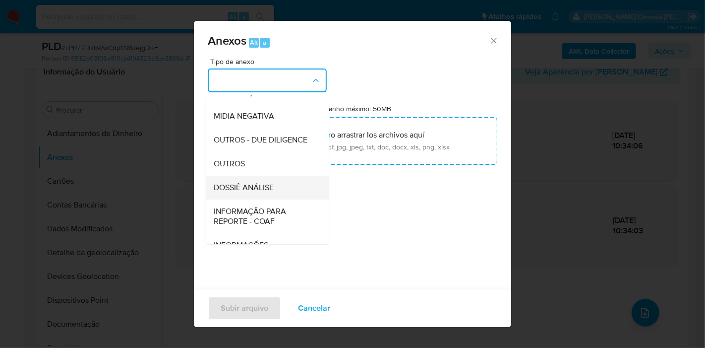
click at [249, 192] on span "DOSSIÊ ANÁLISE" at bounding box center [244, 187] width 60 height 10
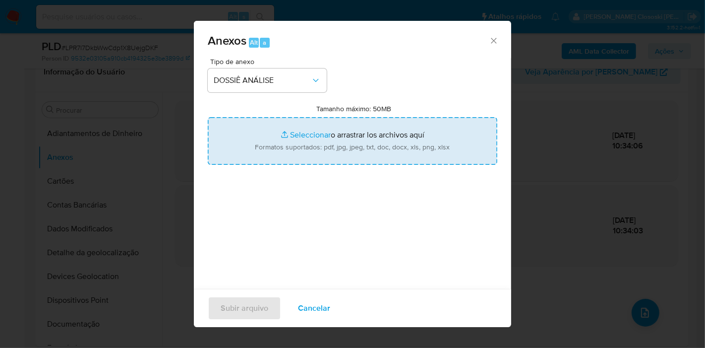
click at [308, 163] on input "Tamanho máximo: 50MB Seleccionar archivos" at bounding box center [353, 141] width 290 height 48
type input "C:\fakepath\SAR - XXXX - CPF 00253760470 - SUILAN PERSILIA DA SILVA.pdf"
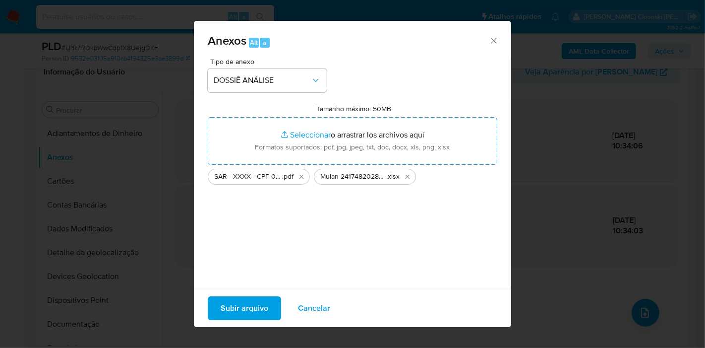
click at [235, 299] on span "Subir arquivo" at bounding box center [245, 308] width 48 height 22
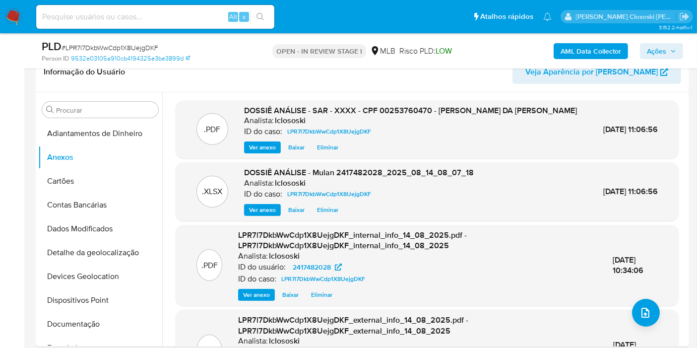
click at [662, 51] on span "Ações" at bounding box center [656, 51] width 19 height 16
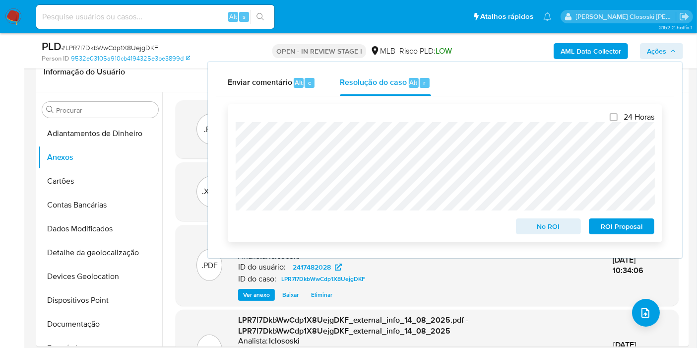
click at [637, 227] on span "ROI Proposal" at bounding box center [621, 226] width 52 height 14
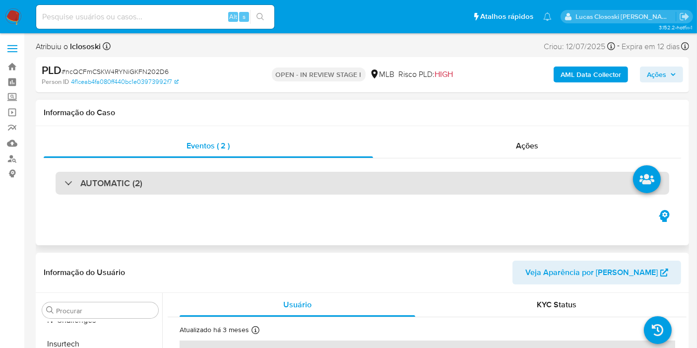
click at [208, 176] on div "AUTOMATIC (2)" at bounding box center [362, 183] width 613 height 23
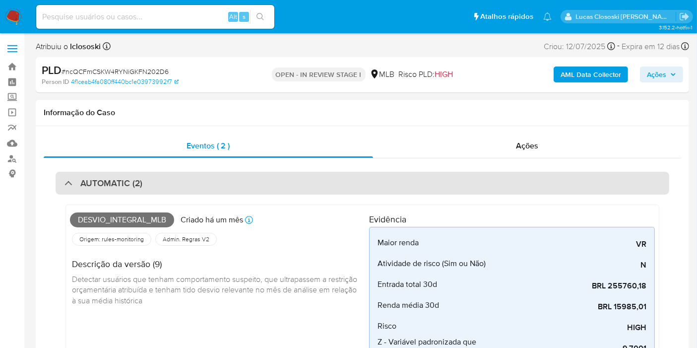
click at [235, 183] on div "AUTOMATIC (2)" at bounding box center [362, 183] width 613 height 23
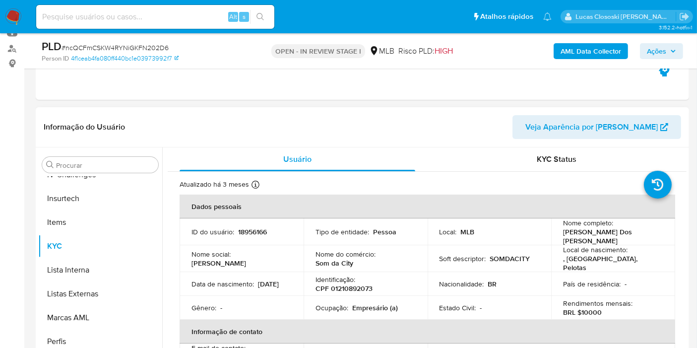
scroll to position [110, 0]
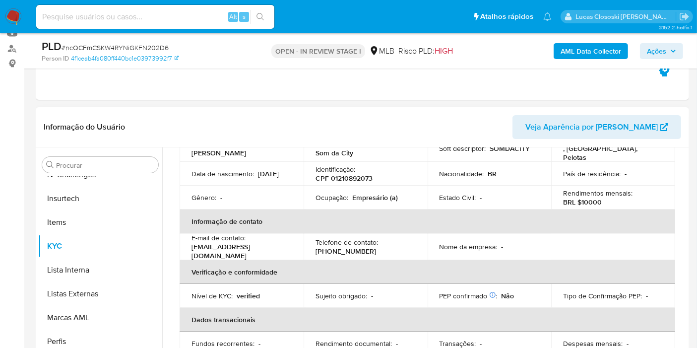
click at [337, 176] on td "Identificação : CPF 01210892073" at bounding box center [365, 174] width 124 height 24
click at [337, 174] on p "CPF 01210892073" at bounding box center [343, 178] width 57 height 9
copy p "01210892073"
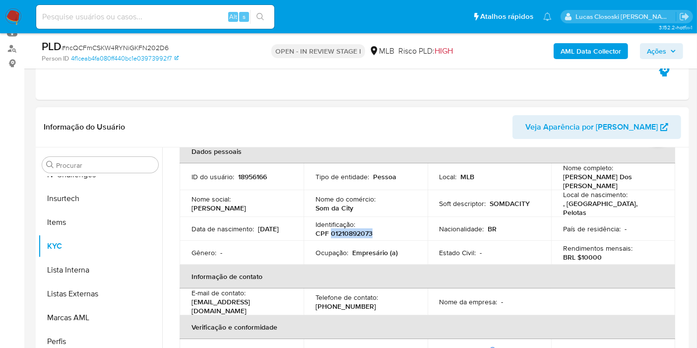
scroll to position [0, 0]
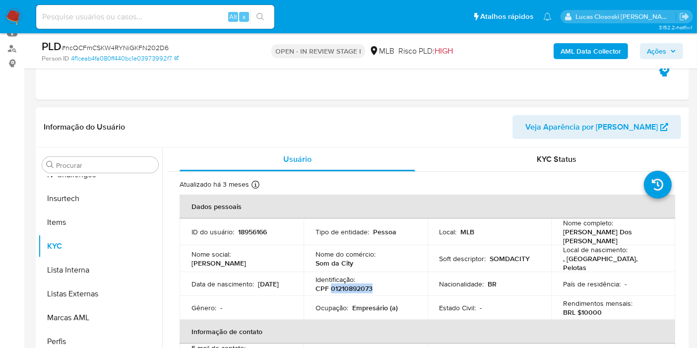
copy p "01210892073"
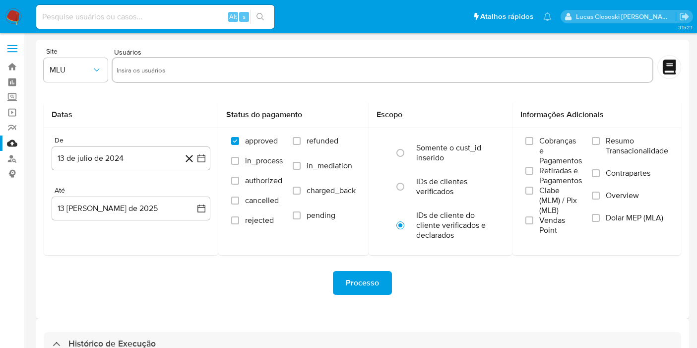
select select "10"
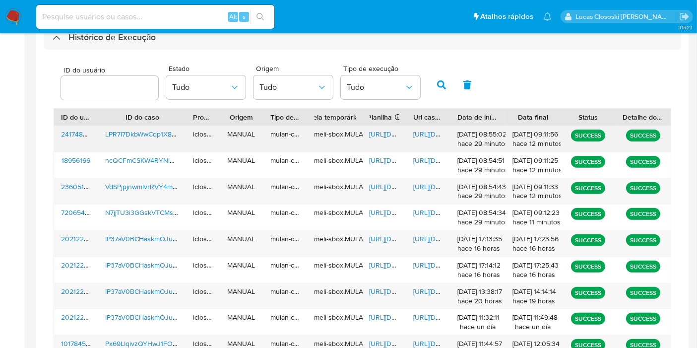
click at [387, 127] on div "[URL][DOMAIN_NAME]" at bounding box center [384, 139] width 44 height 26
click at [388, 129] on span "[URL][DOMAIN_NAME]" at bounding box center [403, 134] width 68 height 10
click at [420, 127] on div "[URL][DOMAIN_NAME]" at bounding box center [428, 139] width 44 height 26
click at [421, 135] on span "[URL][DOMAIN_NAME]" at bounding box center [447, 134] width 68 height 10
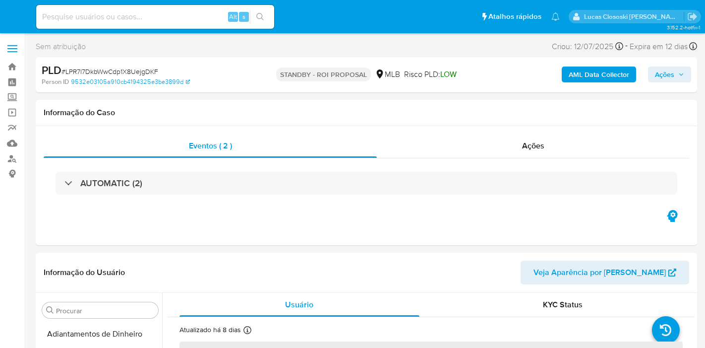
select select "10"
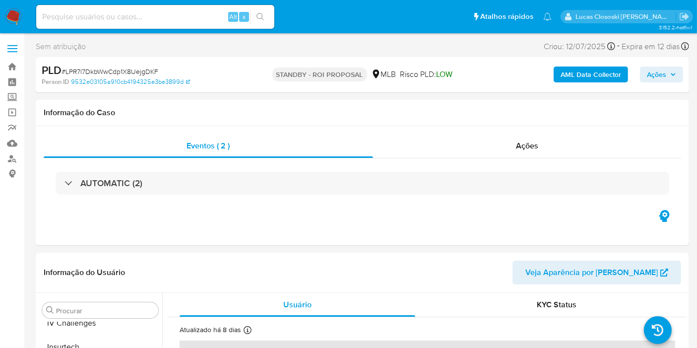
scroll to position [418, 0]
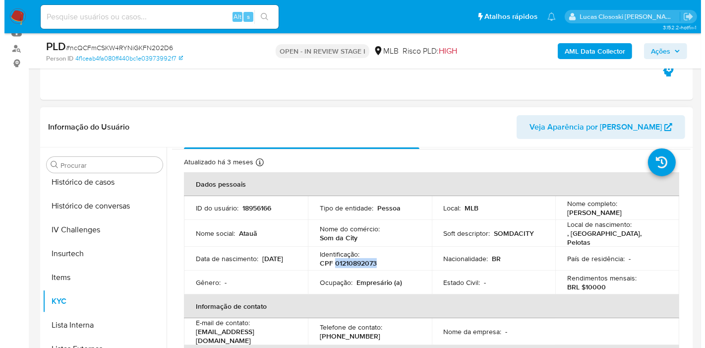
scroll to position [55, 0]
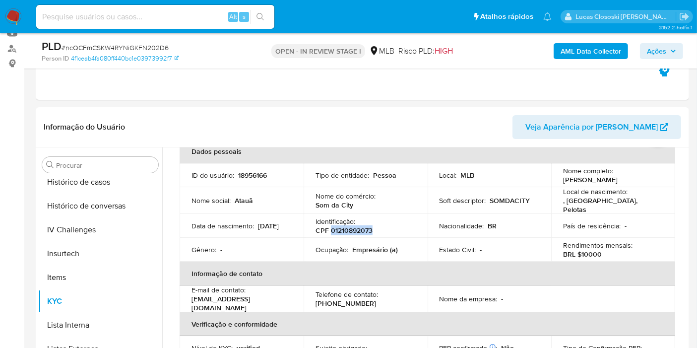
click at [561, 45] on button "AML Data Collector" at bounding box center [590, 51] width 74 height 16
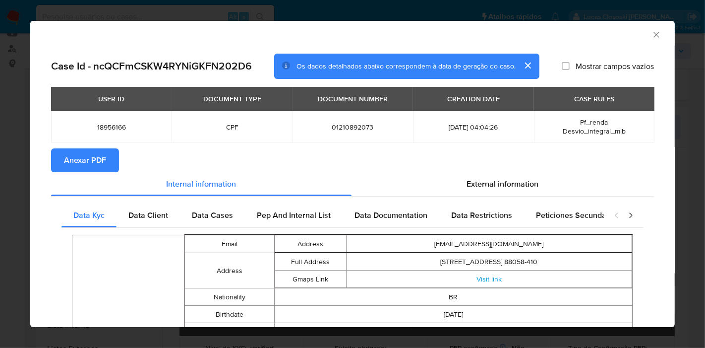
click at [105, 161] on span "Anexar PDF" at bounding box center [85, 160] width 42 height 22
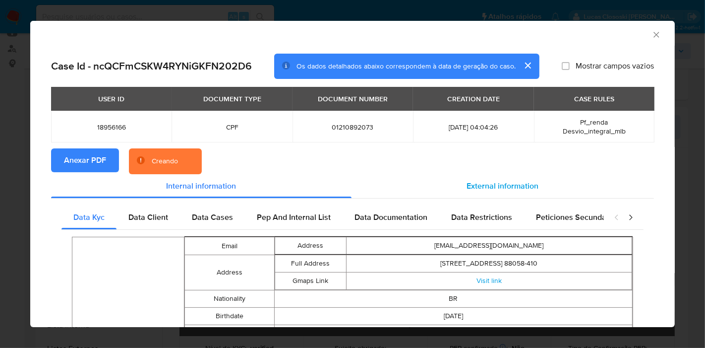
click at [486, 188] on span "External information" at bounding box center [503, 185] width 72 height 11
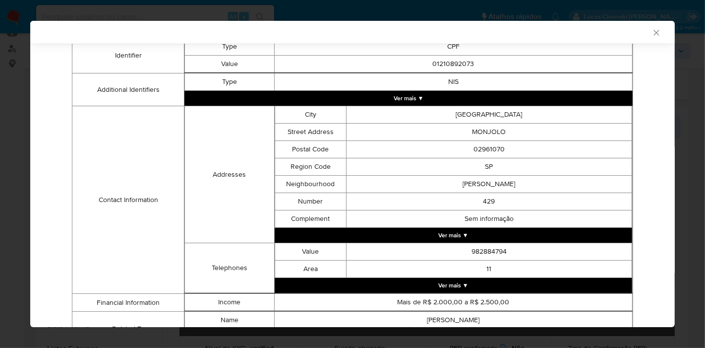
scroll to position [139, 0]
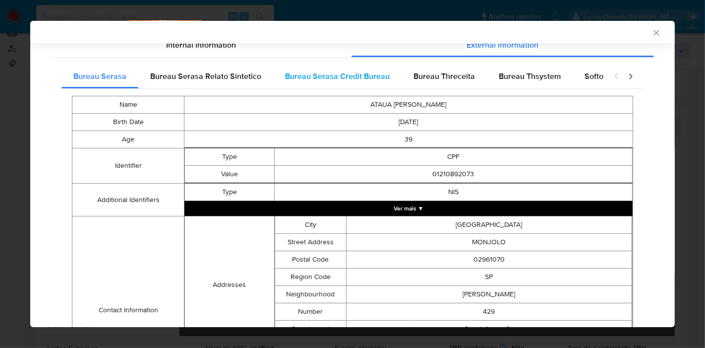
click at [273, 80] on div "Bureau Serasa Credit Bureau" at bounding box center [337, 76] width 128 height 24
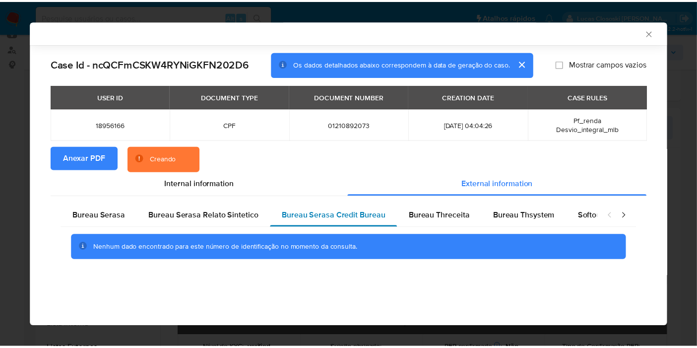
scroll to position [0, 0]
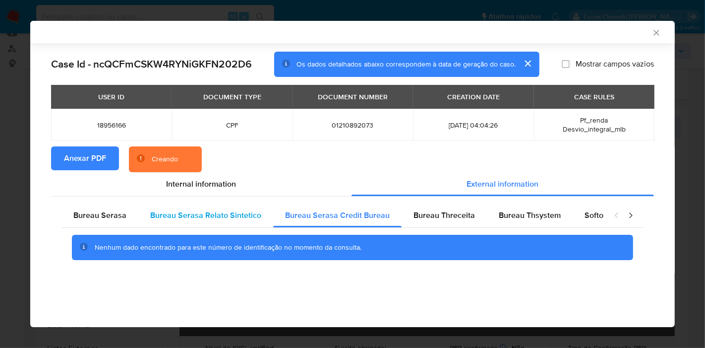
click at [197, 217] on span "Bureau Serasa Relato Sintetico" at bounding box center [205, 214] width 111 height 11
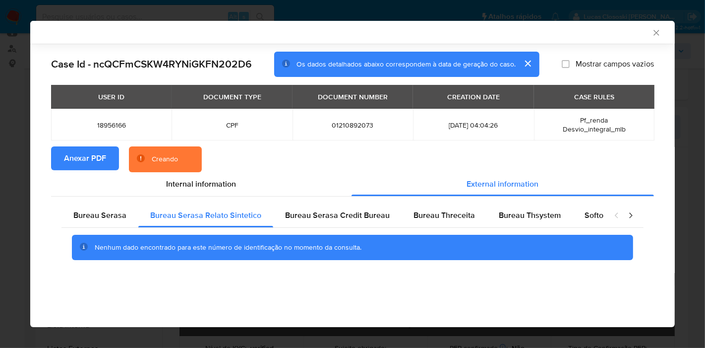
click at [604, 220] on div "closure-recommendation-modal" at bounding box center [624, 215] width 40 height 24
click at [593, 215] on span "Softon" at bounding box center [596, 214] width 23 height 11
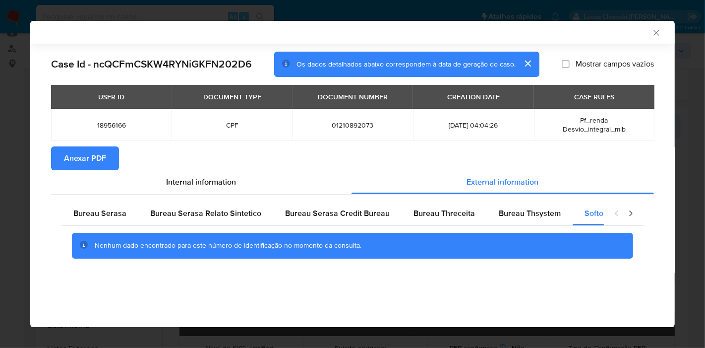
click at [659, 30] on icon "Fechar a janela" at bounding box center [656, 33] width 10 height 10
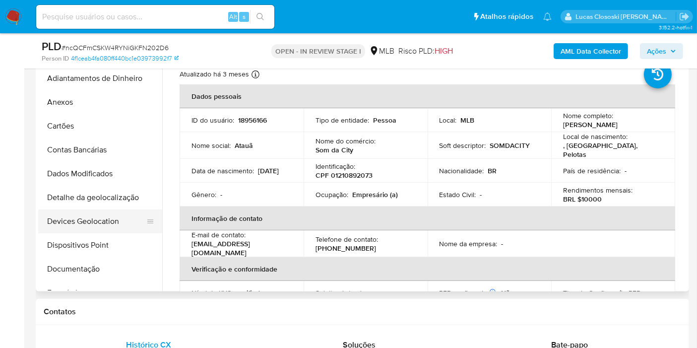
click at [109, 218] on button "Devices Geolocation" at bounding box center [96, 221] width 116 height 24
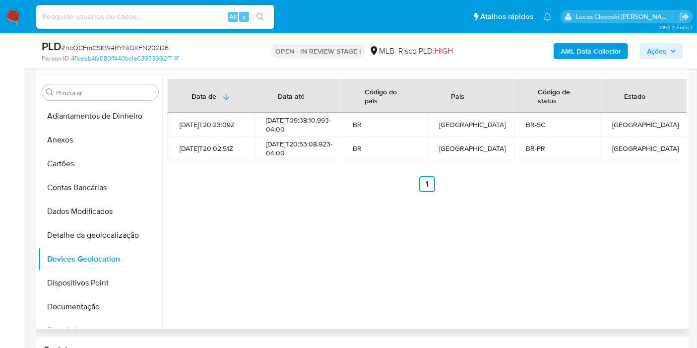
scroll to position [165, 0]
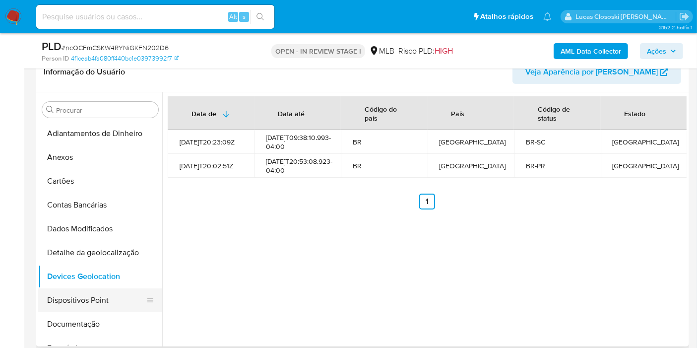
click at [80, 299] on button "Dispositivos Point" at bounding box center [96, 300] width 116 height 24
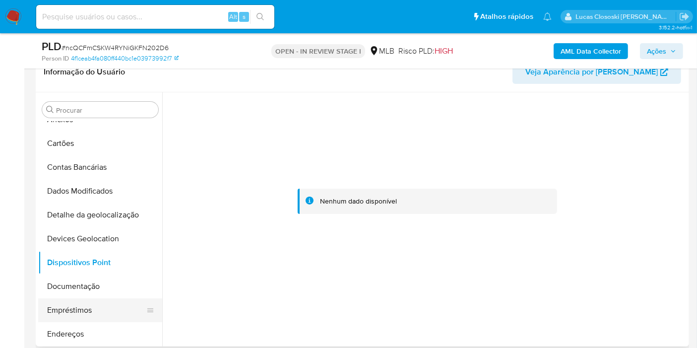
scroll to position [55, 0]
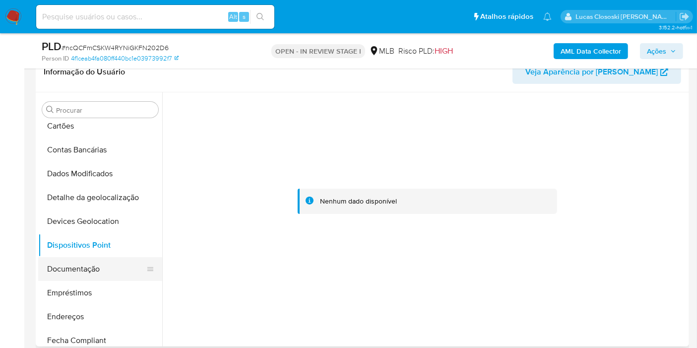
drag, startPoint x: 81, startPoint y: 266, endPoint x: 81, endPoint y: 303, distance: 36.7
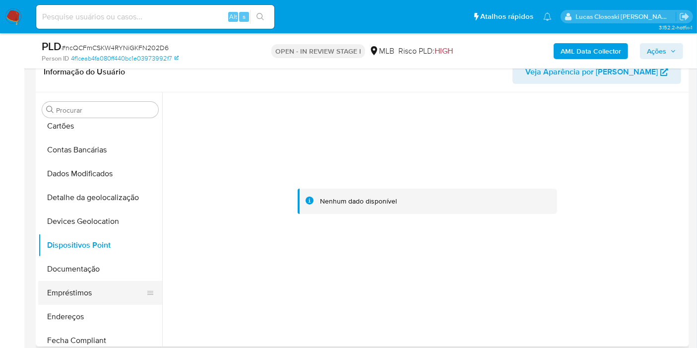
click at [81, 266] on button "Documentação" at bounding box center [100, 269] width 124 height 24
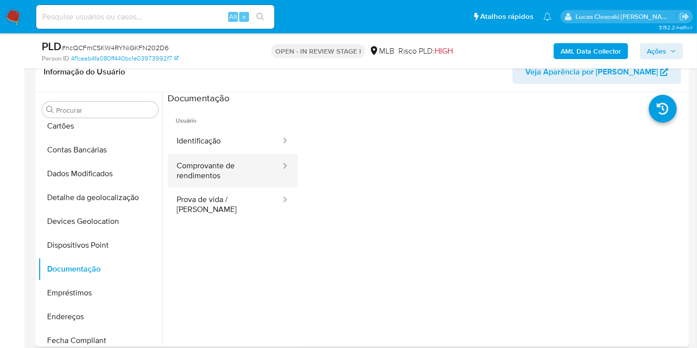
click at [233, 178] on button "Comprovante de rendimentos" at bounding box center [225, 171] width 114 height 34
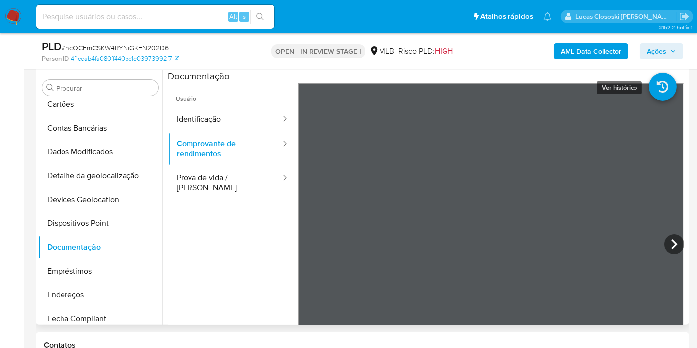
scroll to position [86, 0]
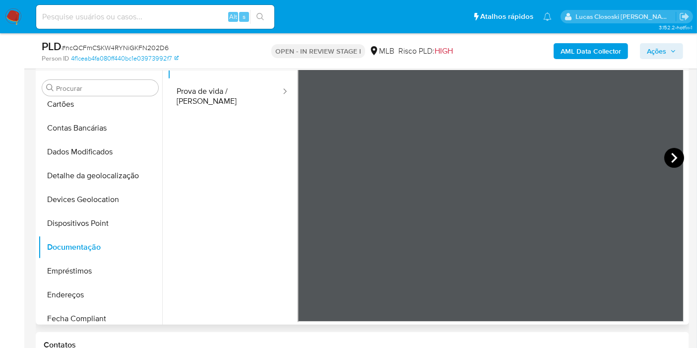
click at [674, 152] on icon at bounding box center [674, 158] width 20 height 20
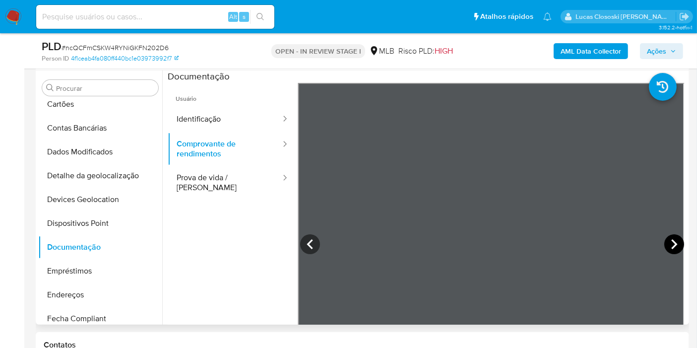
click at [664, 237] on icon at bounding box center [674, 244] width 20 height 20
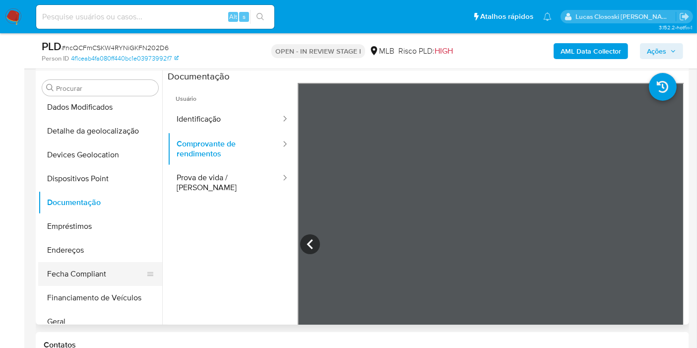
scroll to position [110, 0]
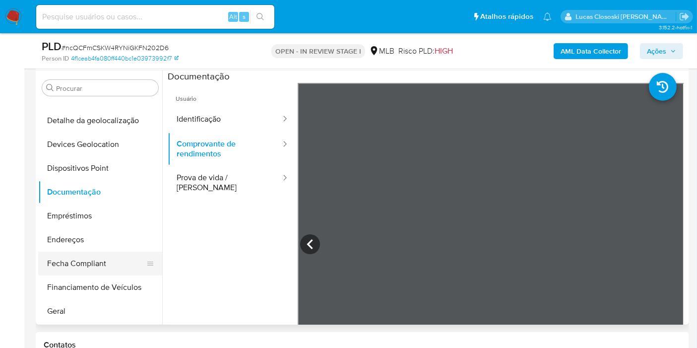
click at [81, 251] on button "Fecha Compliant" at bounding box center [96, 263] width 116 height 24
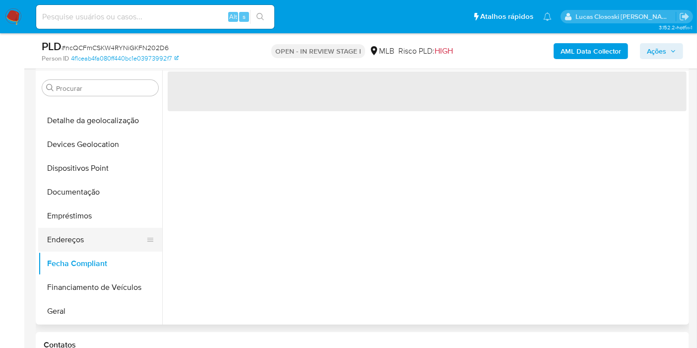
click at [80, 232] on button "Endereços" at bounding box center [96, 240] width 116 height 24
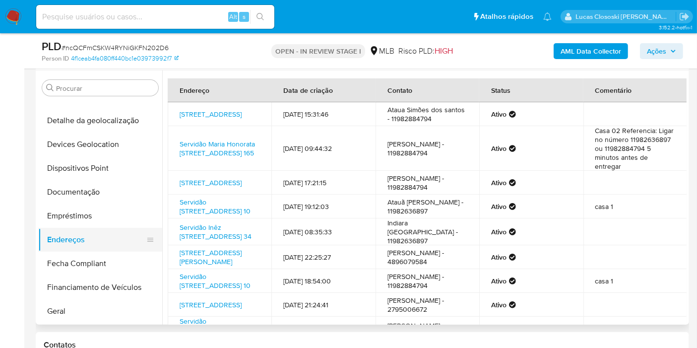
scroll to position [165, 0]
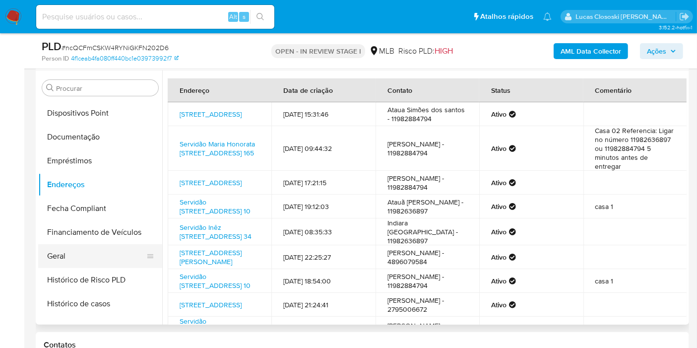
click at [73, 251] on button "Geral" at bounding box center [96, 256] width 116 height 24
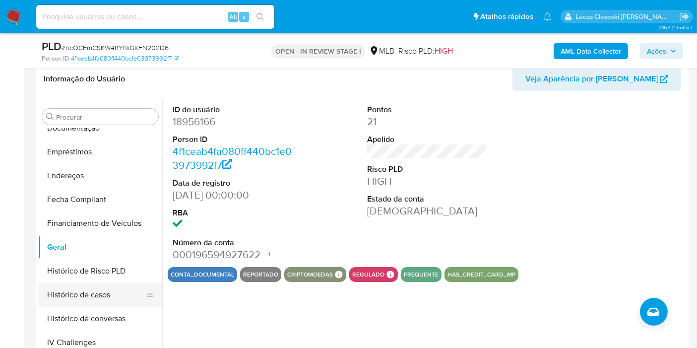
scroll to position [220, 0]
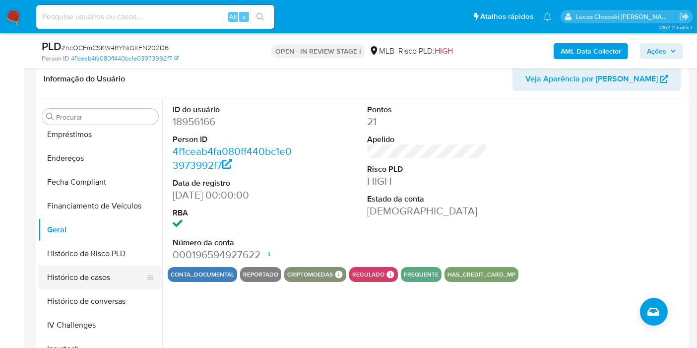
click at [79, 277] on button "Histórico de casos" at bounding box center [96, 277] width 116 height 24
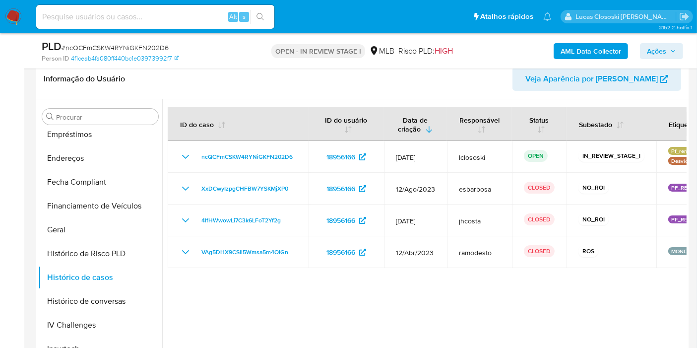
drag, startPoint x: 301, startPoint y: 247, endPoint x: 207, endPoint y: 287, distance: 101.6
click at [207, 287] on div at bounding box center [424, 226] width 524 height 254
click at [212, 288] on div at bounding box center [424, 226] width 524 height 254
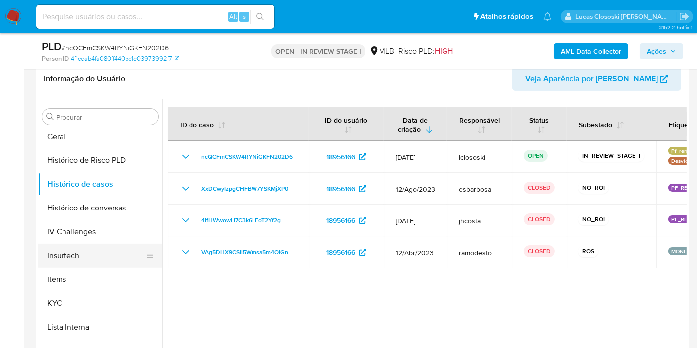
scroll to position [330, 0]
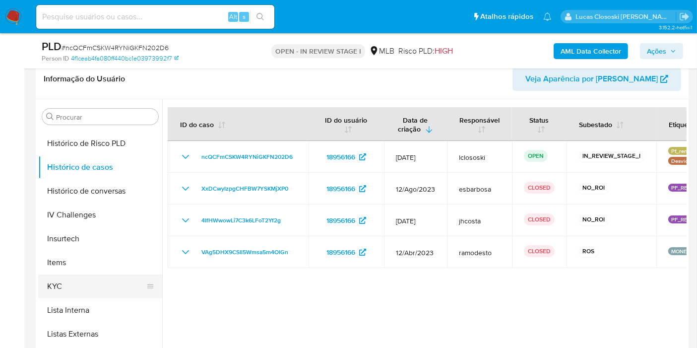
click at [45, 274] on button "KYC" at bounding box center [96, 286] width 116 height 24
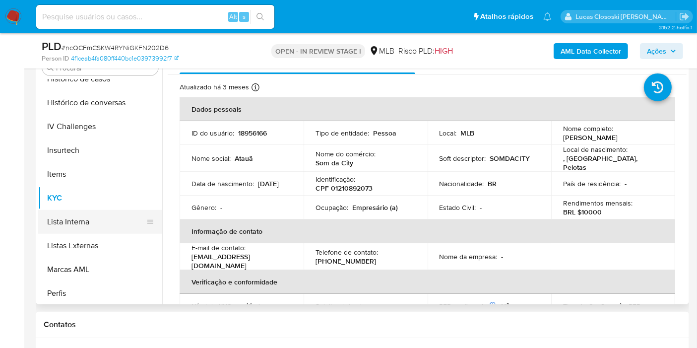
scroll to position [418, 0]
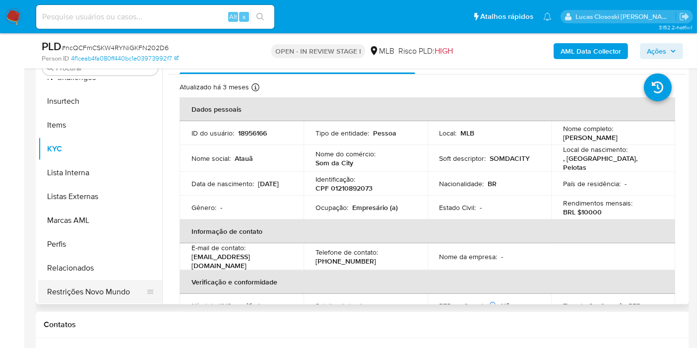
click at [101, 298] on button "Restrições Novo Mundo" at bounding box center [96, 292] width 116 height 24
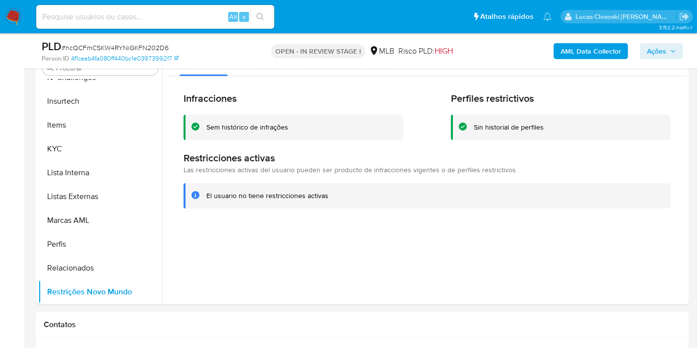
click at [118, 49] on span "# ncQCFmCSKW4RYNiGKFN202D6" at bounding box center [114, 48] width 107 height 10
copy span "ncQCFmCSKW4RYNiGKFN202D6"
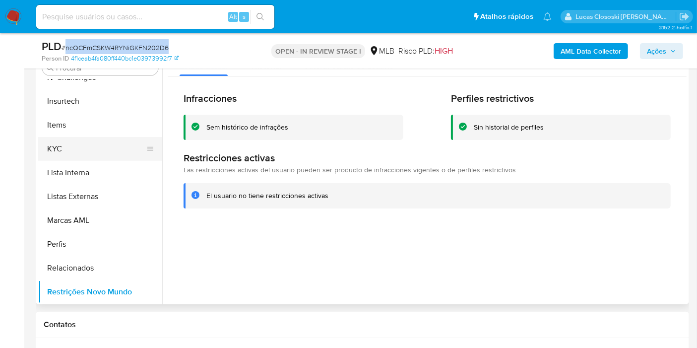
click at [61, 140] on button "KYC" at bounding box center [96, 149] width 116 height 24
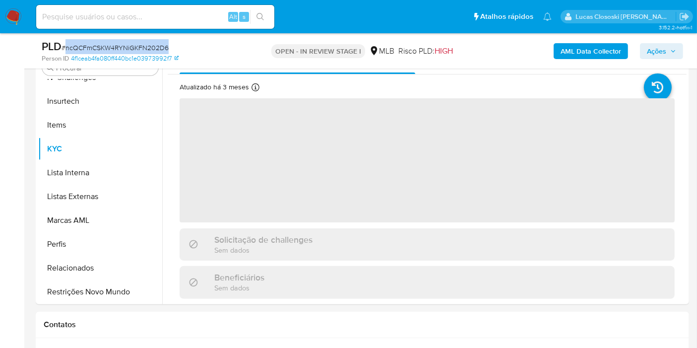
click at [229, 45] on div "PLD # ncQCFmCSKW4RYNiGKFN202D6" at bounding box center [147, 46] width 210 height 15
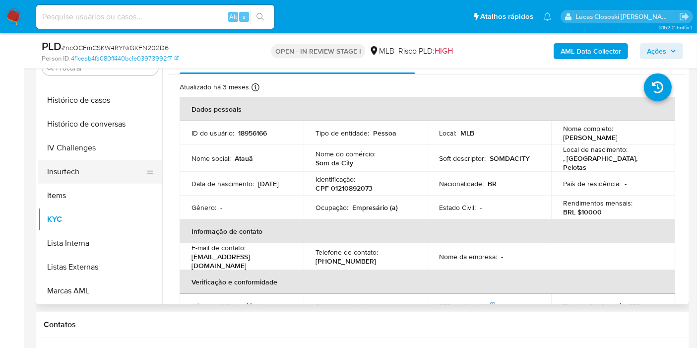
scroll to position [308, 0]
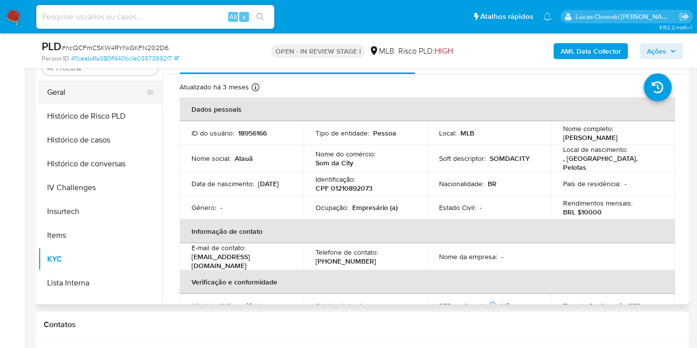
click at [71, 97] on button "Geral" at bounding box center [96, 92] width 116 height 24
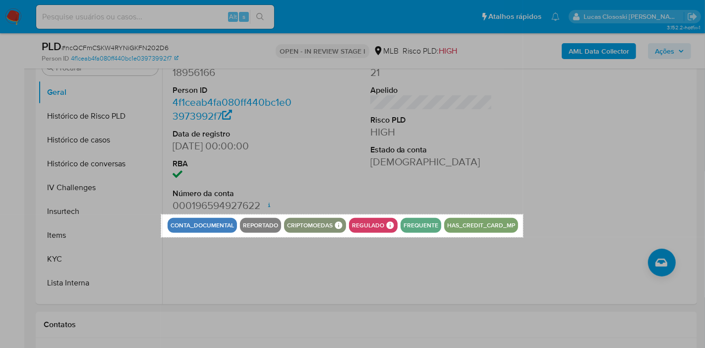
drag, startPoint x: 161, startPoint y: 214, endPoint x: 523, endPoint y: 237, distance: 362.7
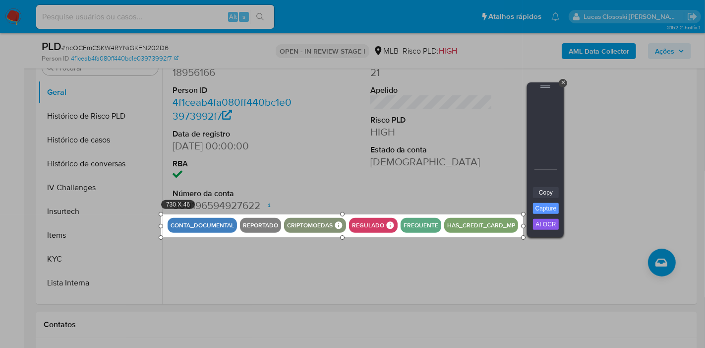
click at [555, 194] on link "Copy" at bounding box center [546, 192] width 26 height 11
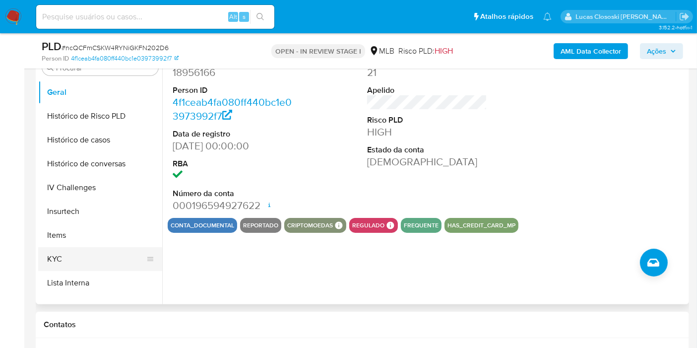
click at [55, 253] on button "KYC" at bounding box center [96, 259] width 116 height 24
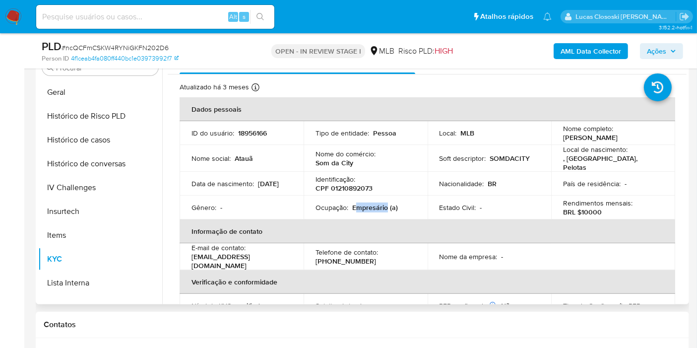
drag, startPoint x: 386, startPoint y: 204, endPoint x: 353, endPoint y: 204, distance: 32.2
click at [353, 204] on p "Empresário (a)" at bounding box center [375, 207] width 46 height 9
copy p "mpresário"
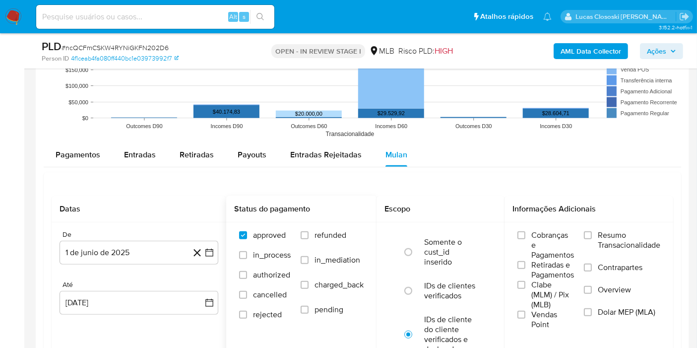
scroll to position [1034, 0]
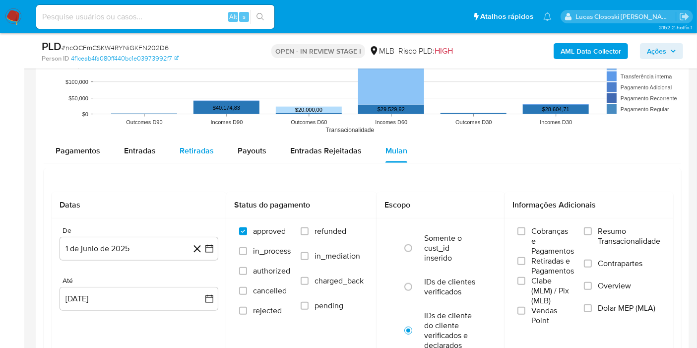
click at [193, 148] on span "Retiradas" at bounding box center [196, 150] width 34 height 11
select select "10"
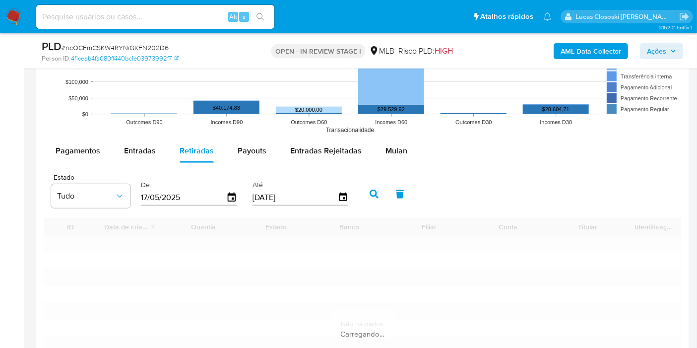
scroll to position [1144, 0]
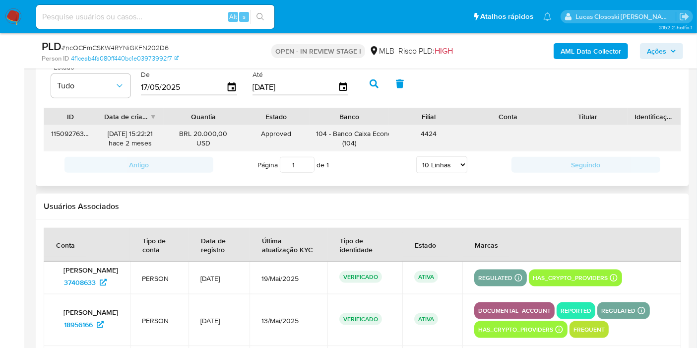
click at [357, 131] on div "104 - Banco Caixa Economica Federal ( 104 )" at bounding box center [348, 138] width 65 height 19
click at [356, 131] on div "104 - Banco Caixa Economica Federal ( 104 )" at bounding box center [348, 138] width 65 height 19
click at [667, 46] on span "Ações" at bounding box center [661, 51] width 29 height 14
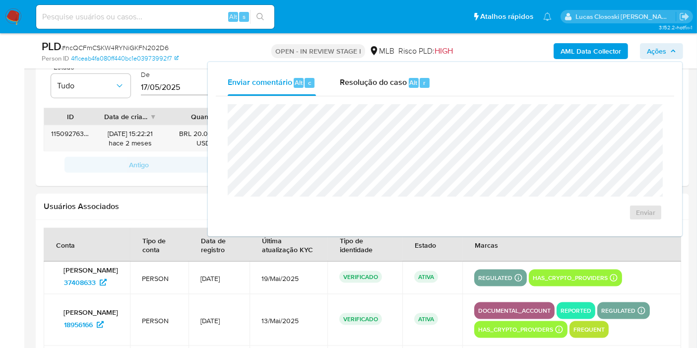
drag, startPoint x: 340, startPoint y: 83, endPoint x: 352, endPoint y: 96, distance: 17.2
click at [340, 83] on span "Resolução do caso" at bounding box center [373, 81] width 67 height 11
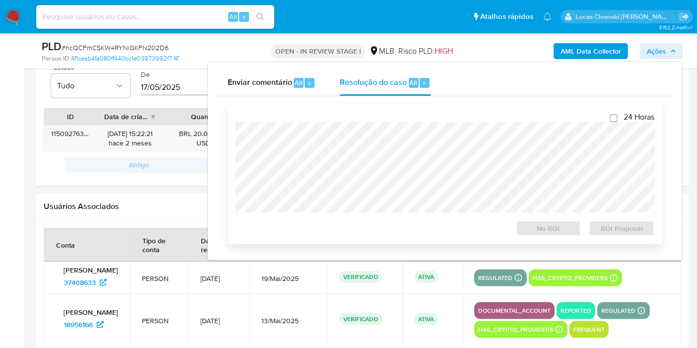
click at [354, 122] on div at bounding box center [445, 167] width 418 height 90
click at [656, 46] on span "Ações" at bounding box center [656, 51] width 19 height 16
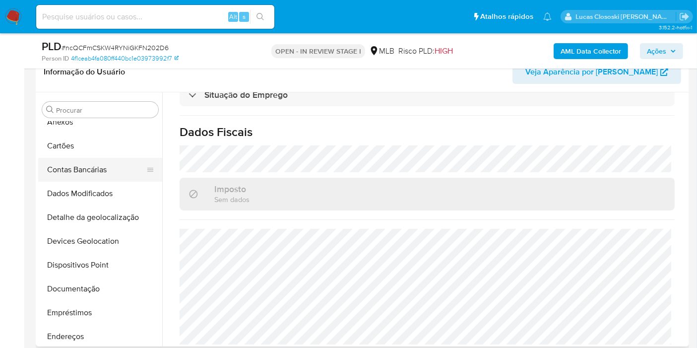
scroll to position [0, 0]
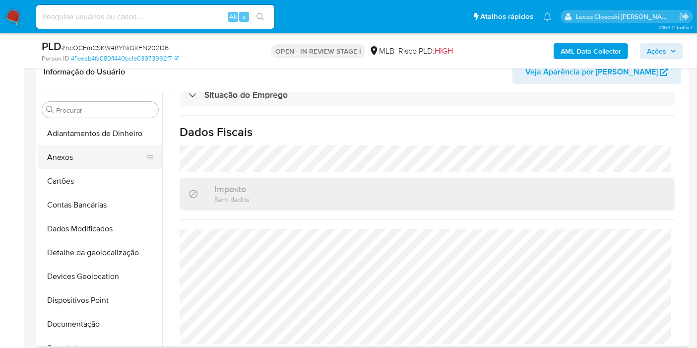
click at [73, 155] on button "Anexos" at bounding box center [96, 157] width 116 height 24
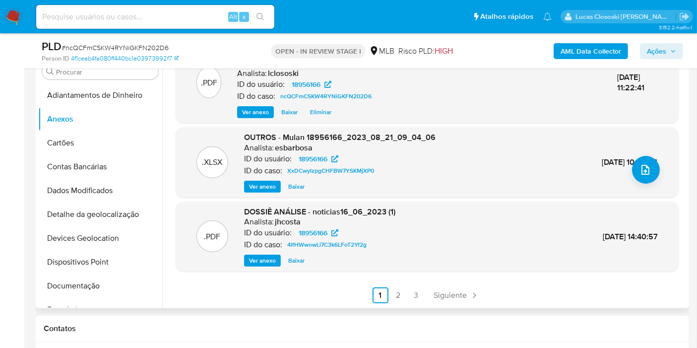
scroll to position [220, 0]
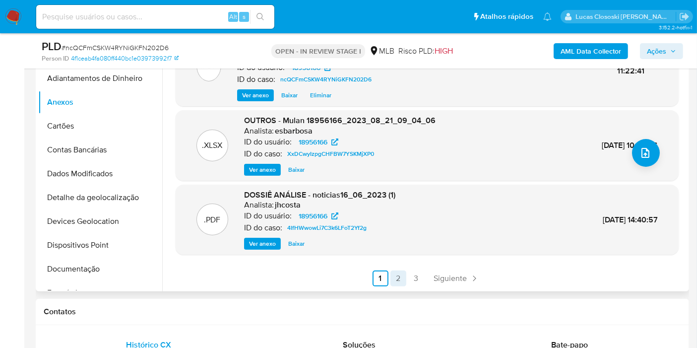
click at [398, 278] on link "2" at bounding box center [398, 278] width 16 height 16
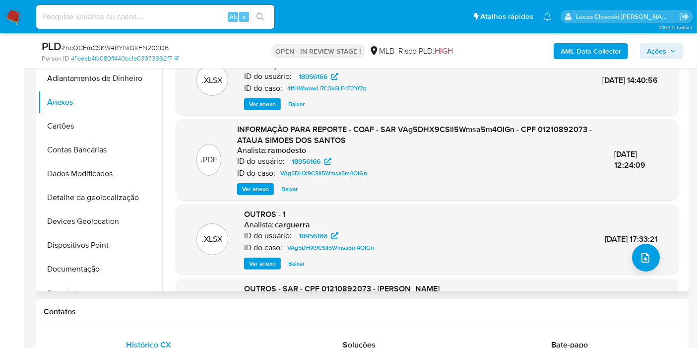
click at [628, 246] on div ".XLSX OUTROS - 1 Analista: carguerra ID do usuário: 18956166 ID do caso: VAg5DH…" at bounding box center [426, 239] width 493 height 60
click at [626, 249] on div ".XLSX OUTROS - 1 Analista: carguerra ID do usuário: 18956166 ID do caso: VAg5DH…" at bounding box center [426, 239] width 493 height 60
click at [647, 257] on button "upload-file" at bounding box center [646, 257] width 28 height 28
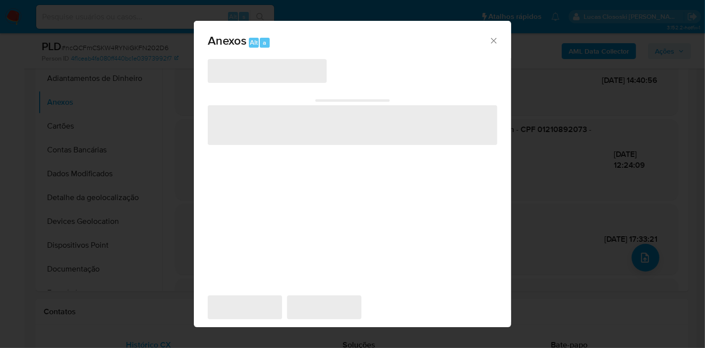
click at [285, 73] on span "‌" at bounding box center [267, 71] width 119 height 24
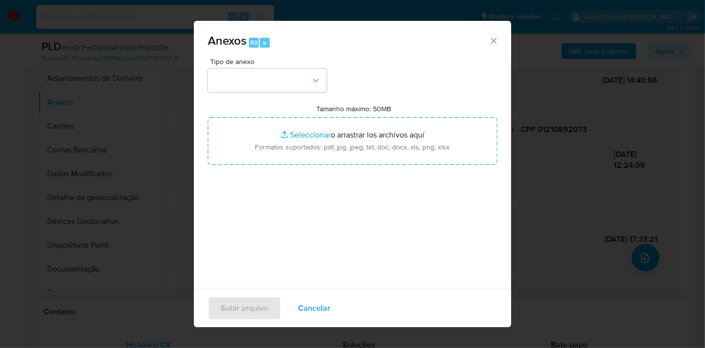
click at [285, 73] on button "button" at bounding box center [267, 80] width 119 height 24
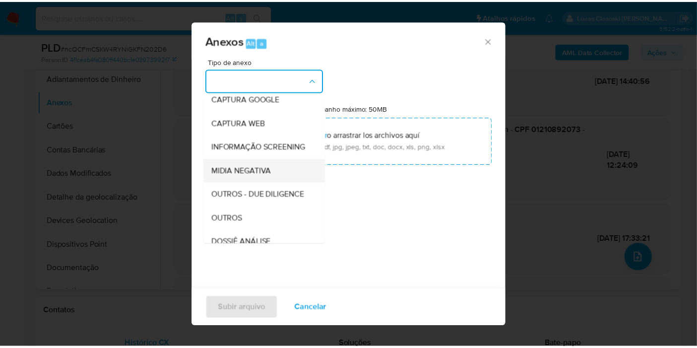
scroll to position [110, 0]
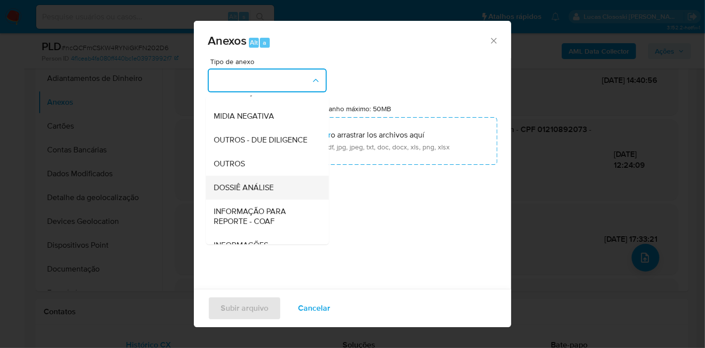
click at [277, 199] on div "DOSSIÊ ANÁLISE" at bounding box center [264, 188] width 101 height 24
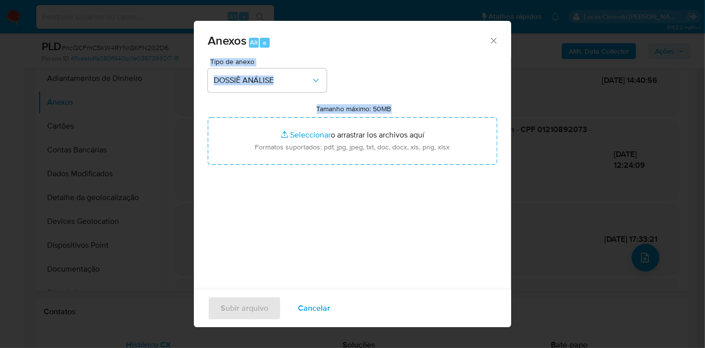
click at [277, 205] on div "Tipo de anexo DOSSIÊ ANÁLISE Tamanho máximo: 50MB Seleccionar archivos Seleccio…" at bounding box center [353, 175] width 290 height 234
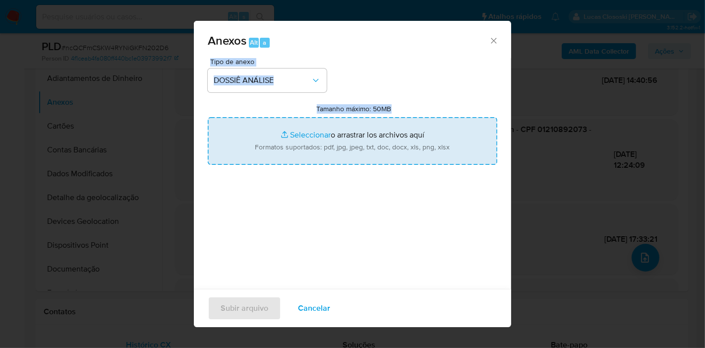
click at [276, 124] on input "Tamanho máximo: 50MB Seleccionar archivos" at bounding box center [353, 141] width 290 height 48
type input "C:\fakepath\Mulan 18956166_2025_08_14_08_07_43.xlsx"
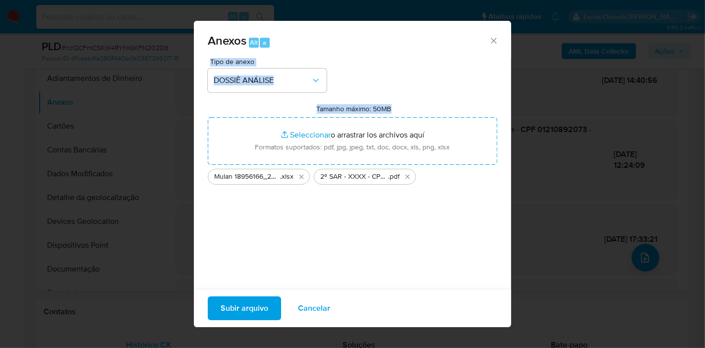
click at [271, 304] on button "Subir arquivo" at bounding box center [244, 308] width 73 height 24
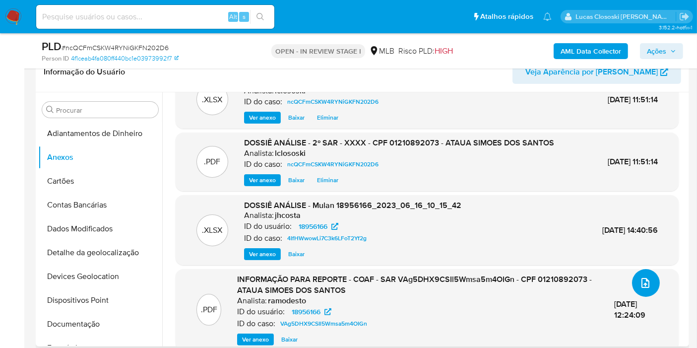
scroll to position [0, 0]
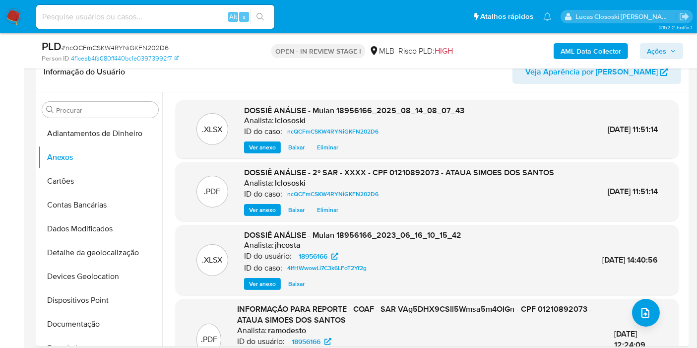
click at [666, 45] on span "Ações" at bounding box center [661, 51] width 29 height 14
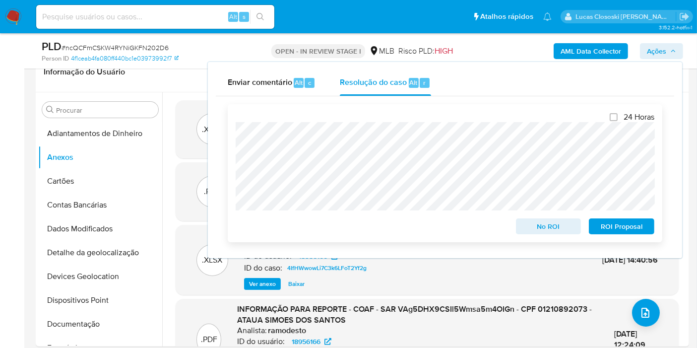
click at [615, 229] on span "ROI Proposal" at bounding box center [621, 226] width 52 height 14
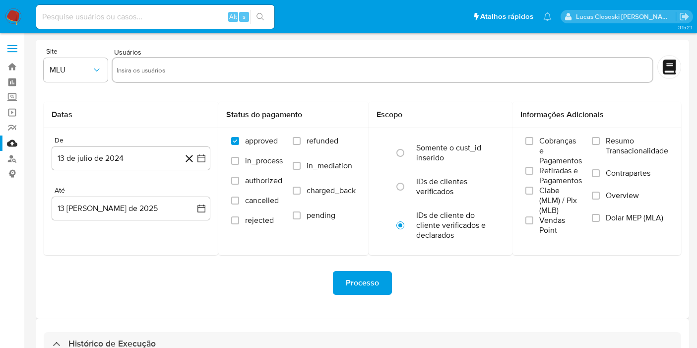
select select "10"
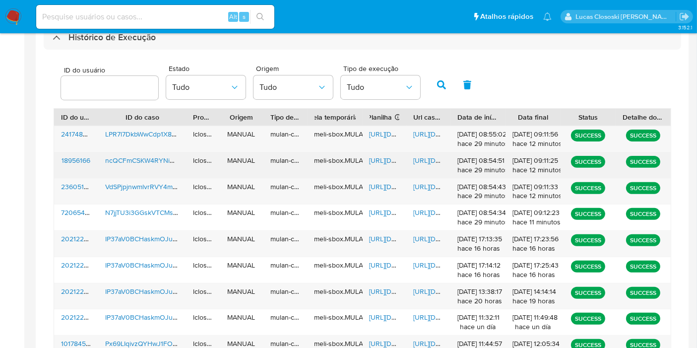
click at [385, 162] on span "[URL][DOMAIN_NAME]" at bounding box center [403, 160] width 68 height 10
click at [426, 160] on span "[URL][DOMAIN_NAME]" at bounding box center [447, 160] width 68 height 10
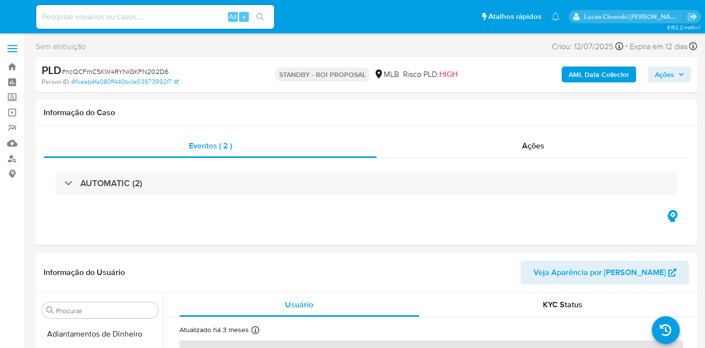
select select "10"
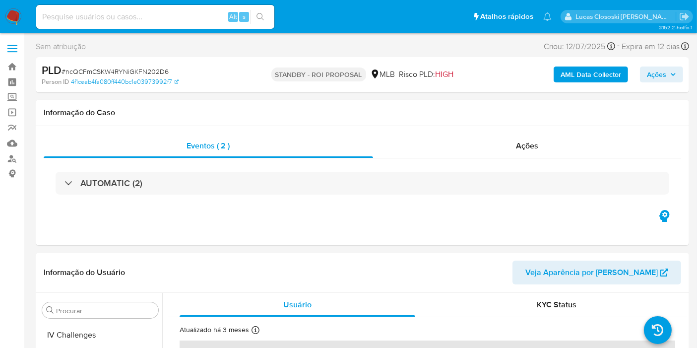
scroll to position [418, 0]
click at [15, 14] on img at bounding box center [13, 16] width 17 height 17
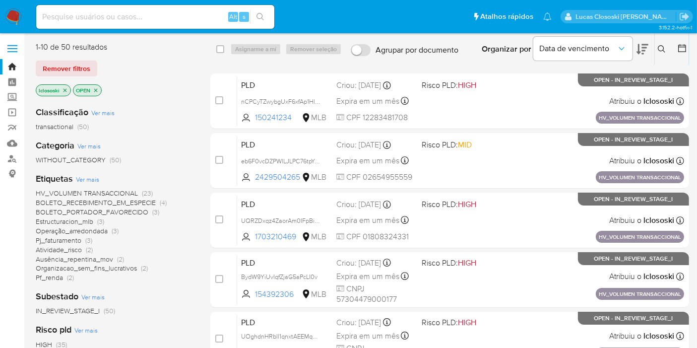
click at [646, 52] on icon at bounding box center [642, 49] width 12 height 12
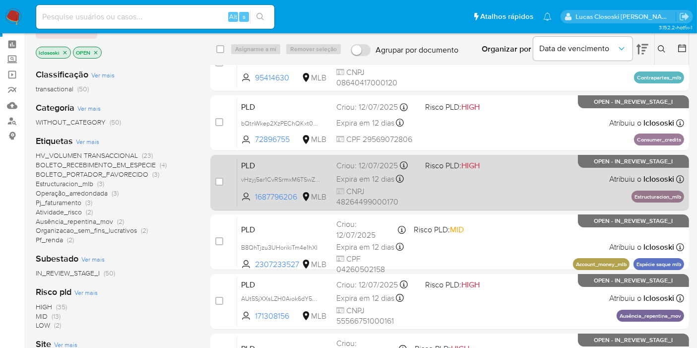
scroll to position [55, 0]
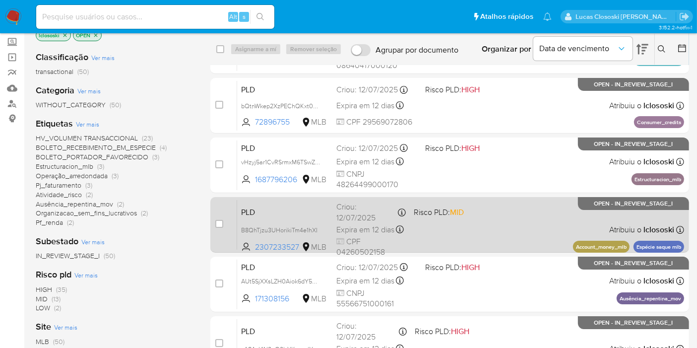
click at [510, 229] on div "PLD B8QhTjzu3UHorikiTm4e1hXI 2307233527 MLB Risco PLD: MID Criou: 12/07/2025 Cr…" at bounding box center [460, 224] width 447 height 50
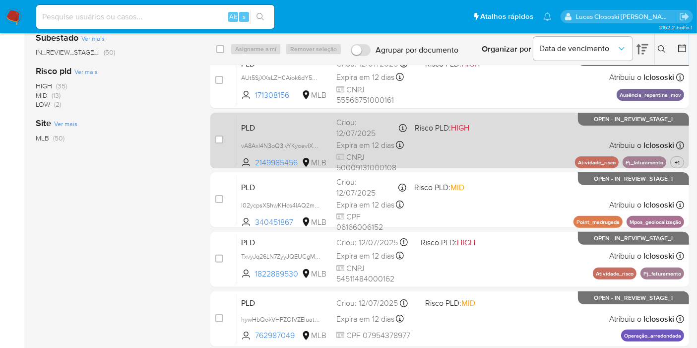
scroll to position [275, 0]
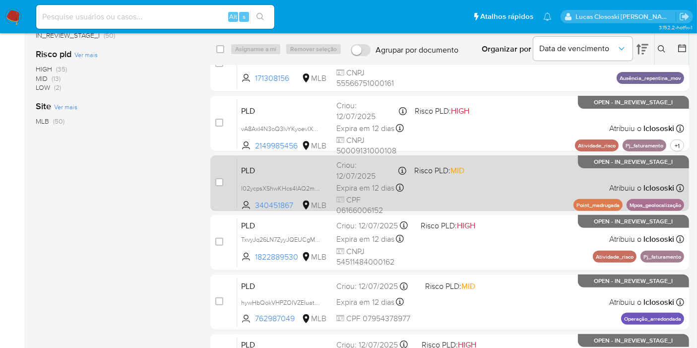
click at [488, 182] on div "PLD l02ycpsXShwKHcs4lAQ2mEZZ 340451867 MLB Risco PLD: MID Criou: 12/07/2025 Cri…" at bounding box center [460, 183] width 447 height 50
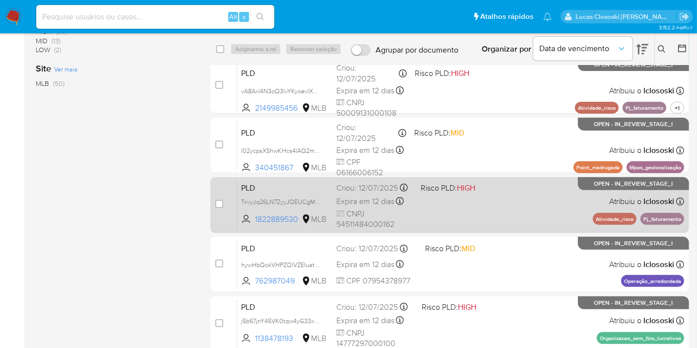
scroll to position [330, 0]
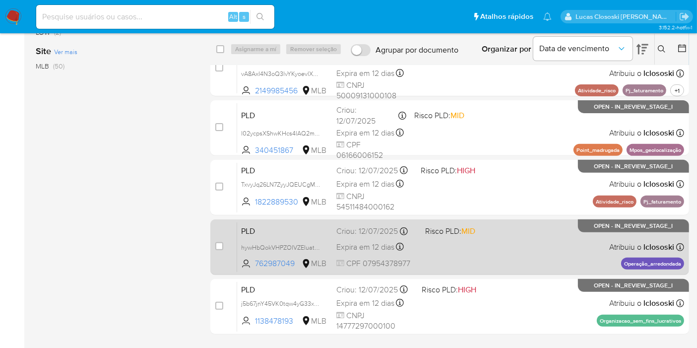
click at [455, 251] on div "PLD hywHbQokVHPZOIVZEIuatLmV 762987049 MLB Risco PLD: MID Criou: 12/07/2025 Cri…" at bounding box center [460, 247] width 447 height 50
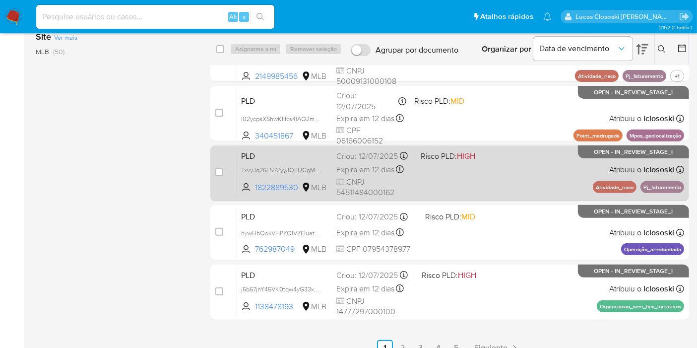
scroll to position [358, 0]
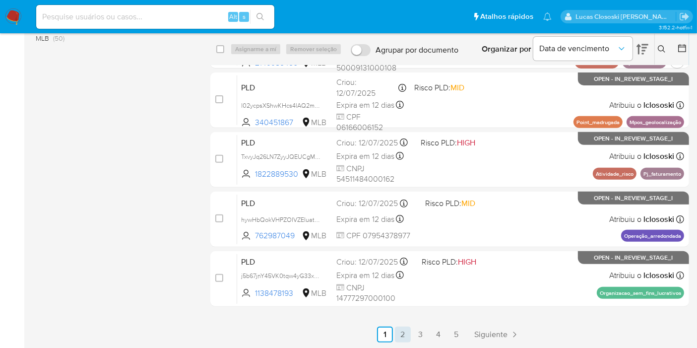
click at [399, 336] on link "2" at bounding box center [403, 334] width 16 height 16
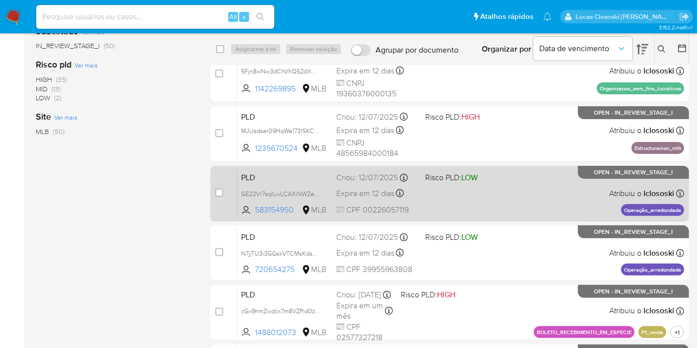
scroll to position [275, 0]
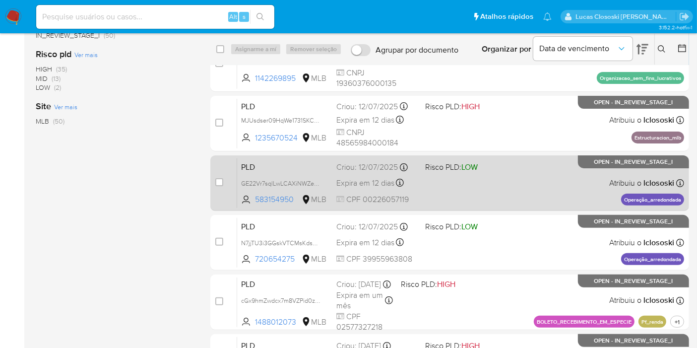
click at [510, 187] on div "PLD GE22Vr7sqlLwLCAXiNWZeMhM 583154950 MLB Risco PLD: LOW Criou: 12/07/2025 Cri…" at bounding box center [460, 183] width 447 height 50
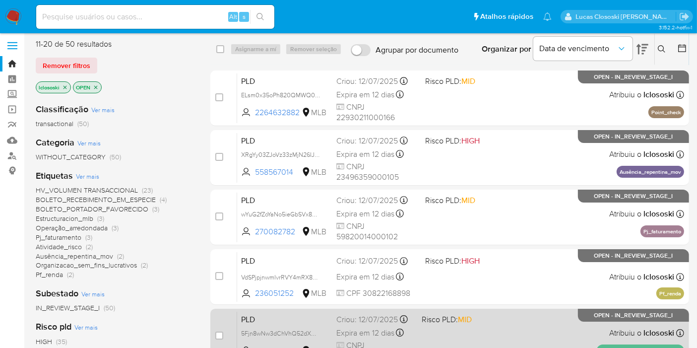
scroll to position [0, 0]
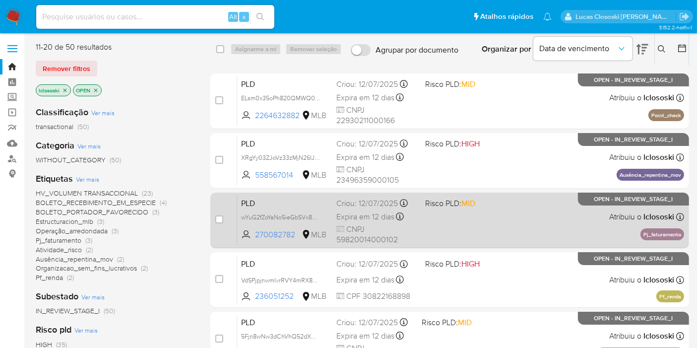
click at [472, 222] on div "PLD wYuG2fZoYaNo5ieGbSVx8K0H 270082782 MLB Risco PLD: MID Criou: 12/07/2025 Cri…" at bounding box center [460, 220] width 447 height 50
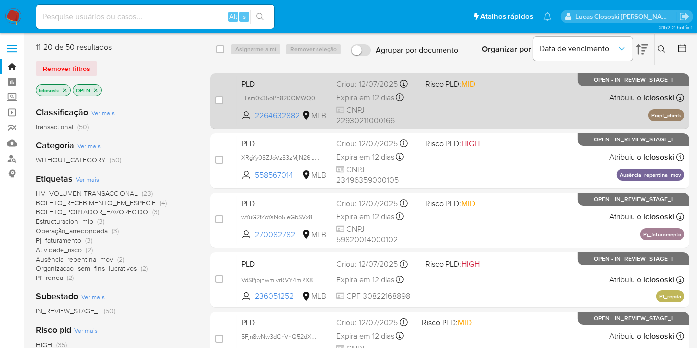
click at [485, 102] on div "PLD ELsm0x35oPh820QMWQ0JsODD 2264632882 MLB Risco PLD: MID Criou: 12/07/2025 Cr…" at bounding box center [460, 101] width 447 height 50
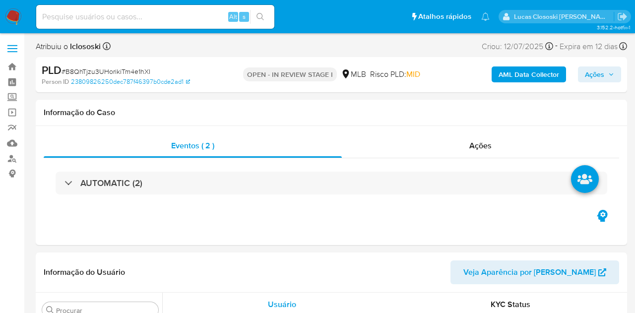
select select "10"
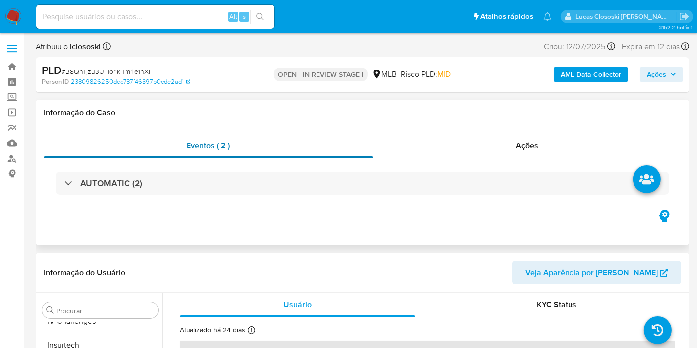
scroll to position [418, 0]
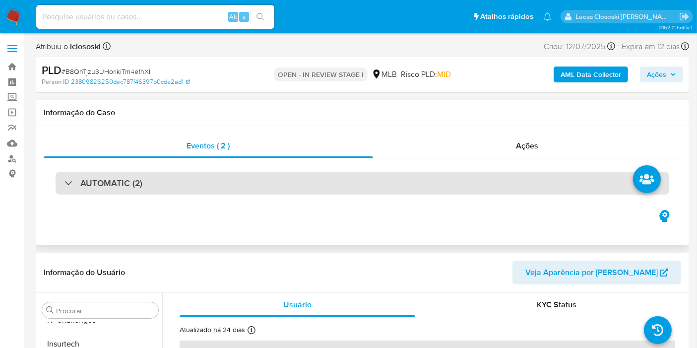
click at [311, 191] on div "AUTOMATIC (2)" at bounding box center [362, 183] width 613 height 23
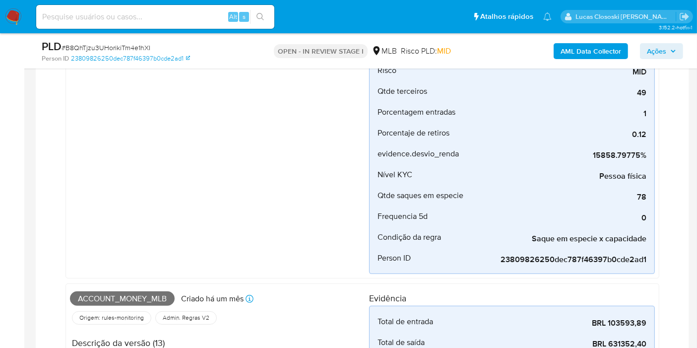
scroll to position [0, 0]
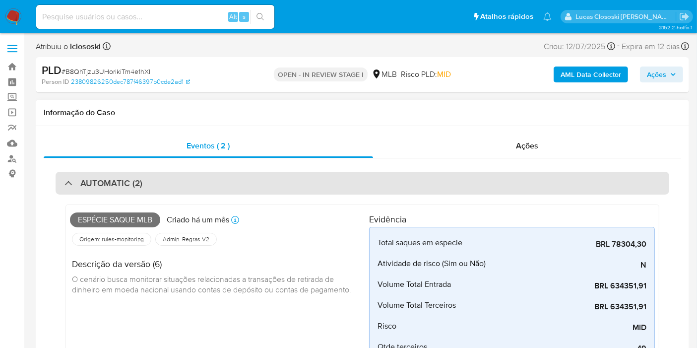
click at [314, 178] on div "AUTOMATIC (2)" at bounding box center [362, 183] width 613 height 23
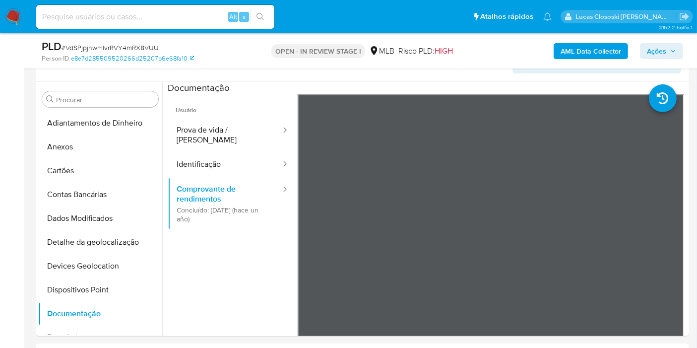
scroll to position [143, 0]
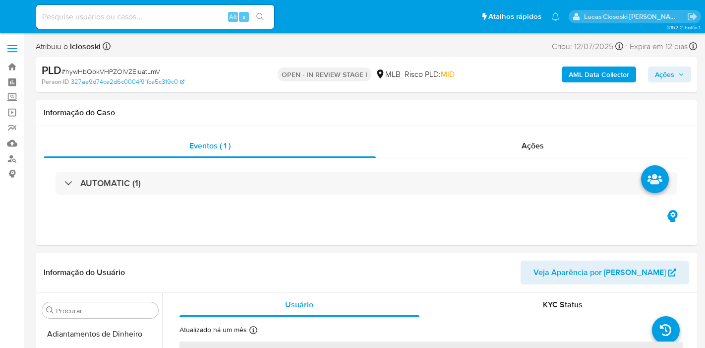
select select "10"
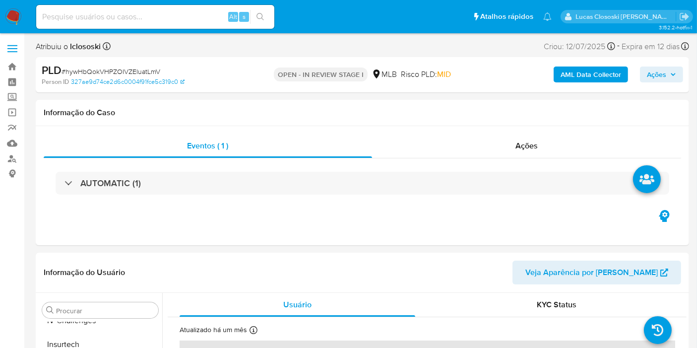
scroll to position [418, 0]
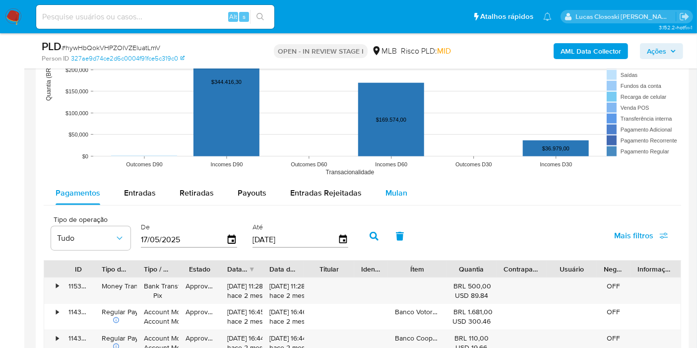
click at [394, 187] on span "Mulan" at bounding box center [396, 192] width 22 height 11
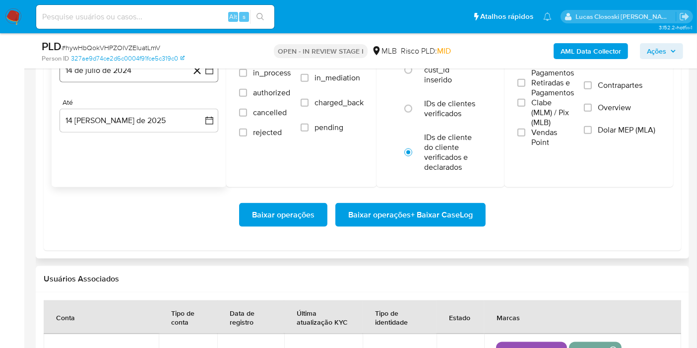
scroll to position [1102, 0]
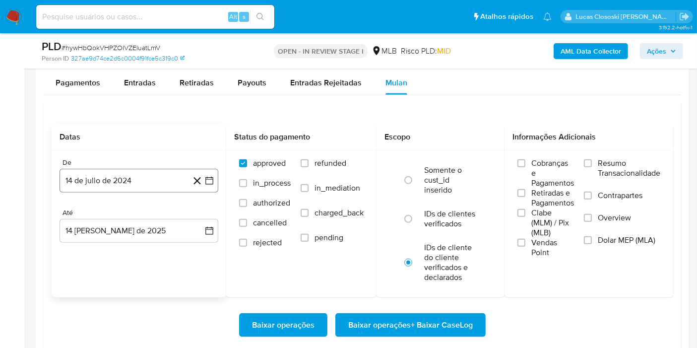
click at [214, 176] on icon "button" at bounding box center [209, 181] width 10 height 10
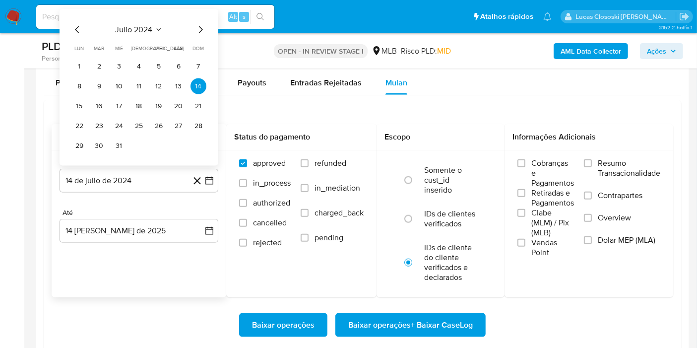
click at [143, 31] on span "julio 2024" at bounding box center [134, 30] width 37 height 10
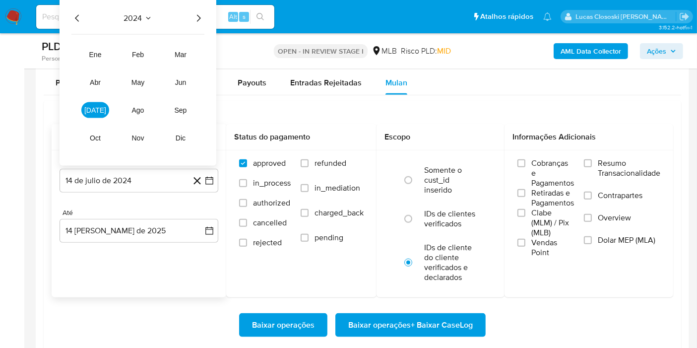
click at [195, 18] on icon "Año siguiente" at bounding box center [198, 18] width 12 height 12
click at [170, 81] on button "jun" at bounding box center [181, 82] width 28 height 16
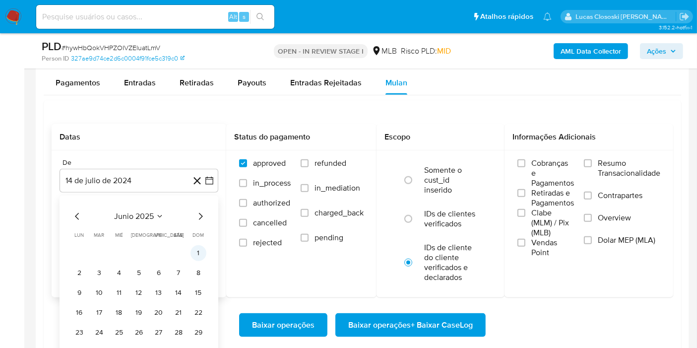
click at [194, 249] on button "1" at bounding box center [198, 253] width 16 height 16
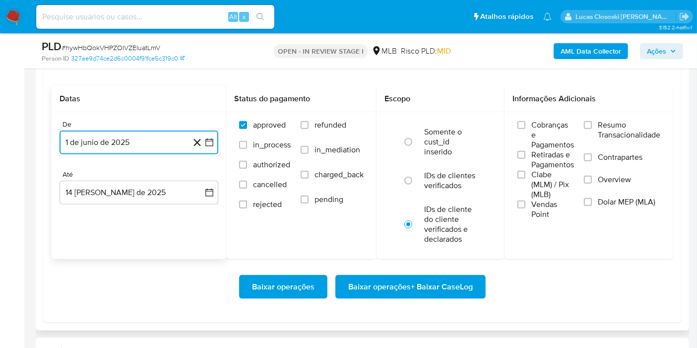
scroll to position [1157, 0]
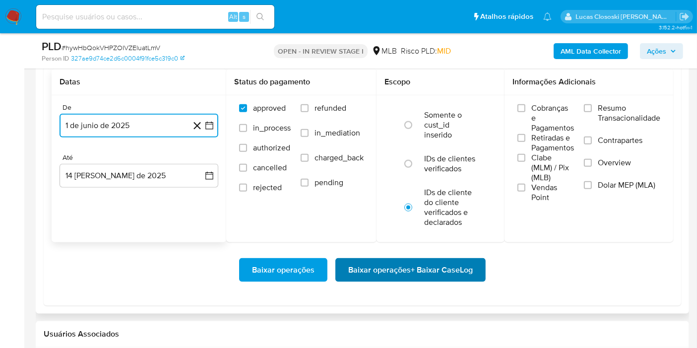
click at [427, 270] on span "Baixar operações + Baixar CaseLog" at bounding box center [410, 270] width 124 height 22
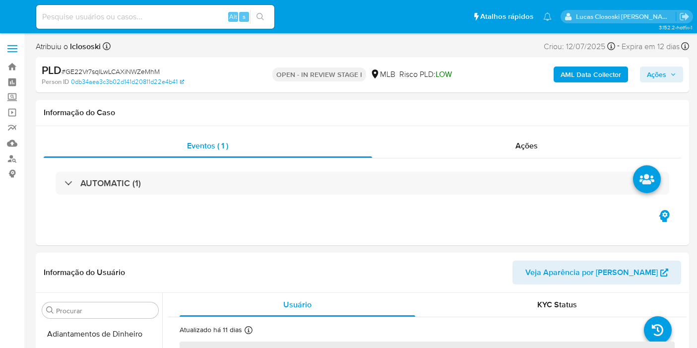
select select "10"
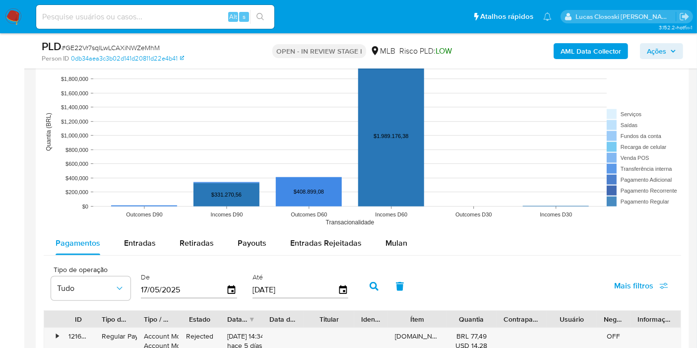
scroll to position [992, 0]
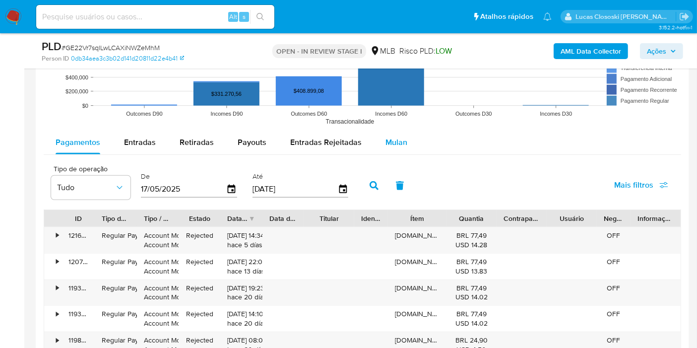
click at [400, 141] on span "Mulan" at bounding box center [396, 141] width 22 height 11
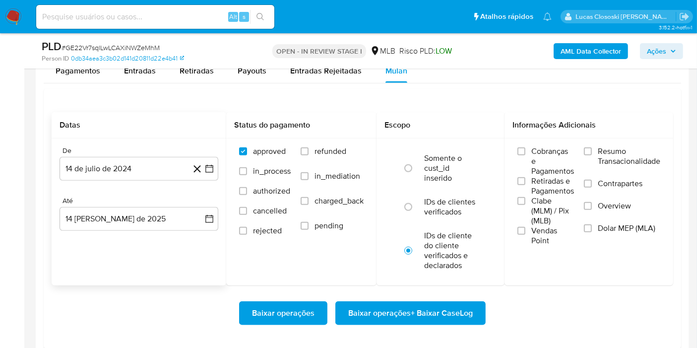
scroll to position [1102, 0]
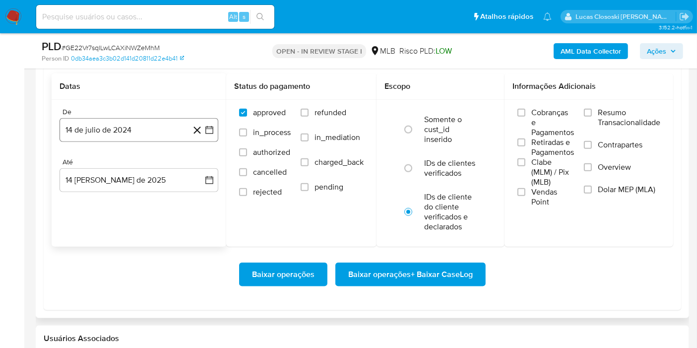
click at [214, 130] on icon "button" at bounding box center [209, 130] width 10 height 10
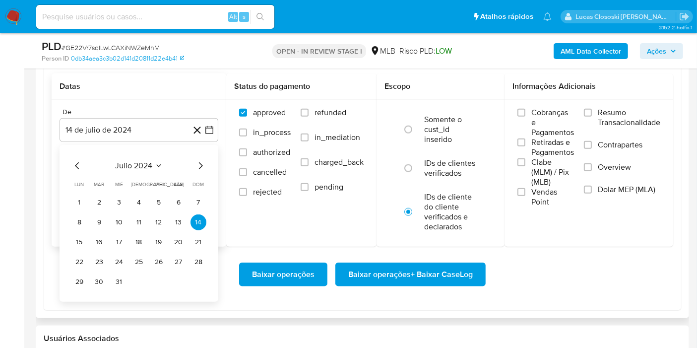
click at [138, 162] on span "julio 2024" at bounding box center [134, 166] width 37 height 10
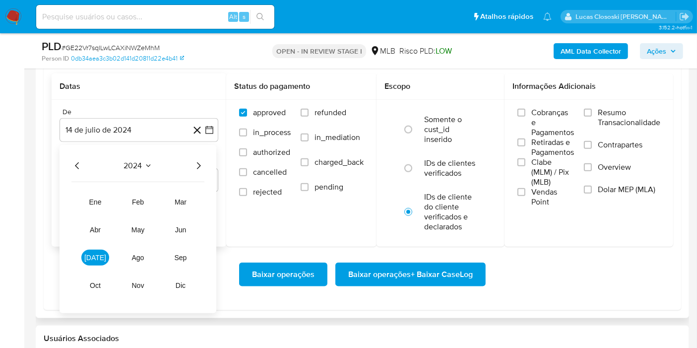
click at [191, 165] on div "2024" at bounding box center [137, 166] width 133 height 12
click at [196, 166] on icon "Año siguiente" at bounding box center [198, 166] width 12 height 12
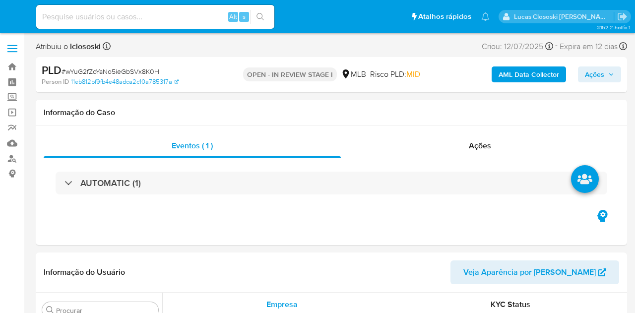
select select "10"
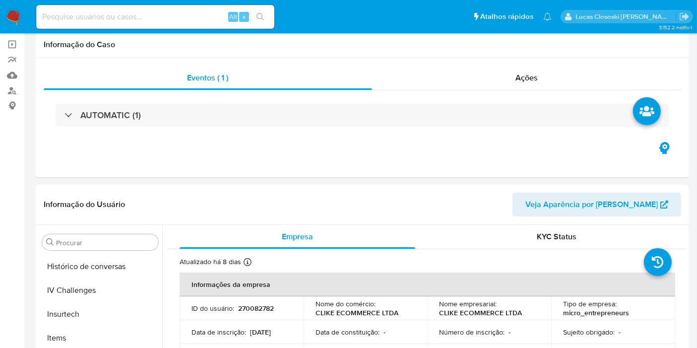
scroll to position [418, 0]
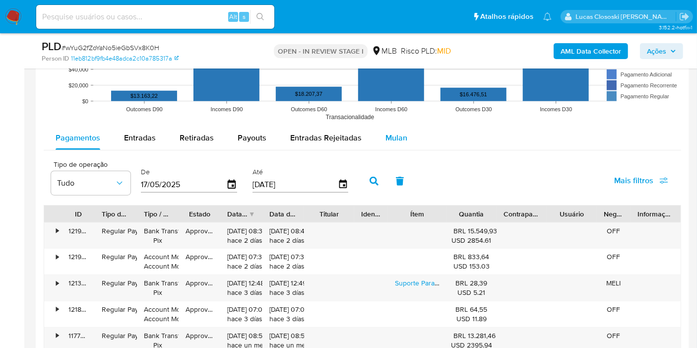
click at [405, 135] on button "Mulan" at bounding box center [396, 138] width 46 height 24
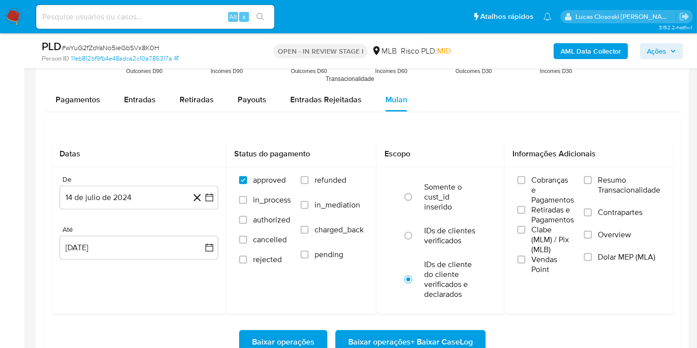
scroll to position [1102, 0]
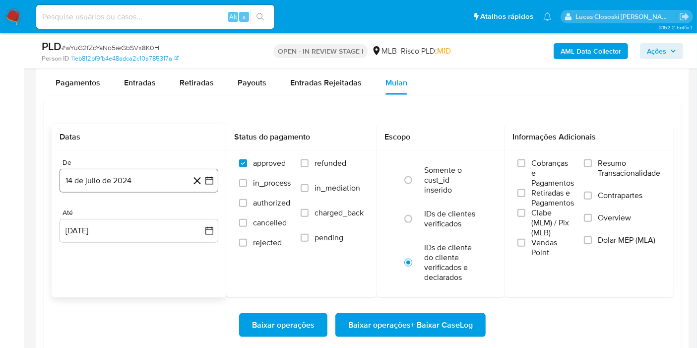
click at [210, 173] on button "14 de julio de 2024" at bounding box center [138, 181] width 159 height 24
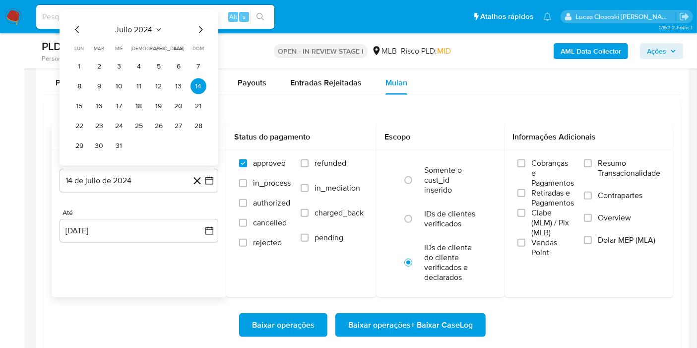
click at [106, 24] on div "julio 2024" at bounding box center [138, 30] width 135 height 12
click at [114, 24] on div "julio 2024" at bounding box center [138, 30] width 135 height 12
click at [143, 25] on span "julio 2024" at bounding box center [134, 30] width 37 height 10
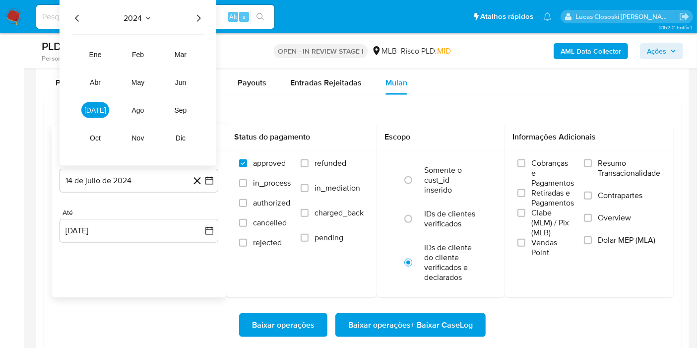
click at [204, 16] on icon "Año siguiente" at bounding box center [198, 18] width 12 height 12
click at [181, 82] on span "jun" at bounding box center [180, 82] width 11 height 8
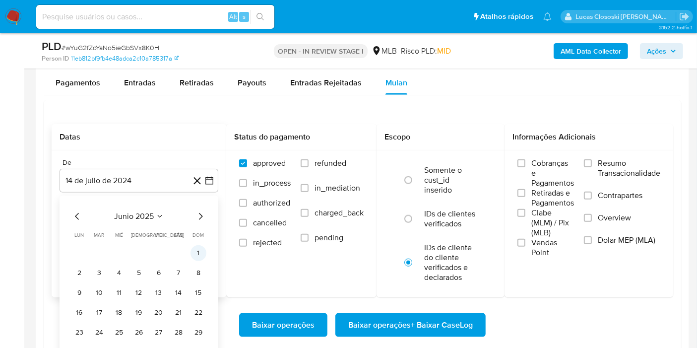
click at [202, 245] on button "1" at bounding box center [198, 253] width 16 height 16
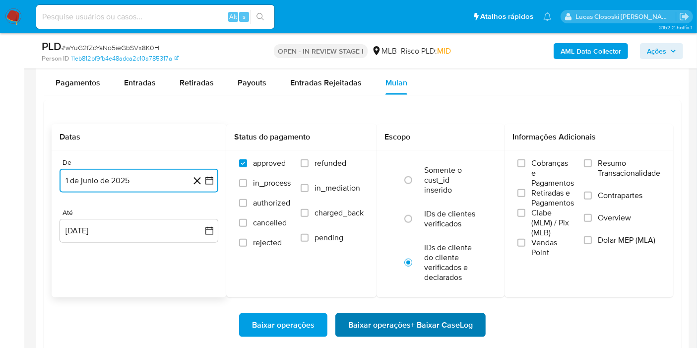
click at [429, 312] on span "Baixar operações + Baixar CaseLog" at bounding box center [410, 325] width 124 height 22
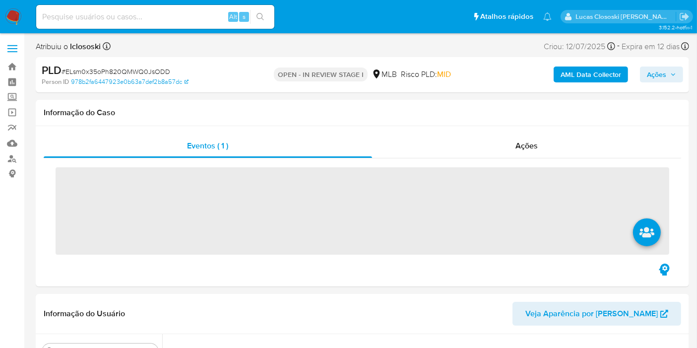
scroll to position [418, 0]
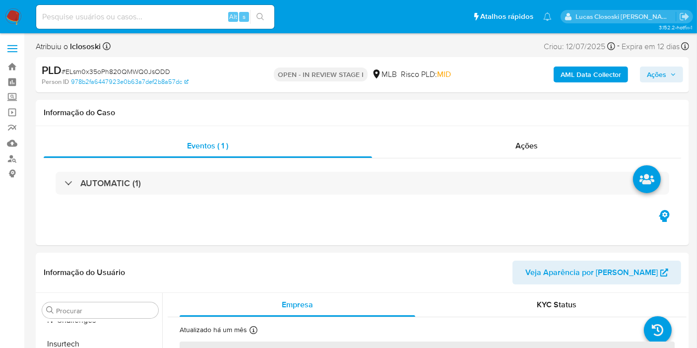
select select "10"
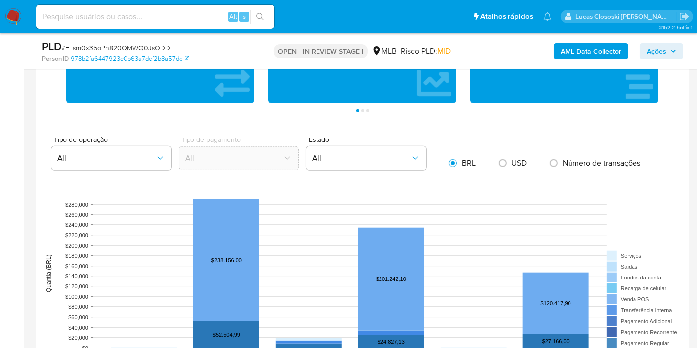
scroll to position [881, 0]
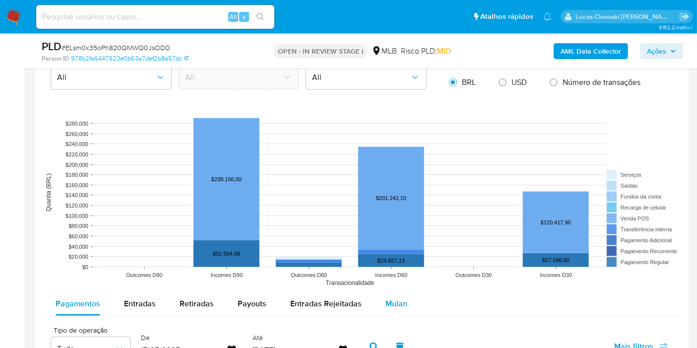
click at [389, 312] on div "Mulan" at bounding box center [396, 304] width 22 height 24
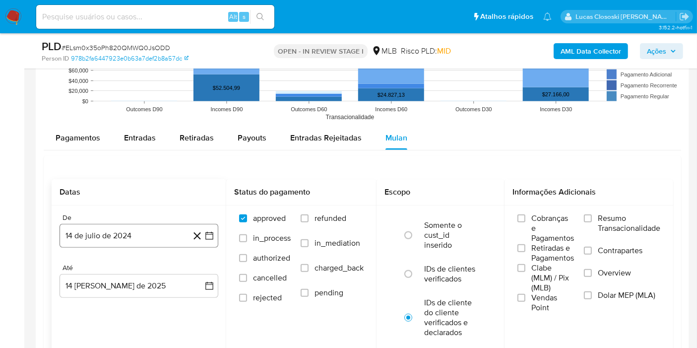
click at [214, 231] on icon "button" at bounding box center [209, 236] width 10 height 10
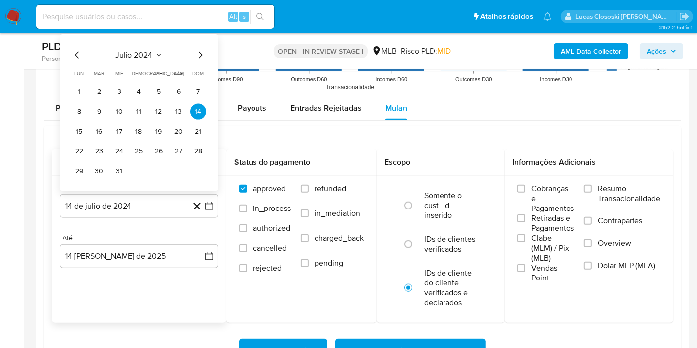
scroll to position [1102, 0]
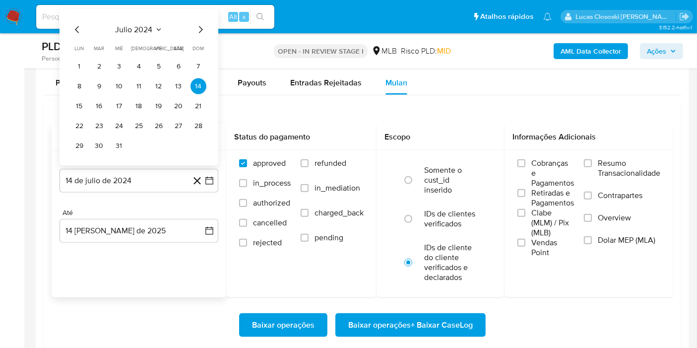
click at [148, 34] on div "julio 2024 julio 2024 lun lunes mar martes mié miércoles jue jueves vie viernes…" at bounding box center [138, 89] width 135 height 130
click at [147, 30] on span "julio 2024" at bounding box center [134, 30] width 37 height 10
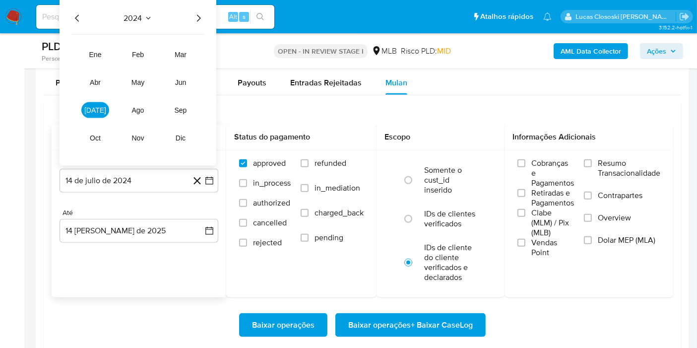
click at [204, 17] on icon "Año siguiente" at bounding box center [198, 18] width 12 height 12
click at [180, 75] on button "jun" at bounding box center [181, 82] width 28 height 16
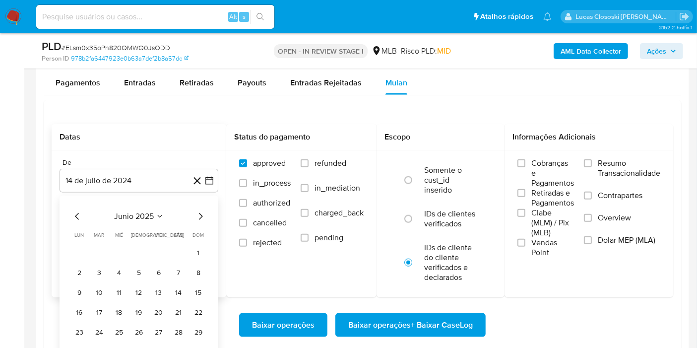
click at [194, 261] on tbody "1 2 3 4 5 6 7 8 9 10 11 12 13 14 15 16 17 18 19 20 21 22 23 24 25 26 27 28 29 30" at bounding box center [138, 302] width 135 height 115
click at [203, 251] on button "1" at bounding box center [198, 253] width 16 height 16
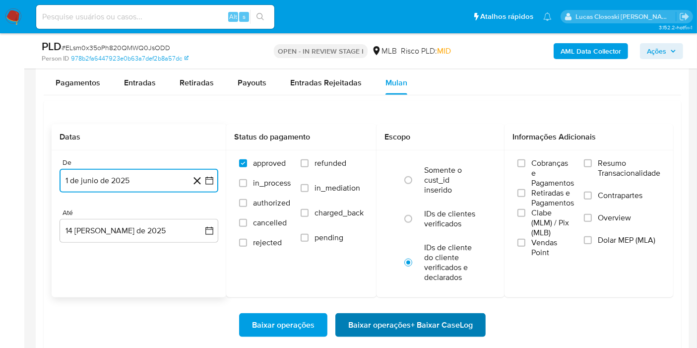
click at [428, 324] on span "Baixar operações + Baixar CaseLog" at bounding box center [410, 325] width 124 height 22
